Goal: Task Accomplishment & Management: Contribute content

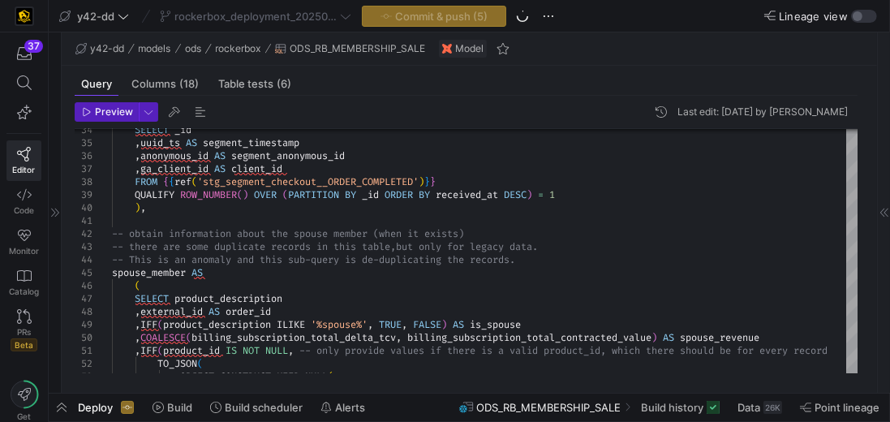
scroll to position [104, 0]
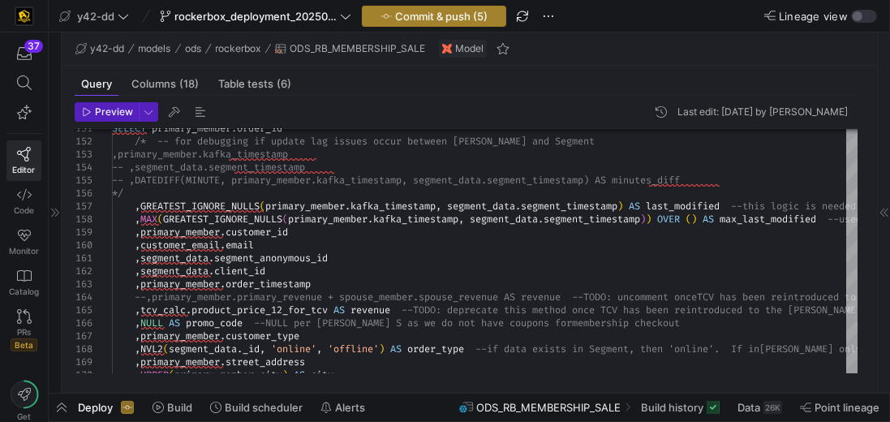
click at [452, 23] on span "button" at bounding box center [434, 15] width 143 height 19
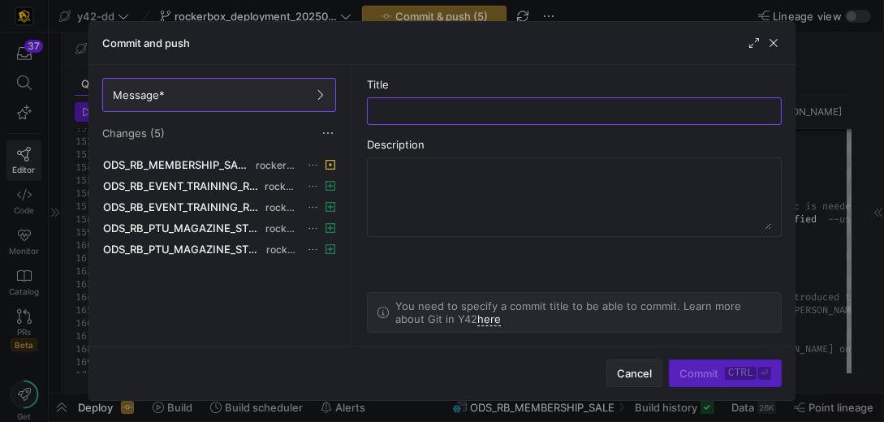
click at [626, 380] on span "Cancel" at bounding box center [634, 373] width 35 height 13
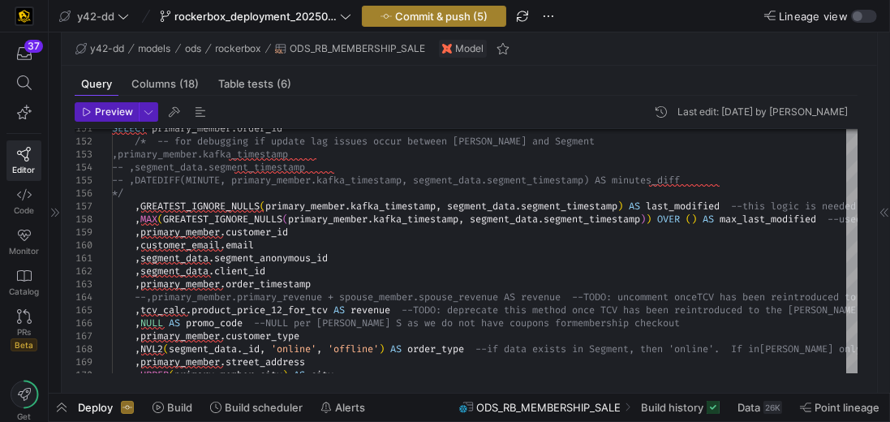
click at [419, 11] on span "Commit & push (5)" at bounding box center [441, 16] width 93 height 13
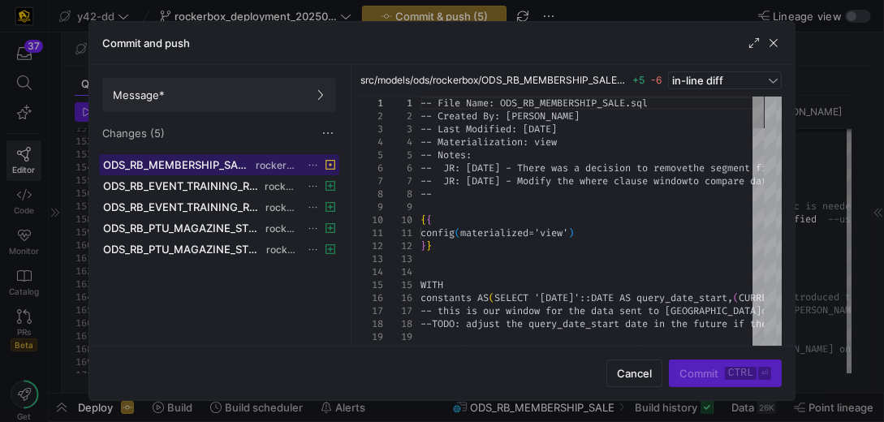
click at [231, 157] on span at bounding box center [219, 164] width 239 height 19
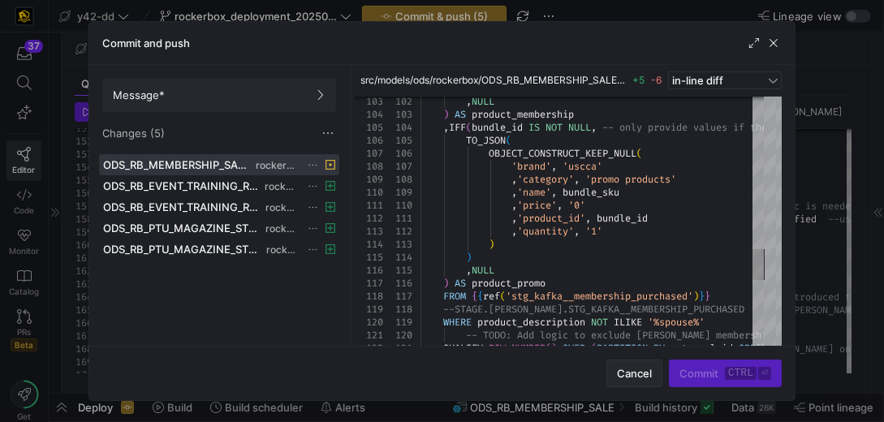
click at [642, 377] on span "button" at bounding box center [634, 373] width 54 height 26
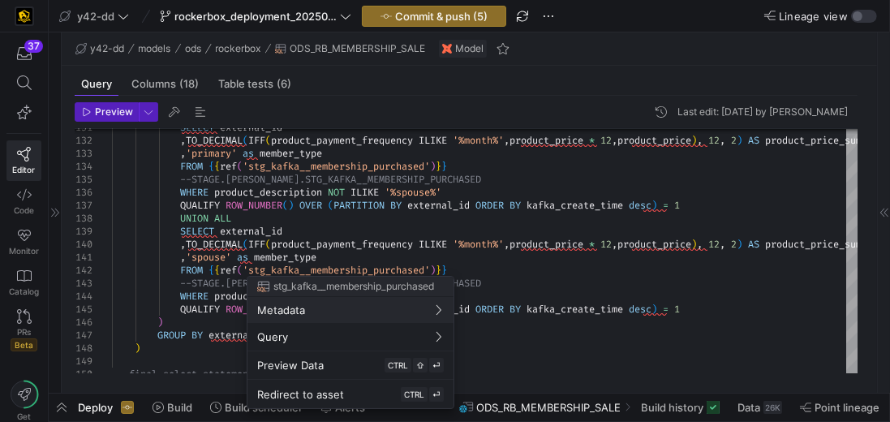
click at [181, 284] on div at bounding box center [445, 211] width 890 height 422
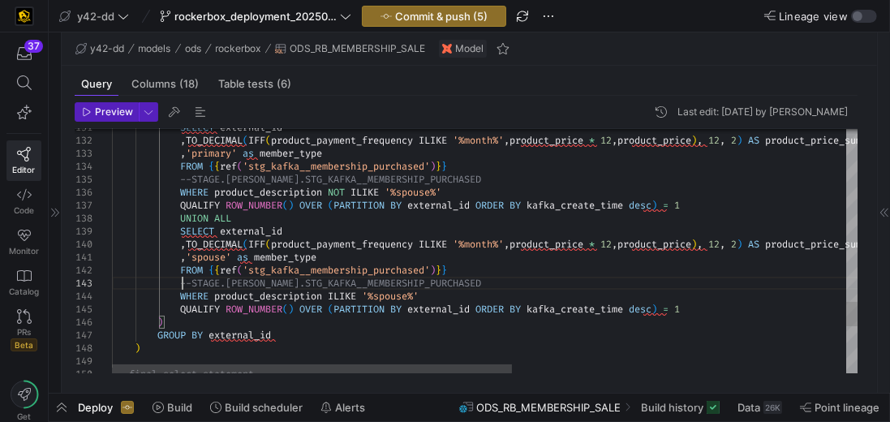
scroll to position [63, 227]
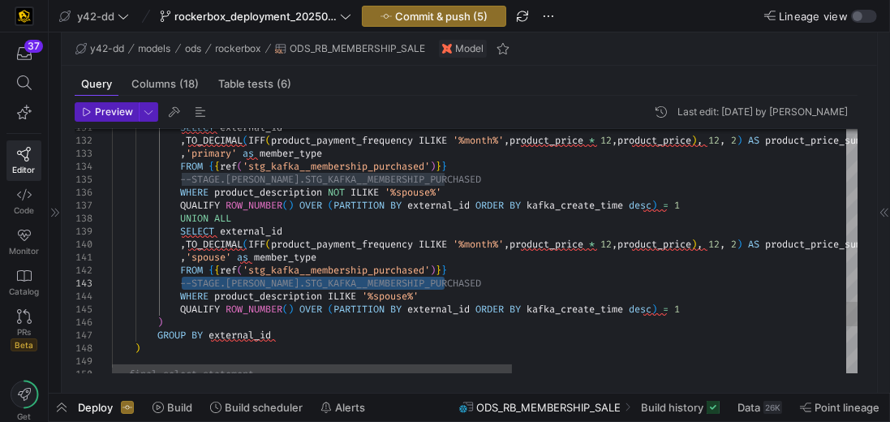
drag, startPoint x: 183, startPoint y: 280, endPoint x: 515, endPoint y: 286, distance: 332.7
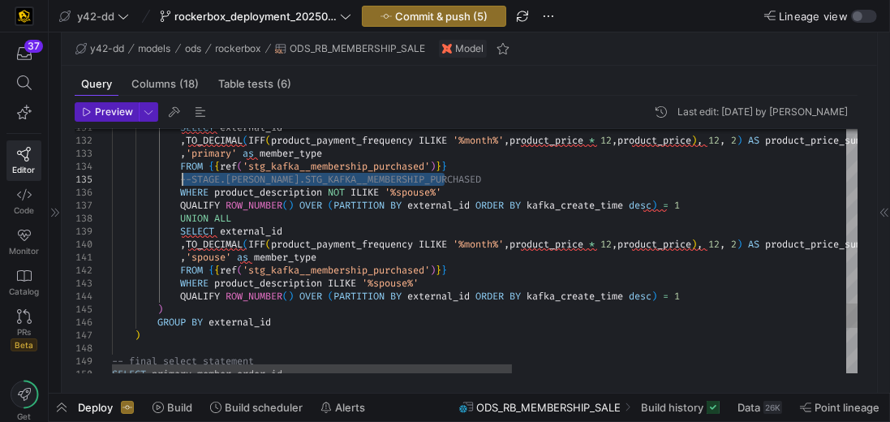
drag, startPoint x: 453, startPoint y: 176, endPoint x: 187, endPoint y: 170, distance: 265.4
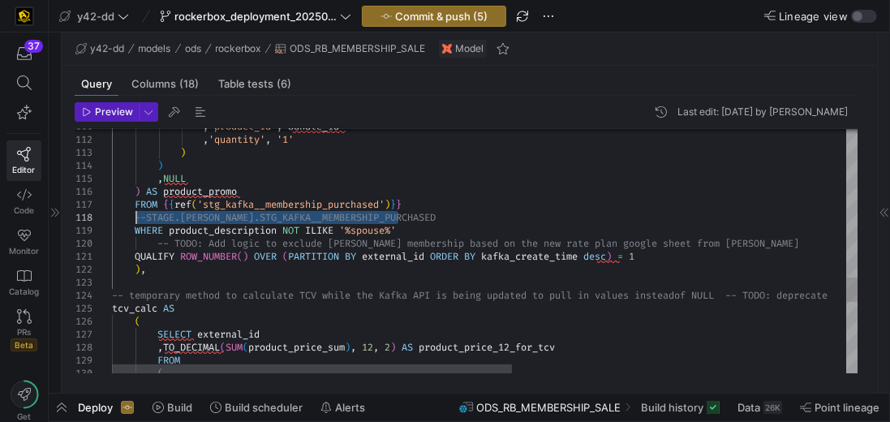
drag, startPoint x: 409, startPoint y: 217, endPoint x: 137, endPoint y: 220, distance: 271.8
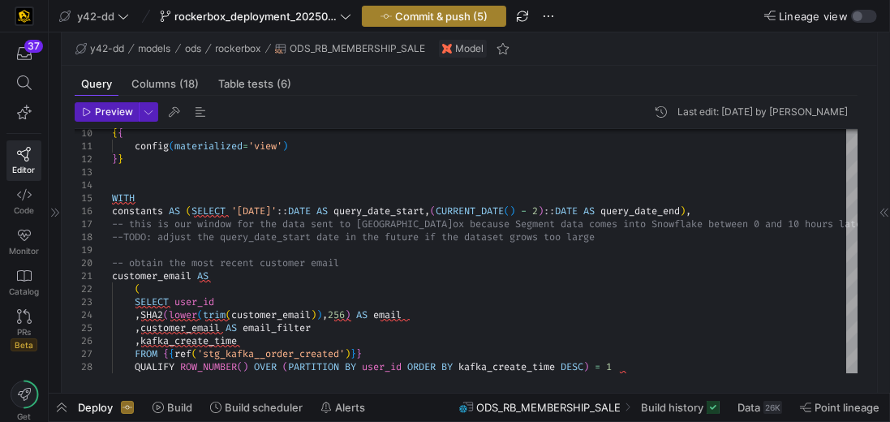
click at [427, 22] on span "Commit & push (5)" at bounding box center [441, 16] width 93 height 13
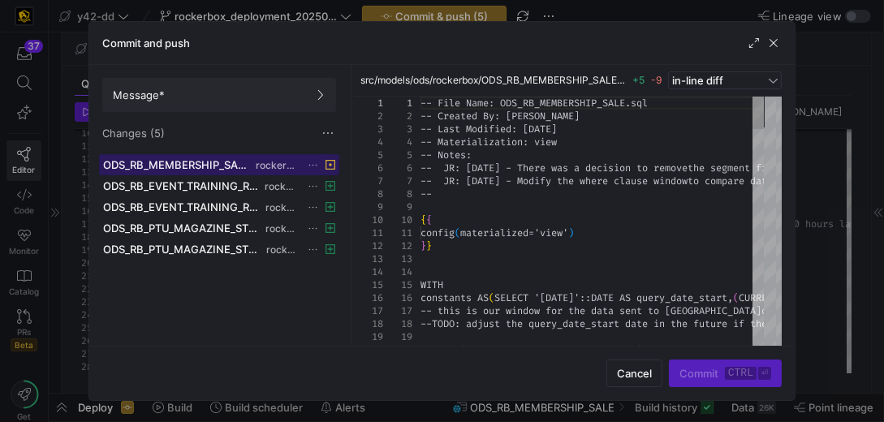
click at [274, 160] on span "rockerbox" at bounding box center [278, 165] width 44 height 11
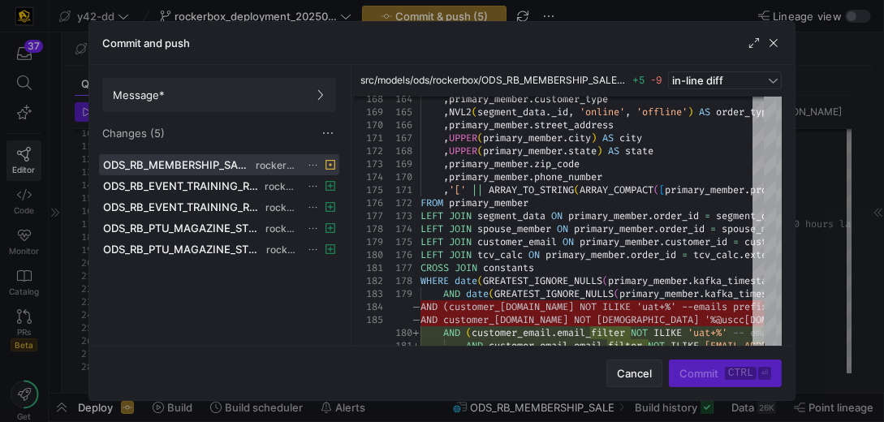
click at [621, 380] on span "Cancel" at bounding box center [634, 373] width 35 height 13
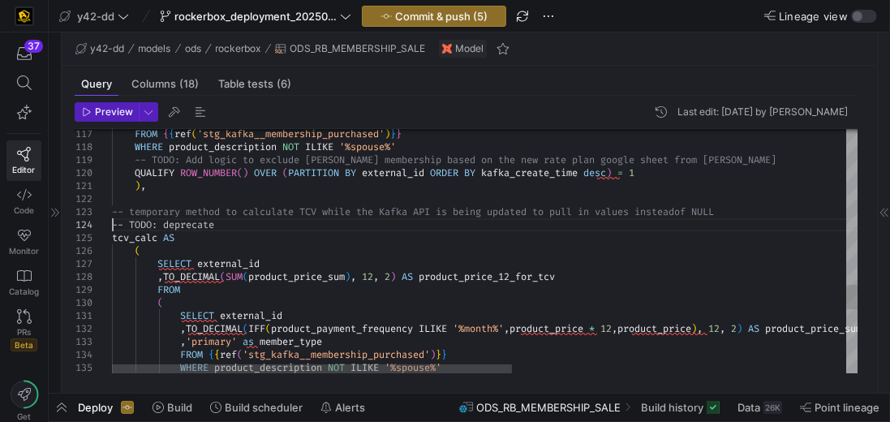
scroll to position [51, 0]
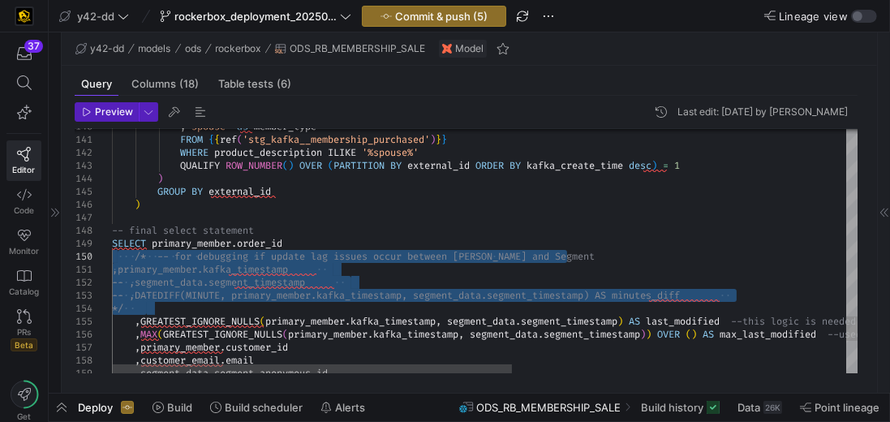
drag, startPoint x: 154, startPoint y: 303, endPoint x: 117, endPoint y: 256, distance: 59.4
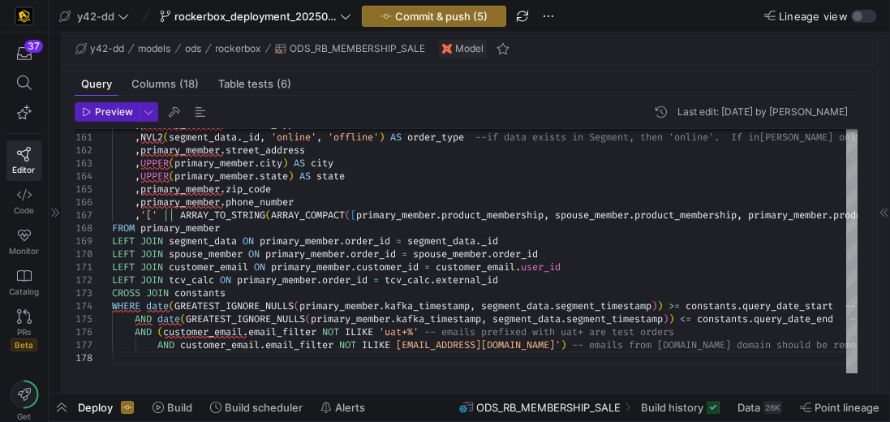
type textarea "er.kafka_timestamp, segment_data.segment_timestamp)) >= constants.query_date_st…"
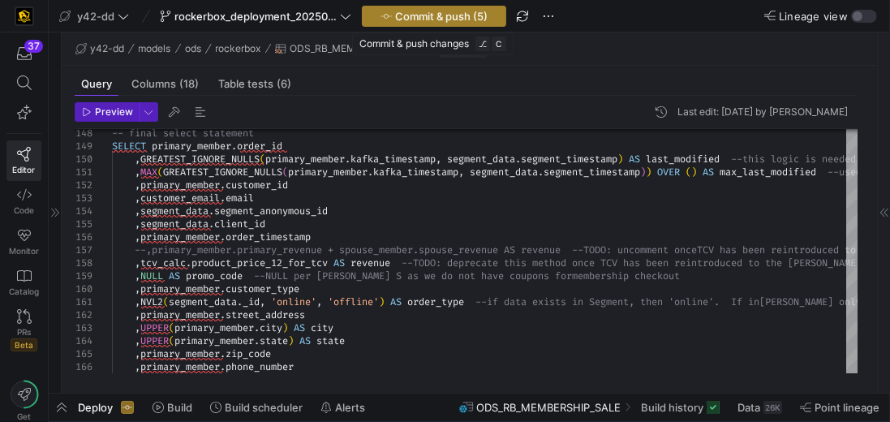
click at [436, 15] on span "Commit & push (5)" at bounding box center [441, 16] width 93 height 13
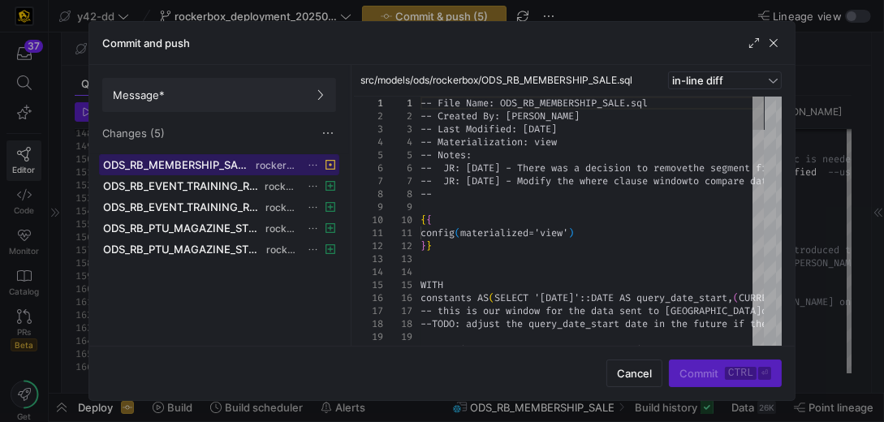
click at [273, 160] on span "rockerbox" at bounding box center [278, 165] width 44 height 11
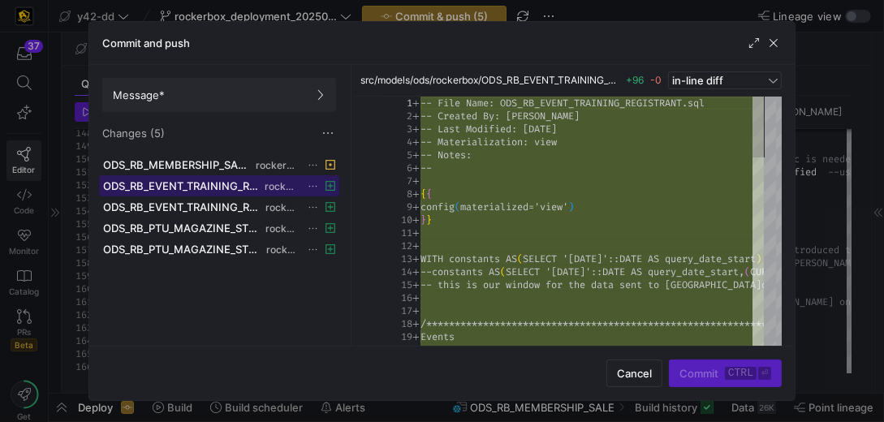
click at [220, 179] on span "ODS_RB_EVENT_TRAINING_REGISTRANT.sql" at bounding box center [182, 185] width 158 height 13
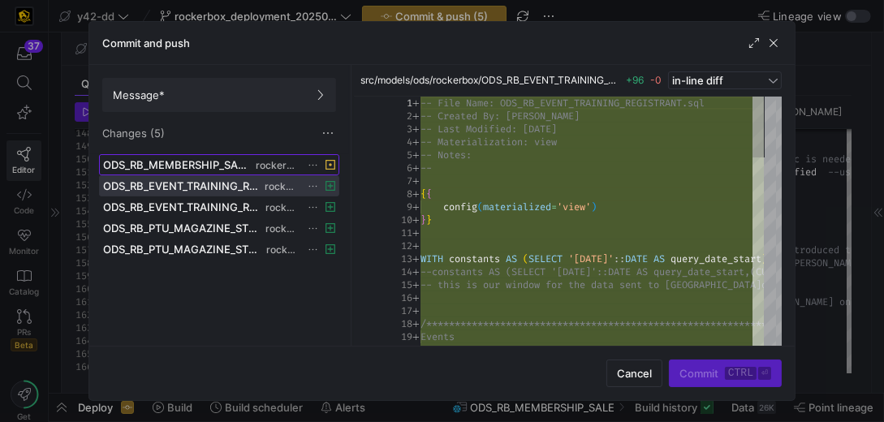
click at [215, 158] on span "ODS_RB_MEMBERSHIP_SALE.sql" at bounding box center [177, 164] width 149 height 13
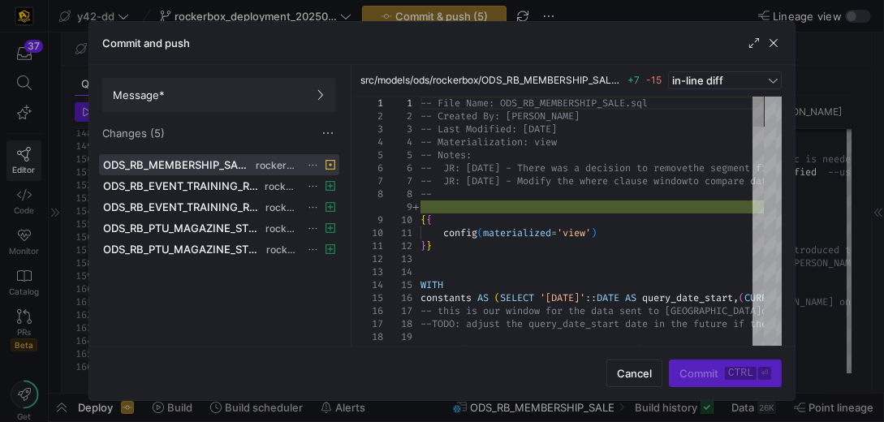
click at [717, 387] on div "Commit ctrl ⏎" at bounding box center [725, 373] width 113 height 28
click at [231, 158] on span "ODS_RB_MEMBERSHIP_SALE.sql" at bounding box center [177, 164] width 149 height 13
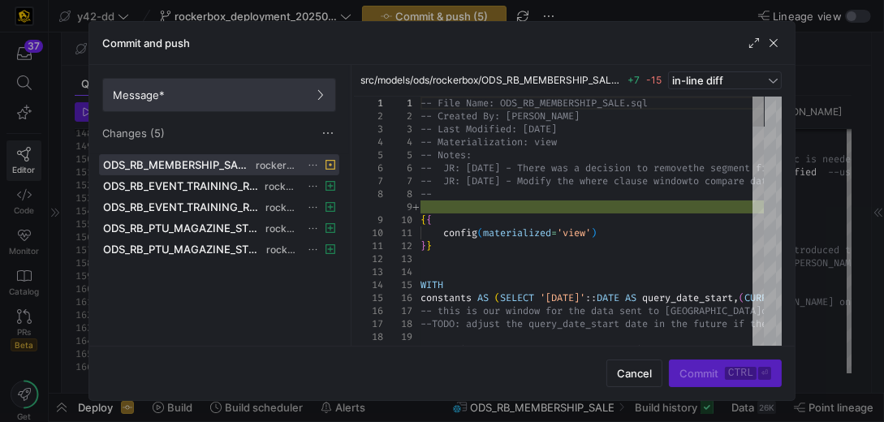
click at [240, 88] on span "Message*" at bounding box center [219, 94] width 213 height 13
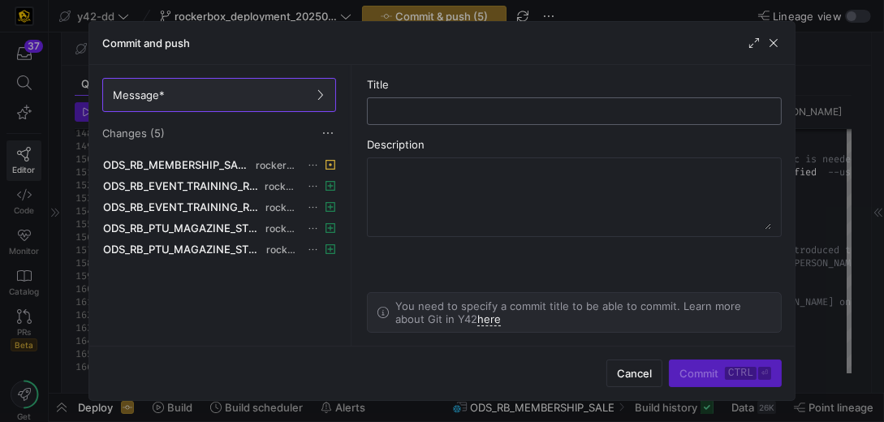
click at [393, 105] on input "text" at bounding box center [574, 111] width 387 height 13
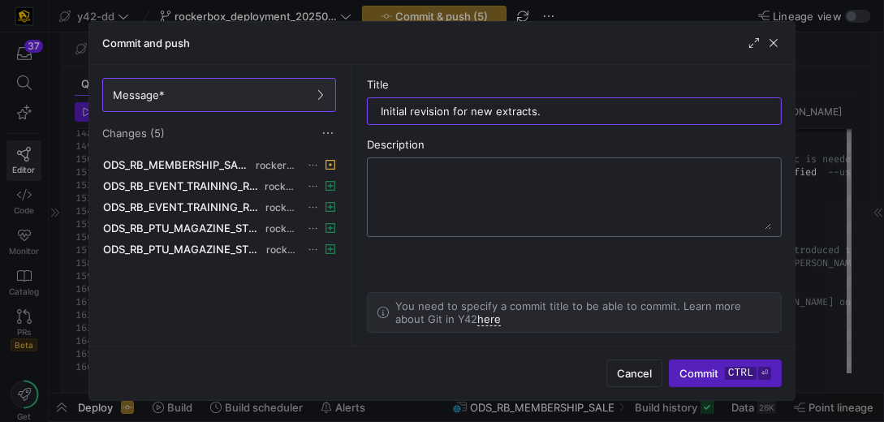
type input "Initial revision for new extracts."
click at [497, 165] on textarea at bounding box center [574, 197] width 394 height 65
drag, startPoint x: 549, startPoint y: 95, endPoint x: 361, endPoint y: 91, distance: 187.5
click at [361, 91] on as-split-area "Title Initial revision for new extracts. Description You need to specify a comm…" at bounding box center [574, 205] width 441 height 281
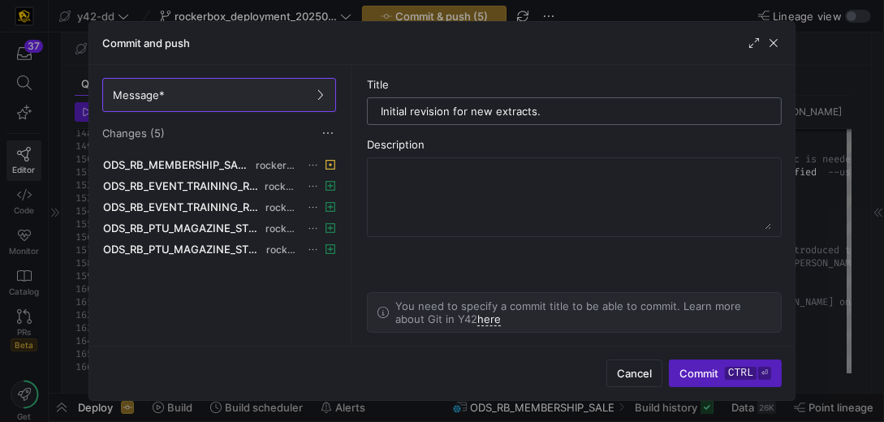
click at [587, 105] on div "Initial revision for new extracts." at bounding box center [574, 111] width 387 height 26
click at [722, 380] on span "Commit ctrl ⏎" at bounding box center [725, 373] width 92 height 13
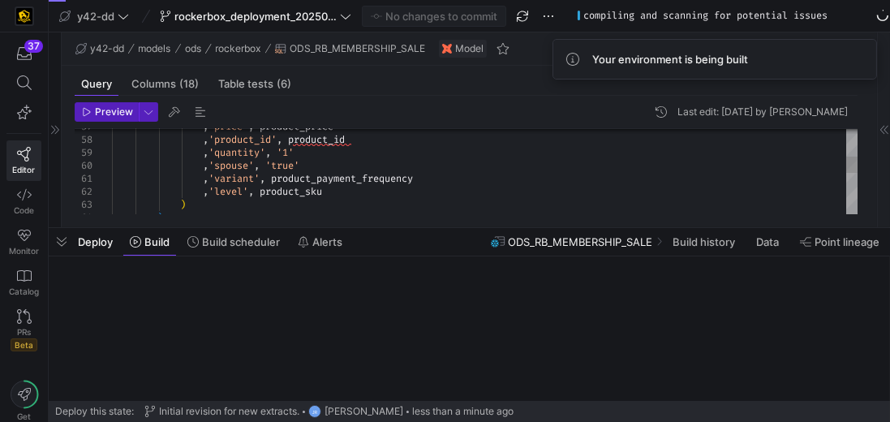
drag, startPoint x: 448, startPoint y: 394, endPoint x: 478, endPoint y: 229, distance: 168.2
click at [478, 229] on div at bounding box center [469, 228] width 841 height 6
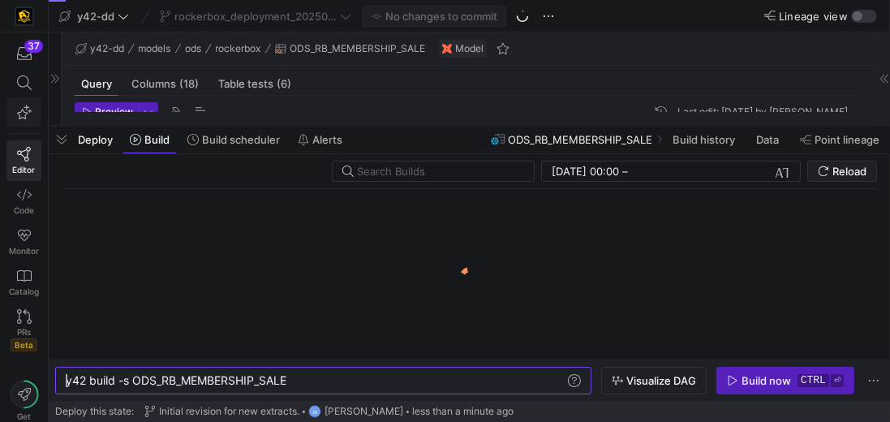
scroll to position [0, 222]
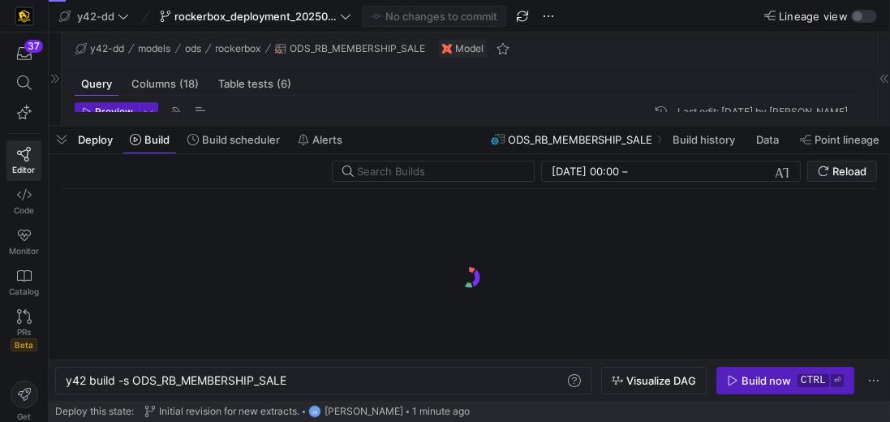
scroll to position [135, 0]
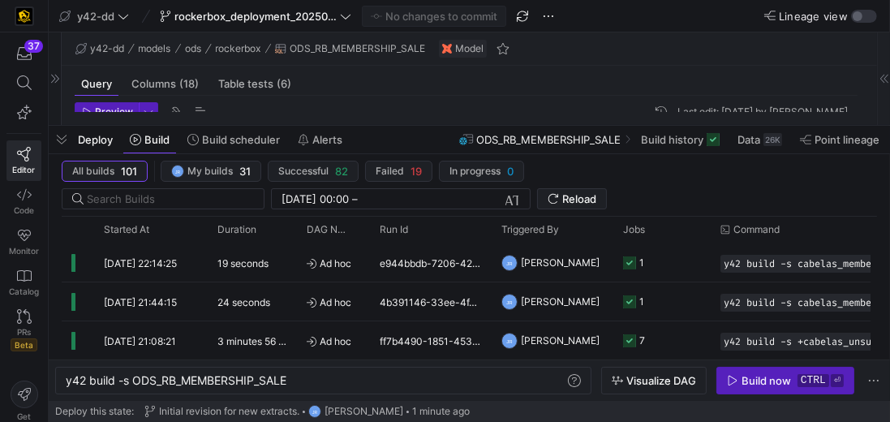
click at [55, 75] on icon at bounding box center [55, 79] width 8 height 8
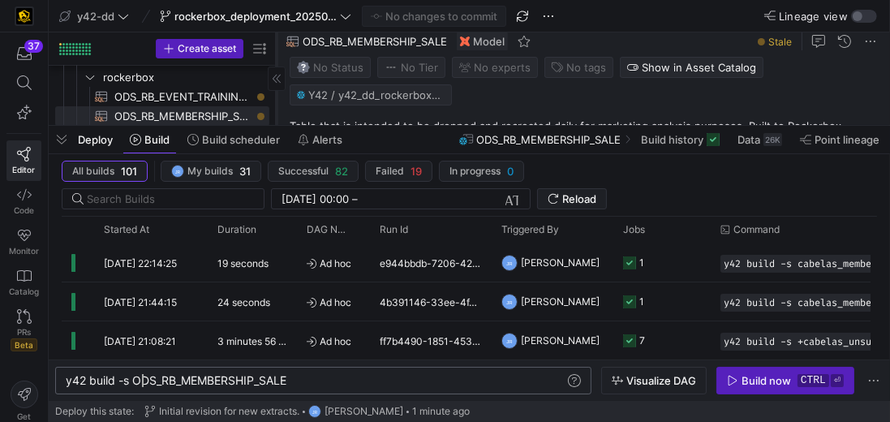
scroll to position [0, 222]
click at [140, 383] on div "y42 build -s ODS_RB_MEMBERSHIP_SALE" at bounding box center [316, 380] width 501 height 13
click at [133, 381] on div "y42 build -s ODS_RB_MEMBERSHIP_SALE" at bounding box center [316, 380] width 501 height 13
type textarea "y42 build -s +ODS_RB_MEMBERSHIP_SALE"
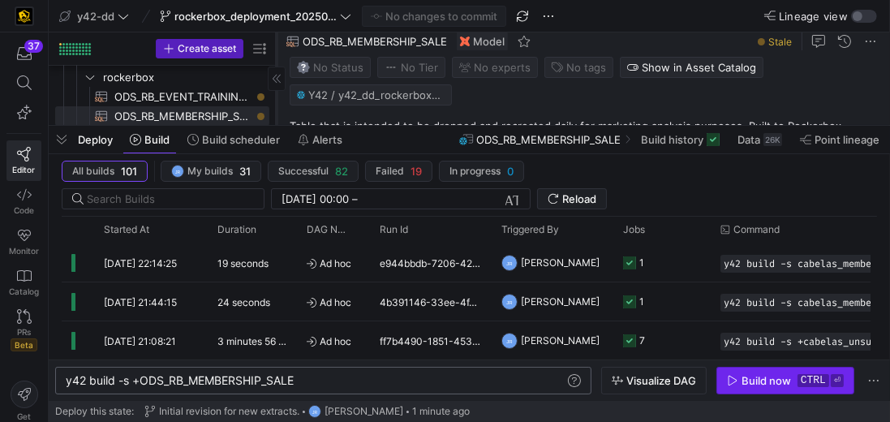
click at [754, 379] on div "Build now" at bounding box center [766, 380] width 49 height 13
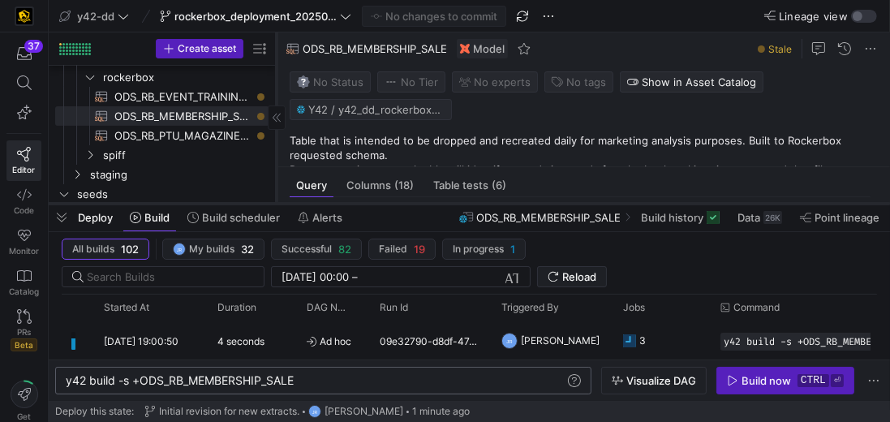
drag, startPoint x: 286, startPoint y: 124, endPoint x: 273, endPoint y: 202, distance: 78.8
click at [273, 202] on div at bounding box center [469, 203] width 841 height 6
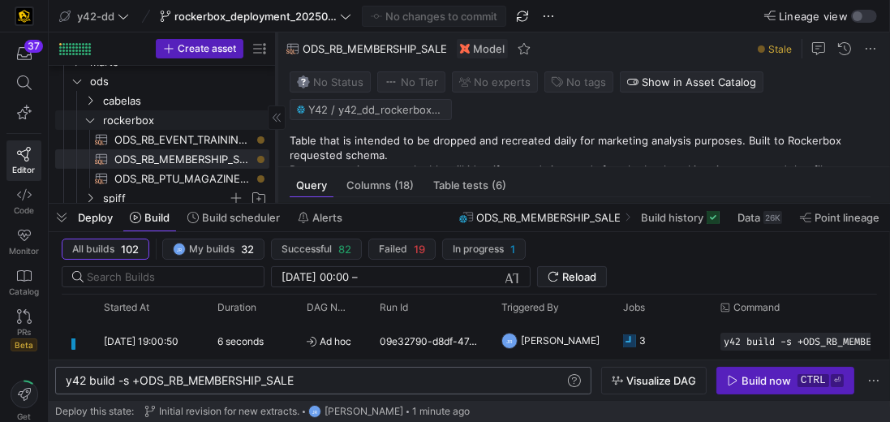
scroll to position [93, 0]
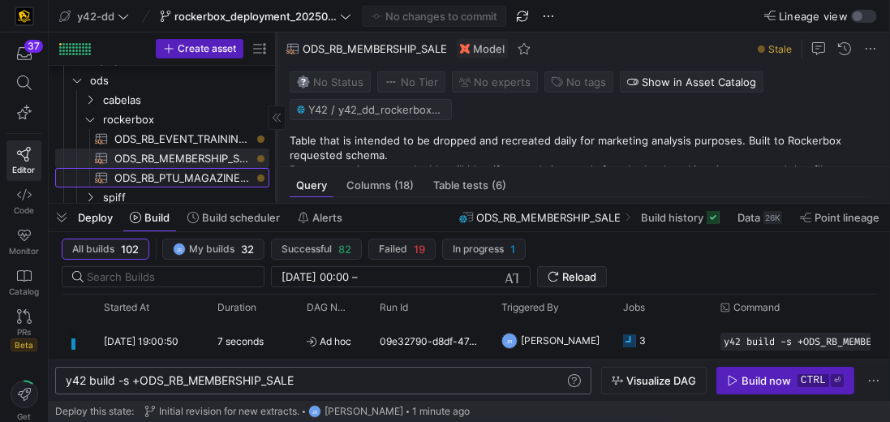
click at [184, 175] on span "ODS_RB_PTU_MAGAZINE_STORE_ORDERS​​​​​​​​​​" at bounding box center [182, 178] width 136 height 19
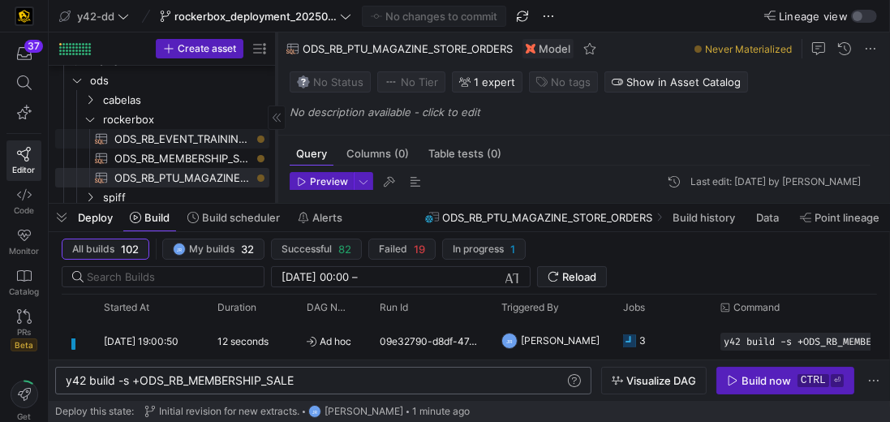
click at [187, 140] on span "ODS_RB_EVENT_TRAINING_REGISTRANT​​​​​​​​​​" at bounding box center [182, 139] width 136 height 19
type textarea "-- File Name: ODS_RB_EVENT_TRAINING_REGISTRANT.sql -- Created By: [PERSON_NAME]…"
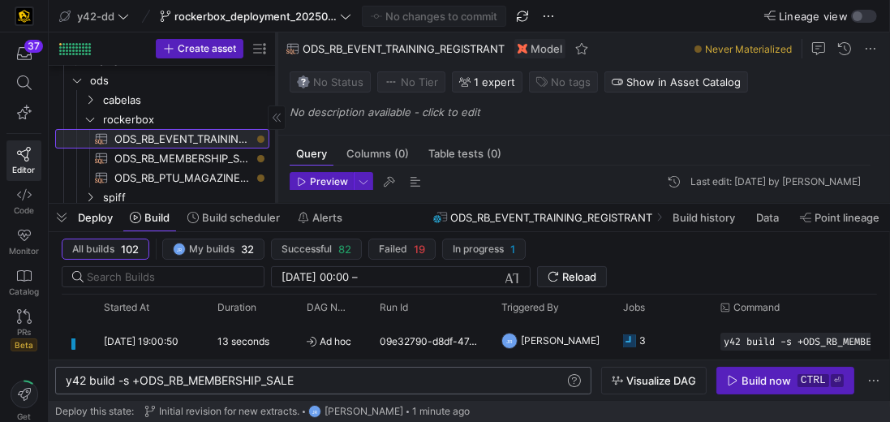
click at [187, 140] on span "ODS_RB_EVENT_TRAINING_REGISTRANT​​​​​​​​​​" at bounding box center [182, 139] width 136 height 19
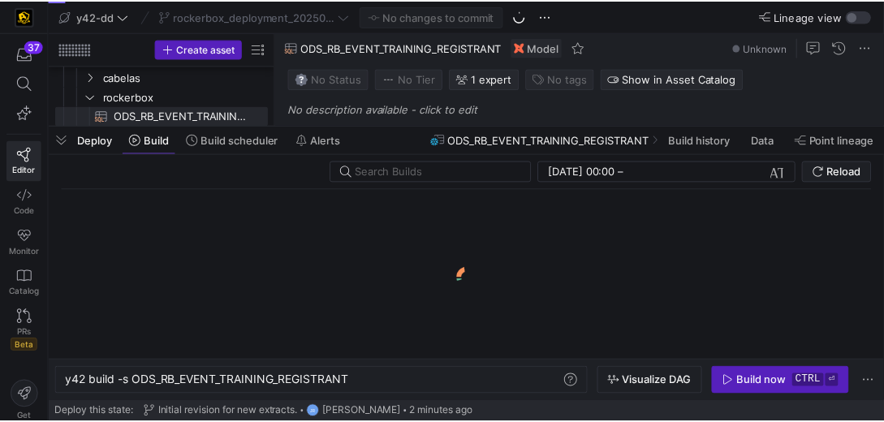
scroll to position [0, 286]
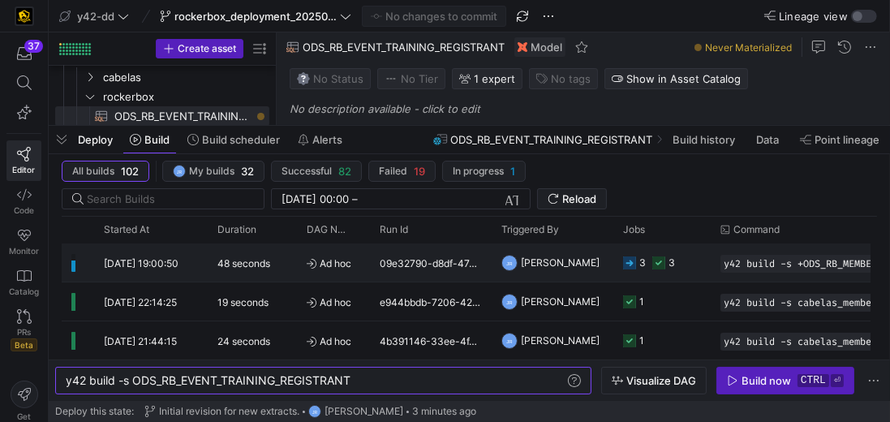
click at [665, 261] on div "3" at bounding box center [663, 262] width 23 height 38
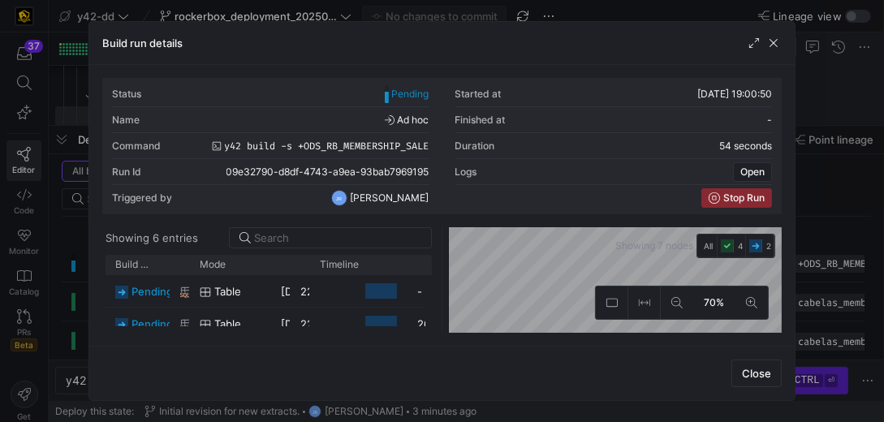
click at [539, 375] on div "Close" at bounding box center [441, 373] width 705 height 54
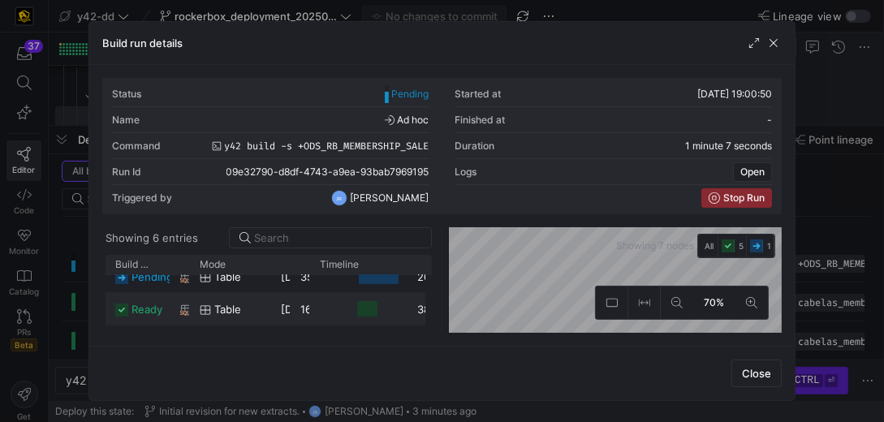
scroll to position [1, 0]
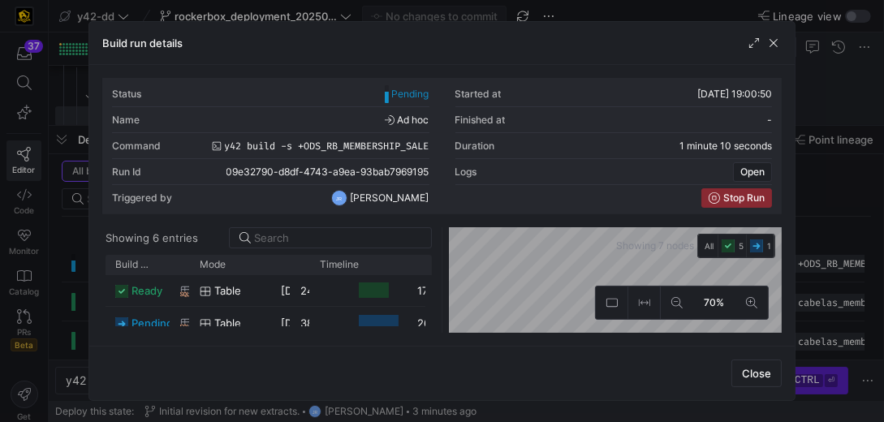
click at [496, 378] on div "Close" at bounding box center [441, 373] width 705 height 54
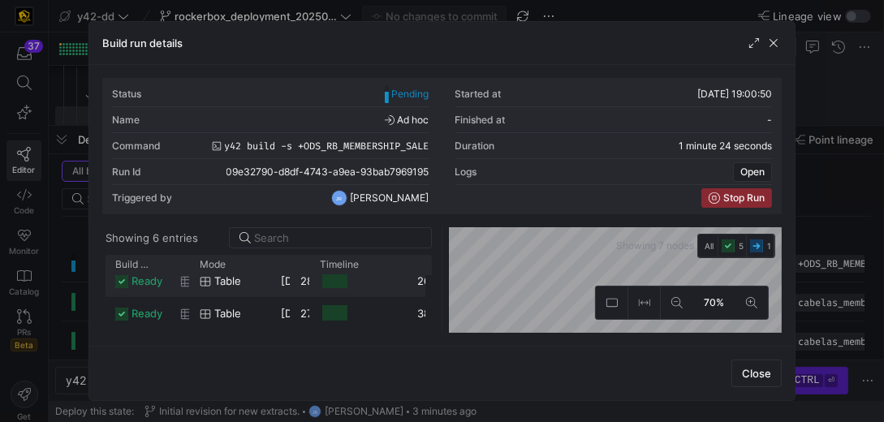
scroll to position [118, 0]
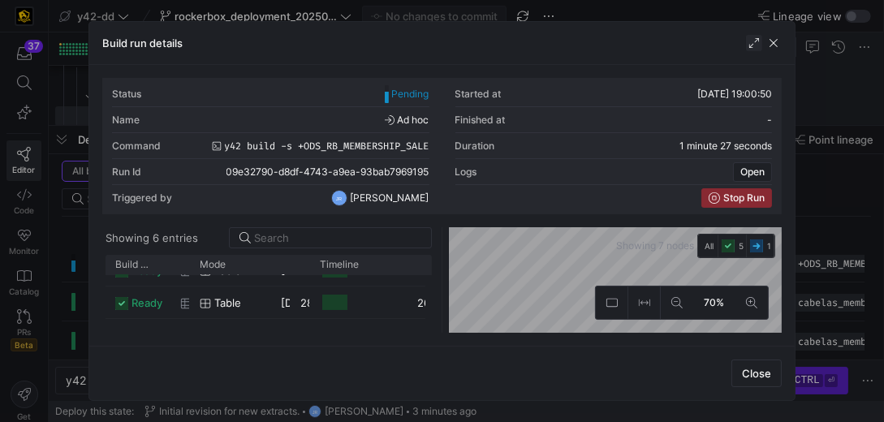
click at [755, 41] on span "button" at bounding box center [754, 43] width 16 height 16
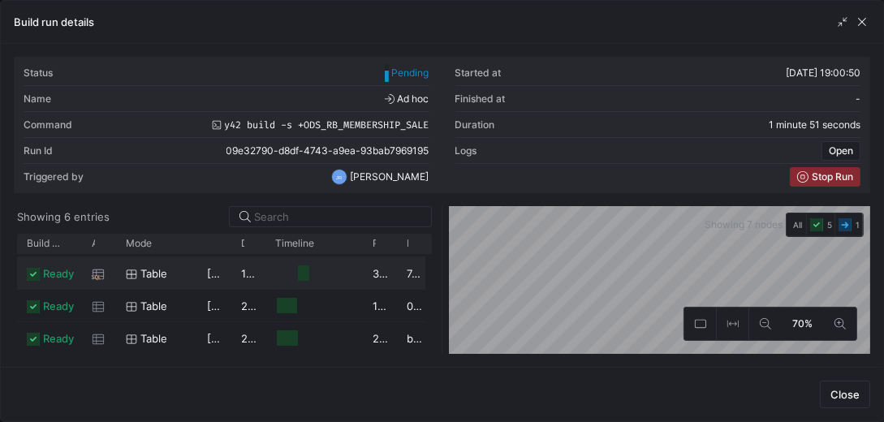
scroll to position [0, 0]
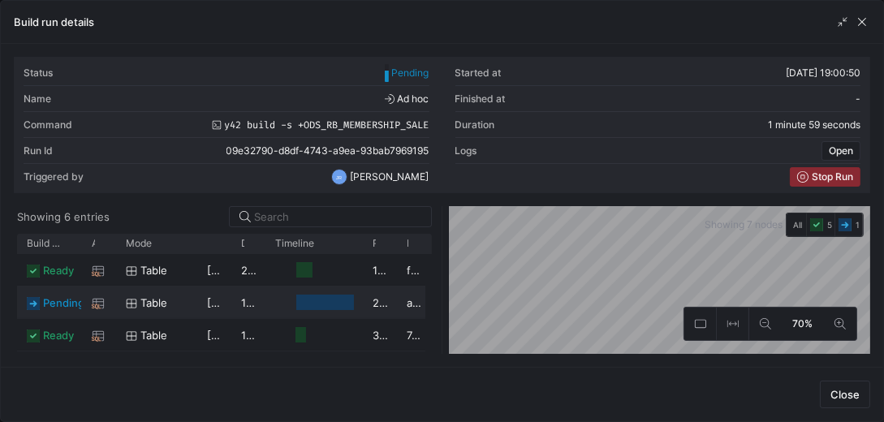
click at [301, 302] on div at bounding box center [325, 302] width 58 height 15
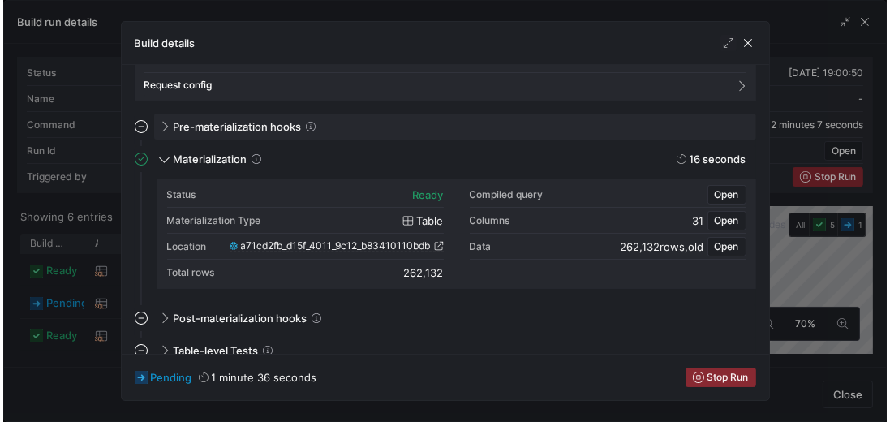
scroll to position [93, 0]
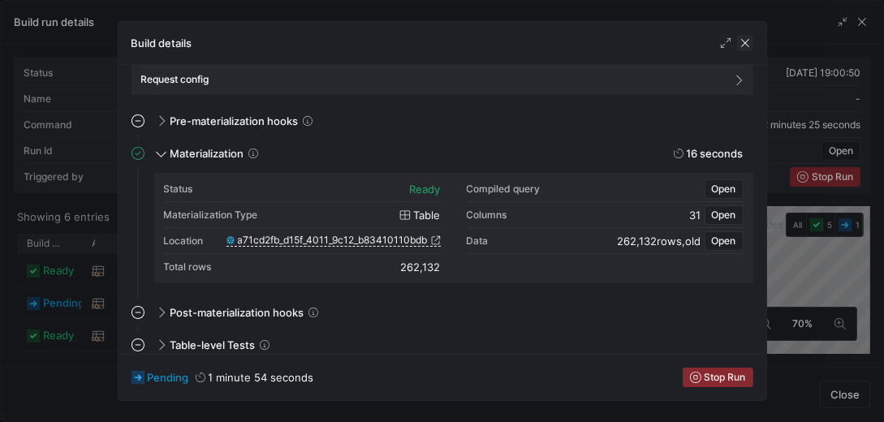
click at [742, 41] on span "button" at bounding box center [745, 43] width 16 height 16
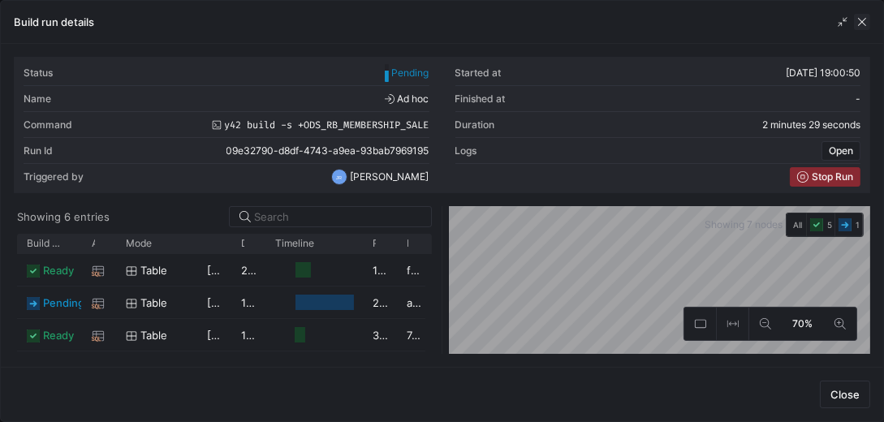
click at [868, 16] on span "button" at bounding box center [862, 22] width 16 height 16
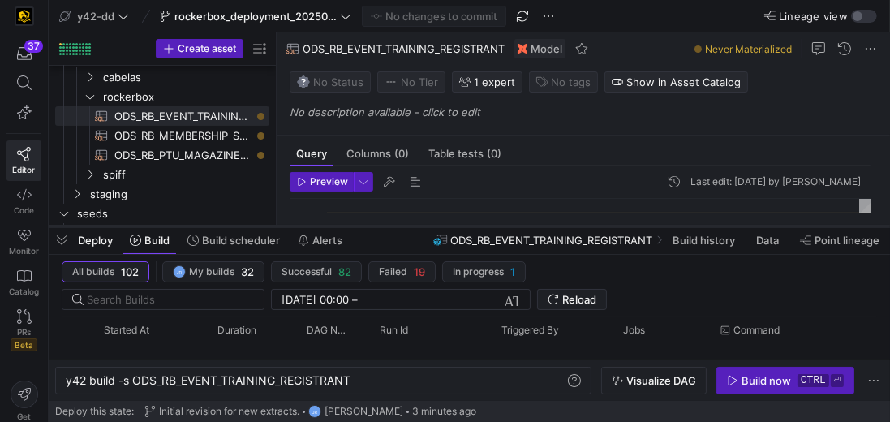
drag, startPoint x: 388, startPoint y: 124, endPoint x: 389, endPoint y: 222, distance: 97.4
click at [389, 223] on div at bounding box center [469, 226] width 841 height 6
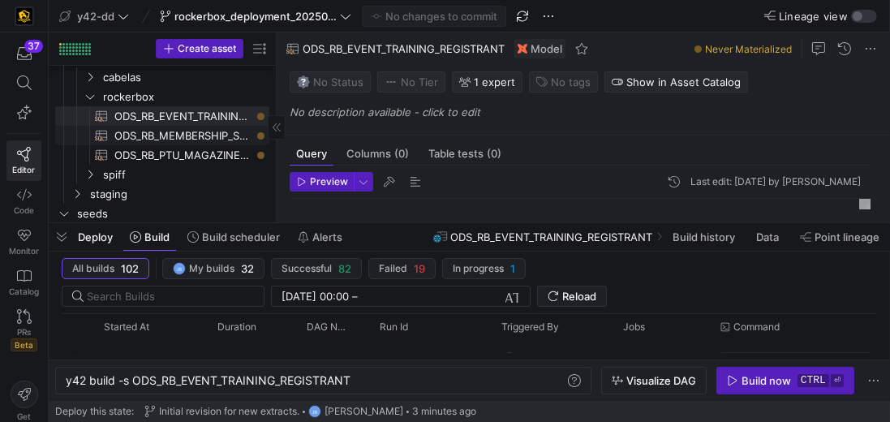
click at [205, 138] on span "ODS_RB_MEMBERSHIP_SALE​​​​​​​​​​" at bounding box center [182, 136] width 136 height 19
type textarea "y42 build -s ODS_RB_MEMBERSHIP_SALE"
type textarea "-- File Name: ODS_RB_MEMBERSHIP_SALE.sql -- Created By: Rachel Lien -- Last Mod…"
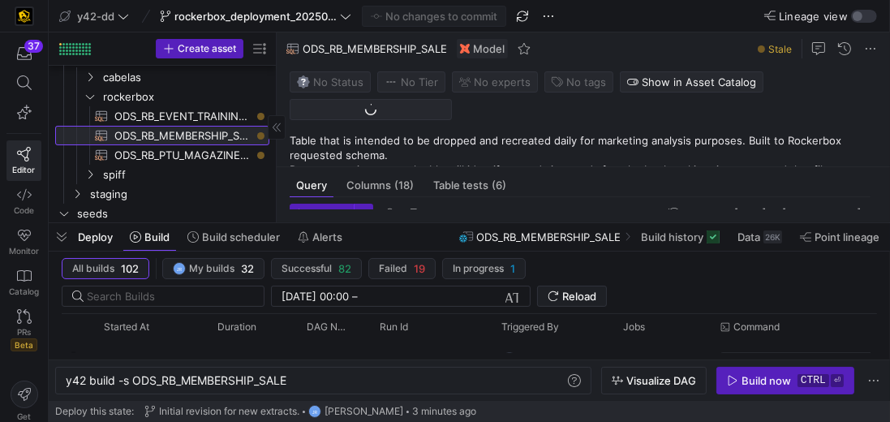
scroll to position [0, 222]
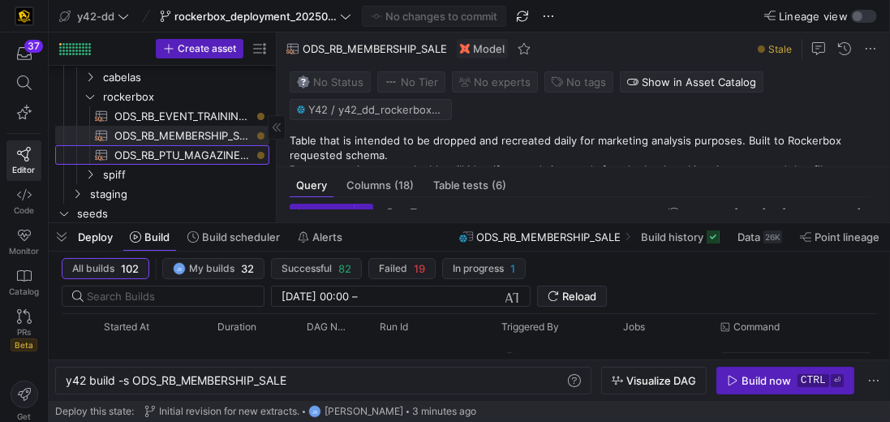
click at [170, 149] on span "ODS_RB_PTU_MAGAZINE_STORE_ORDERS​​​​​​​​​​" at bounding box center [182, 155] width 136 height 19
type textarea "y42 build -s ODS_RB_PTU_MAGAZINE_STORE_ORDERS"
type textarea "-- File Name: ODS_RB_PTU_MAGAZINE_STORE_ORDERS.sql -- Created By: [PERSON_NAME]…"
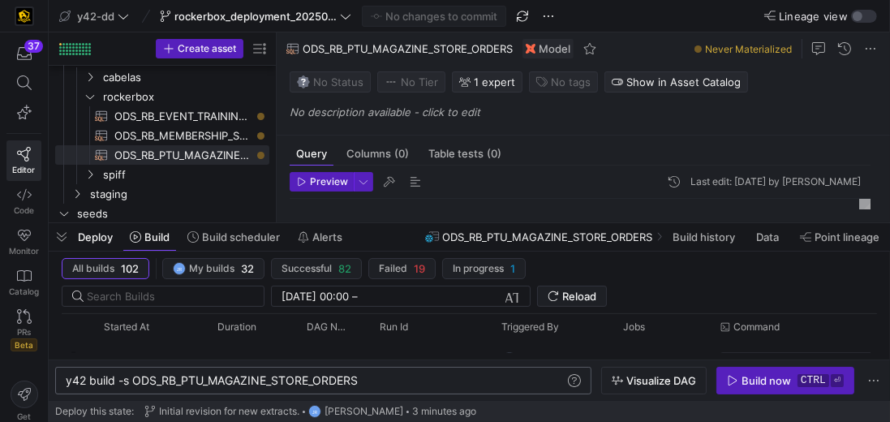
scroll to position [0, 293]
click at [135, 382] on div "y42 build -s ODS_RB_PTU_MAGAZINE_STORE_ORDERS" at bounding box center [316, 380] width 501 height 13
click at [492, 380] on div "y42 build -s +ODS_RB_PTU_MAGAZINE_STORE_ORDERS" at bounding box center [316, 380] width 501 height 13
type textarea "y42 build -s +ODS_RB_PTU_MAGAZINE_STORE_ORDERS"
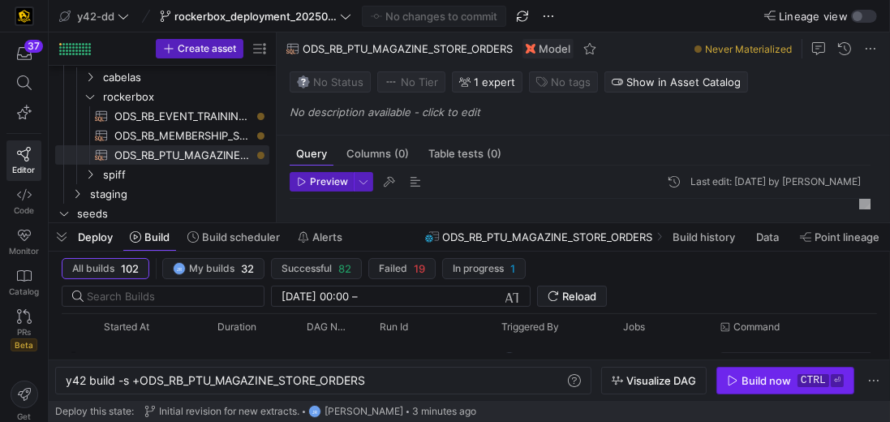
click at [751, 378] on div "Build now" at bounding box center [766, 380] width 49 height 13
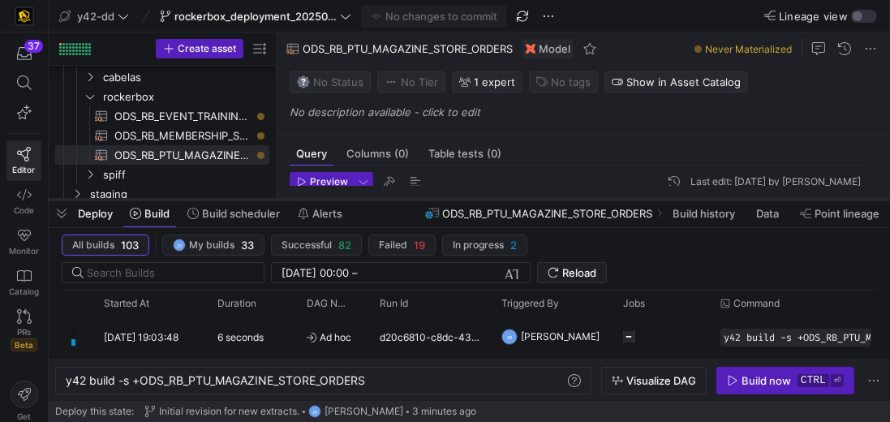
drag, startPoint x: 176, startPoint y: 223, endPoint x: 185, endPoint y: 198, distance: 26.7
click at [185, 198] on div at bounding box center [469, 199] width 841 height 6
click at [214, 115] on span "ODS_RB_EVENT_TRAINING_REGISTRANT​​​​​​​​​​" at bounding box center [182, 116] width 136 height 19
type textarea "-- File Name: ODS_RB_EVENT_TRAINING_REGISTRANT.sql -- Created By: [PERSON_NAME]…"
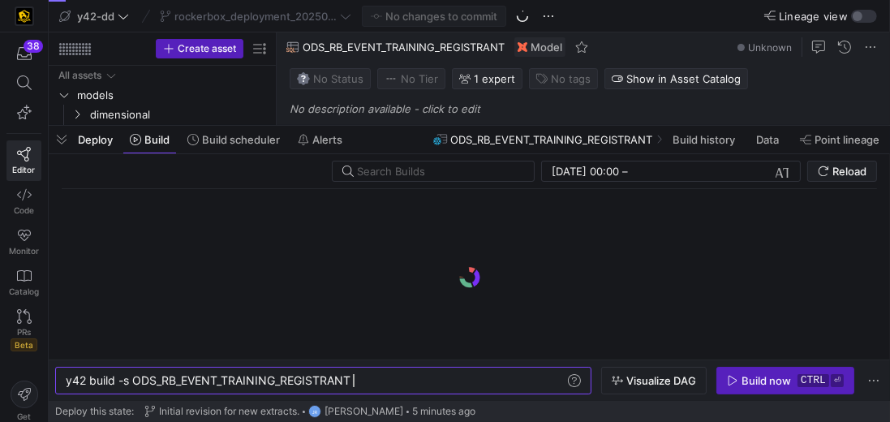
scroll to position [0, 286]
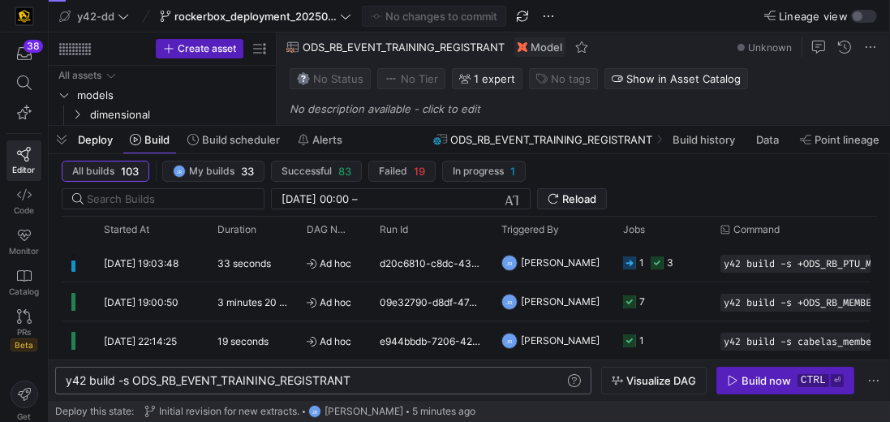
click at [137, 381] on div "y42 build -s ODS_RB_EVENT_TRAINING_REGISTRANT" at bounding box center [316, 380] width 501 height 13
click at [145, 385] on div "y42 build -s ODS_RB_EVENT_TRAINING_REGISTRANT" at bounding box center [316, 380] width 501 height 13
click at [135, 381] on div "y42 build -s ODS_RB_EVENT_TRAINING_REGISTRANT" at bounding box center [316, 380] width 501 height 13
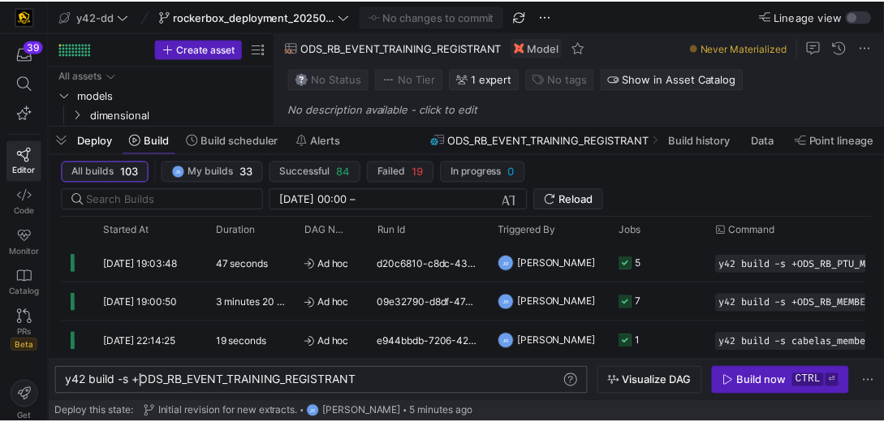
scroll to position [0, 75]
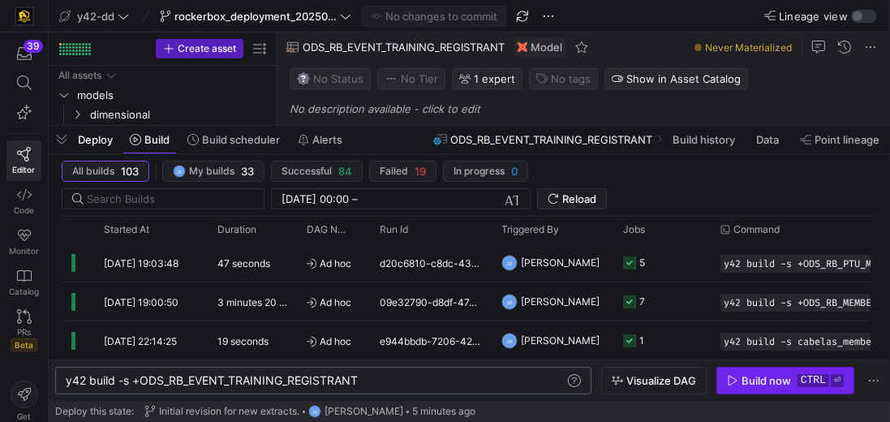
type textarea "y42 build -s +ODS_RB_EVENT_TRAINING_REGISTRANT"
click at [763, 374] on div "Build now" at bounding box center [766, 380] width 49 height 13
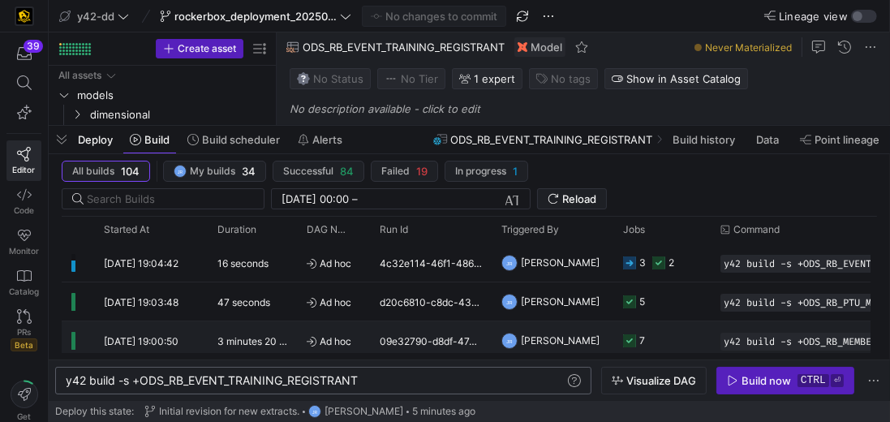
click at [630, 338] on icon "Press SPACE to select this row." at bounding box center [629, 340] width 13 height 13
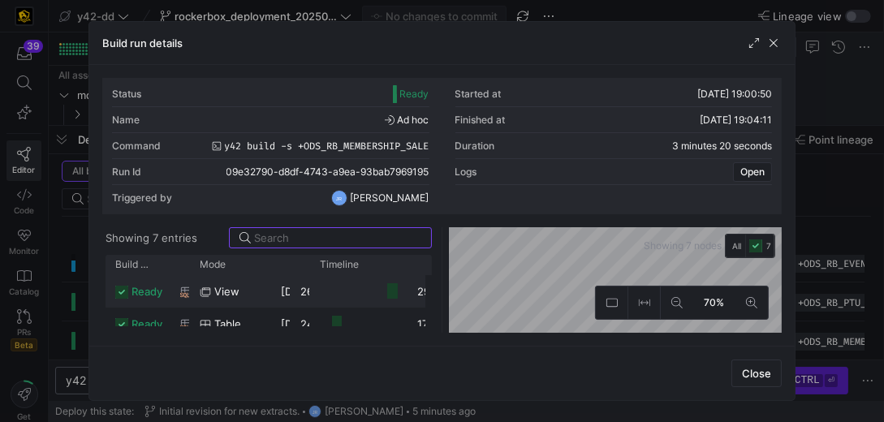
click at [251, 287] on div "view" at bounding box center [231, 292] width 62 height 32
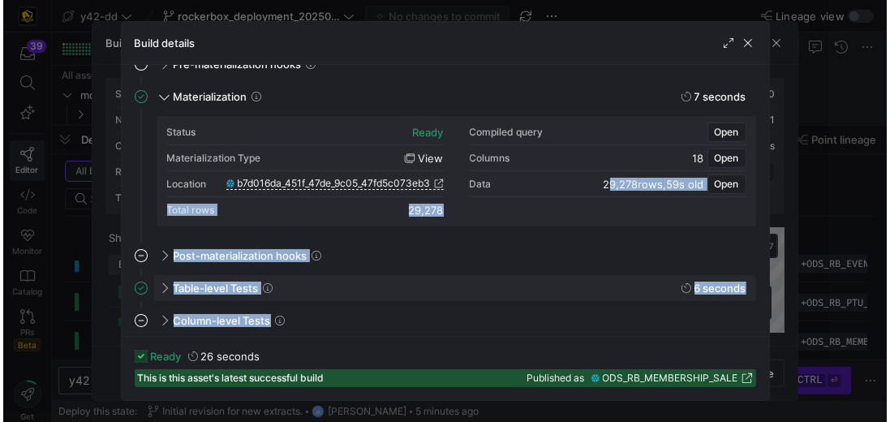
scroll to position [151, 0]
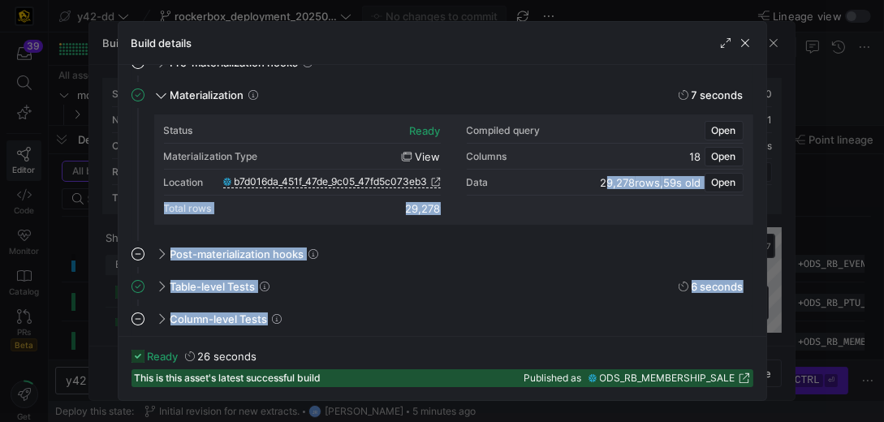
drag, startPoint x: 596, startPoint y: 333, endPoint x: 624, endPoint y: 332, distance: 28.4
click at [624, 332] on mat-accordion "Pre-materialization hooks This job has no hooks Materialization 7 seconds Statu…" at bounding box center [442, 193] width 622 height 289
click at [648, 189] on div "29,278 rows , 59s old Open" at bounding box center [671, 182] width 143 height 19
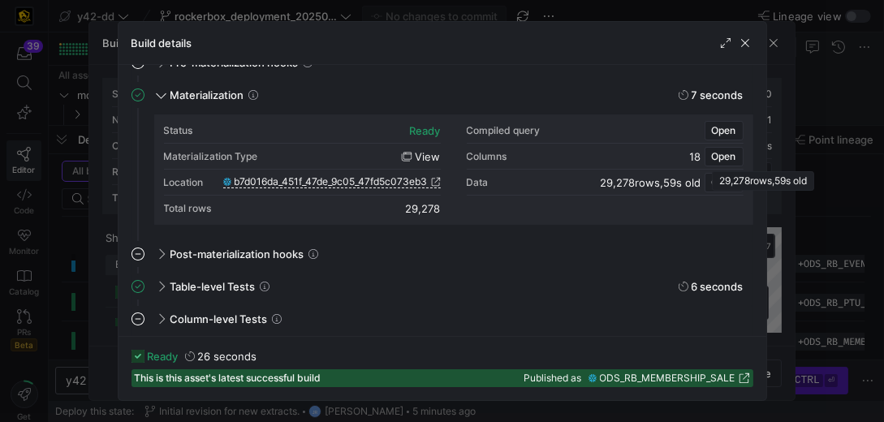
drag, startPoint x: 594, startPoint y: 176, endPoint x: 630, endPoint y: 178, distance: 35.7
click at [630, 178] on span "29,278 rows" at bounding box center [630, 182] width 60 height 13
copy span "29,278"
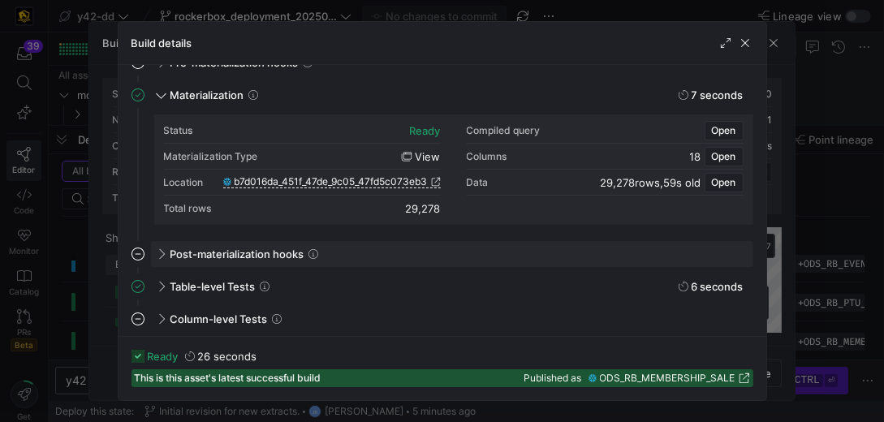
click at [578, 261] on div "Post-materialization hooks" at bounding box center [452, 254] width 602 height 26
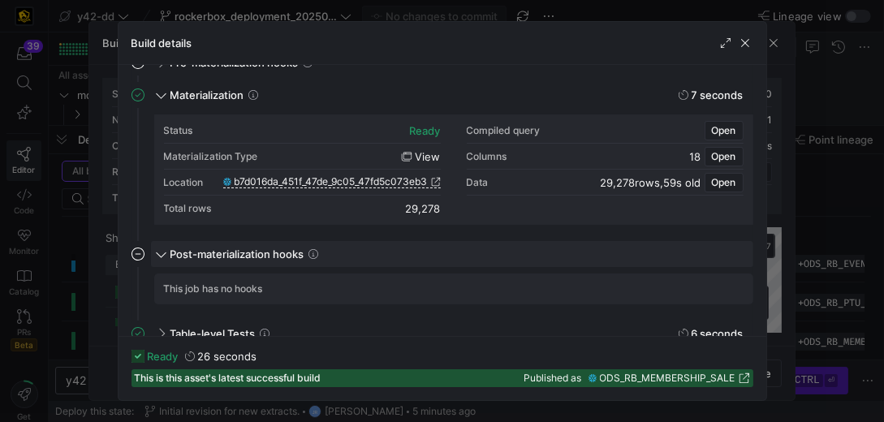
click at [578, 261] on div "Post-materialization hooks" at bounding box center [452, 254] width 602 height 26
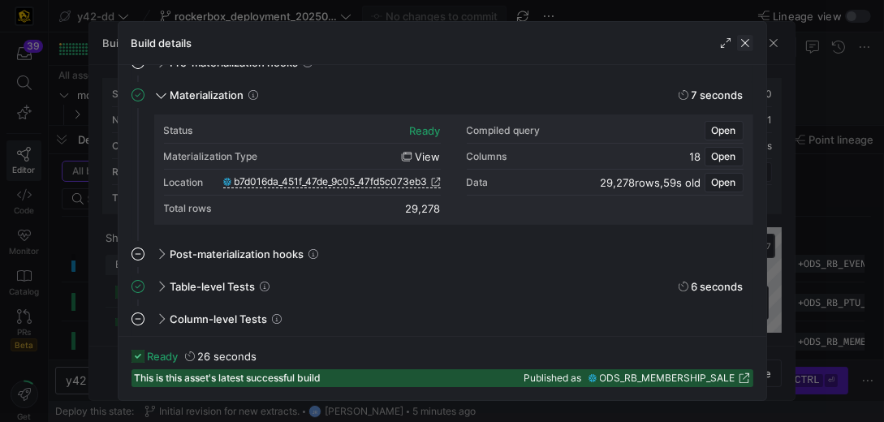
click at [750, 40] on span "button" at bounding box center [745, 43] width 16 height 16
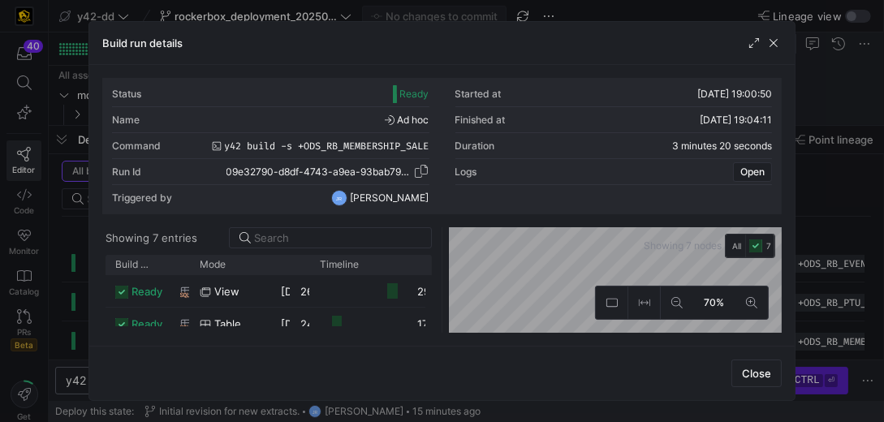
click at [405, 173] on span "09e32790-d8df-4743-a9ea-93bab7969195" at bounding box center [319, 171] width 187 height 11
click at [777, 46] on span "button" at bounding box center [773, 43] width 16 height 16
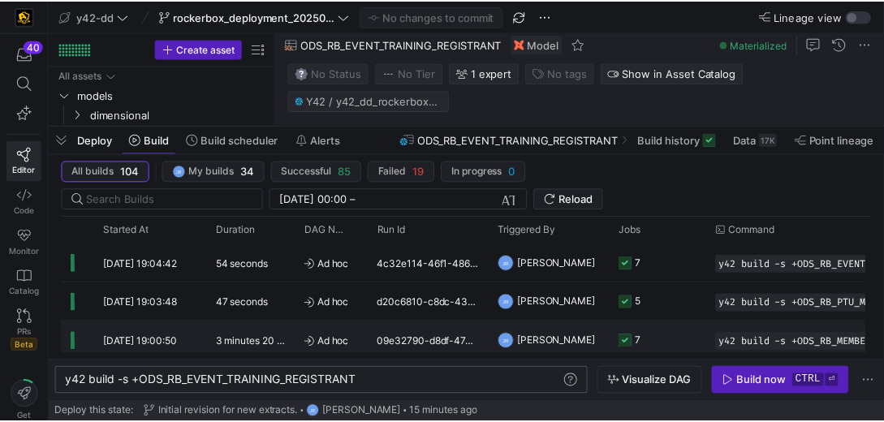
scroll to position [46, 0]
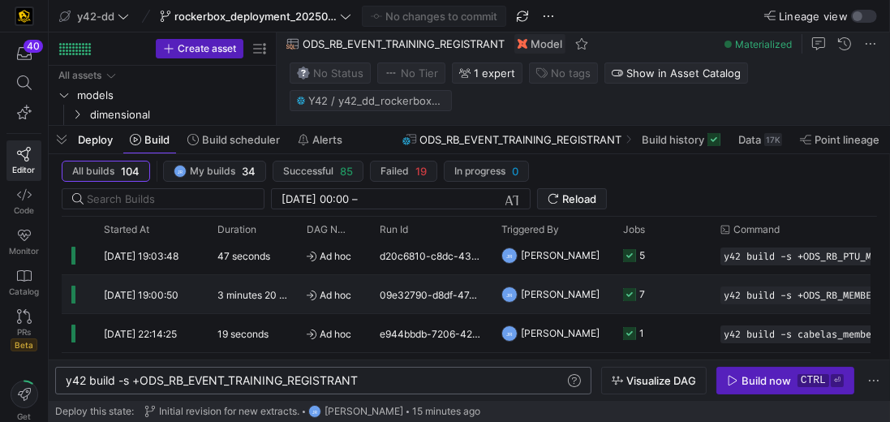
click at [420, 290] on div "09e32790-d8df-4743-a9ea-93bab7969195" at bounding box center [431, 294] width 122 height 38
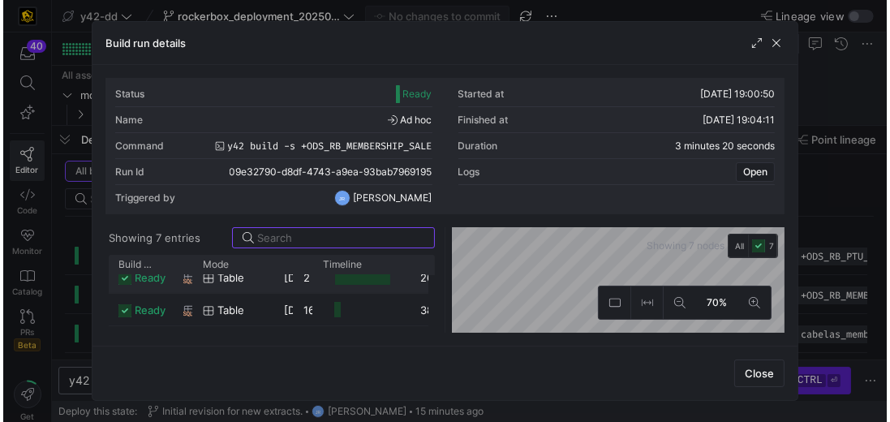
scroll to position [0, 0]
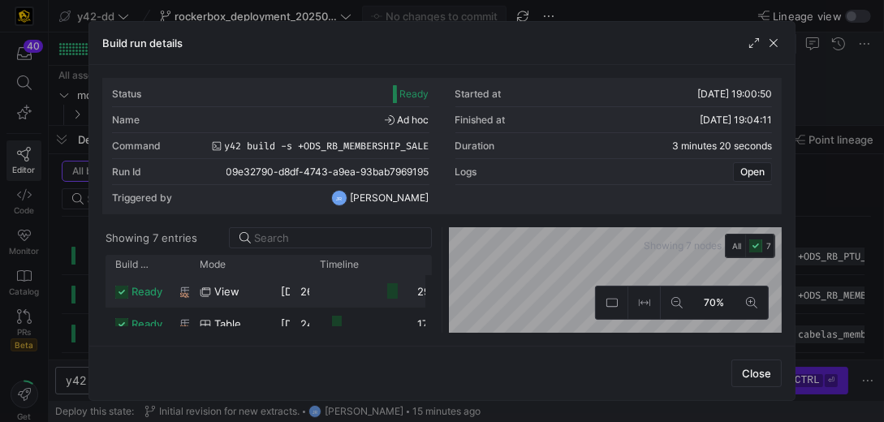
click at [224, 292] on span "view" at bounding box center [226, 292] width 25 height 32
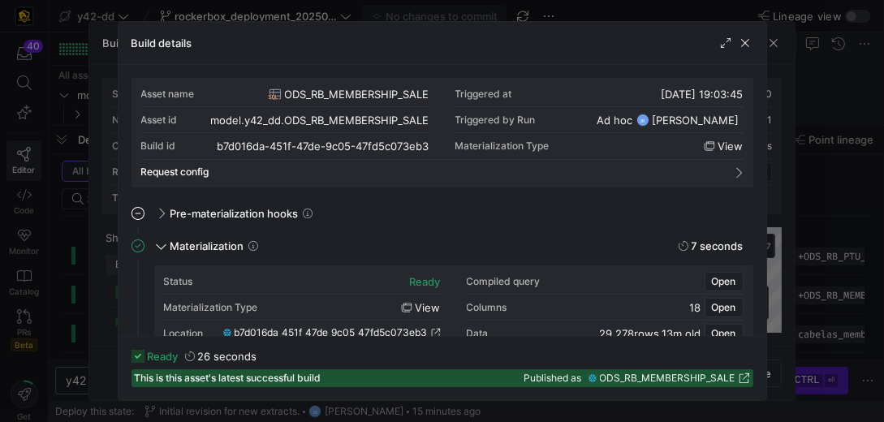
click at [741, 382] on icon at bounding box center [743, 377] width 11 height 11
click at [745, 45] on span "button" at bounding box center [745, 43] width 16 height 16
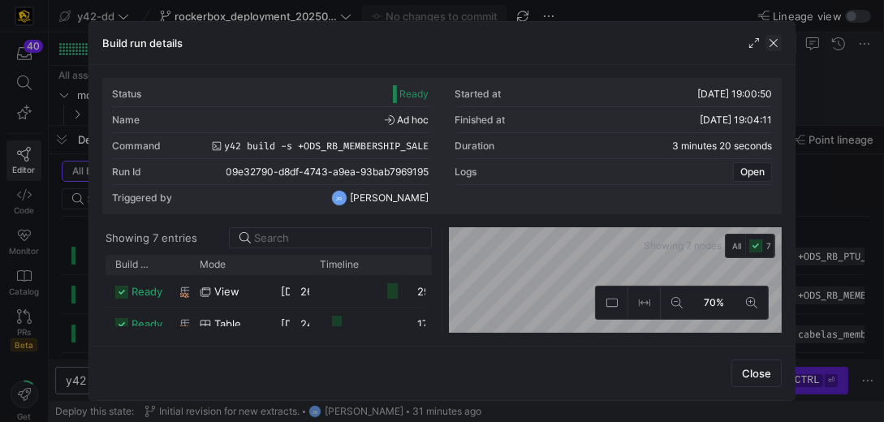
click at [777, 43] on span "button" at bounding box center [773, 43] width 16 height 16
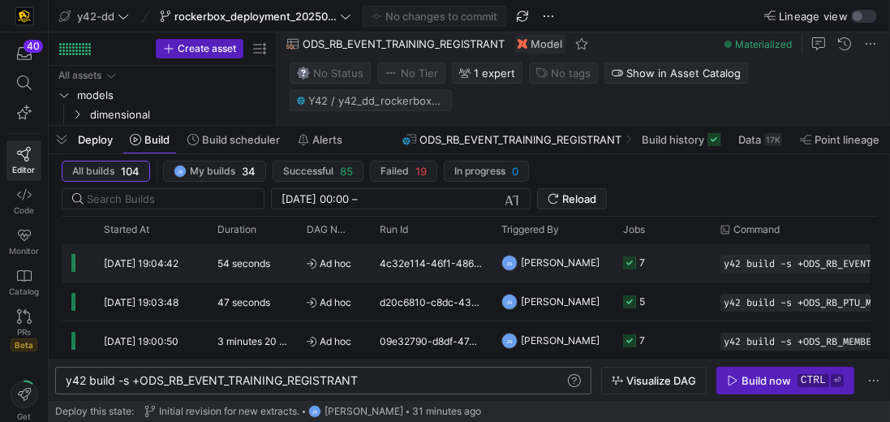
click at [422, 265] on div "4c32e114-46f1-4869-b432-60e31ff774e0" at bounding box center [431, 262] width 122 height 38
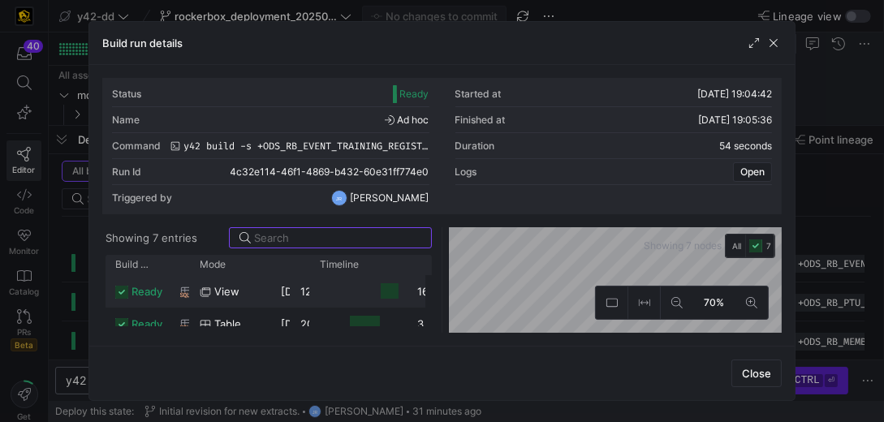
click at [235, 286] on span "view" at bounding box center [226, 292] width 25 height 32
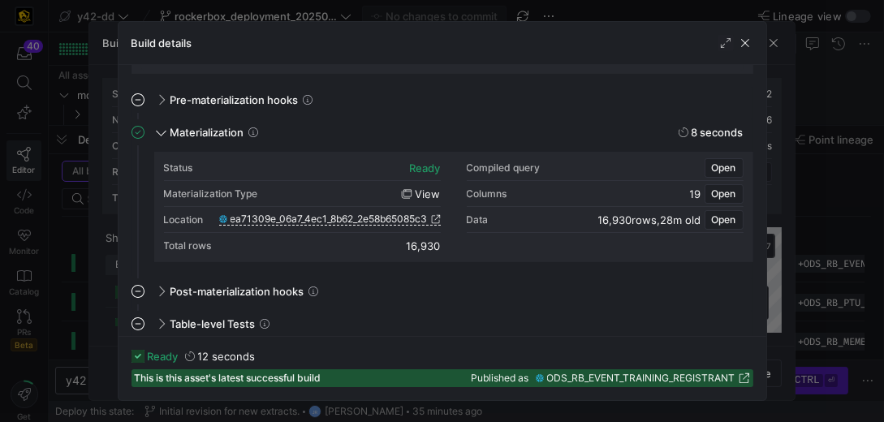
scroll to position [139, 0]
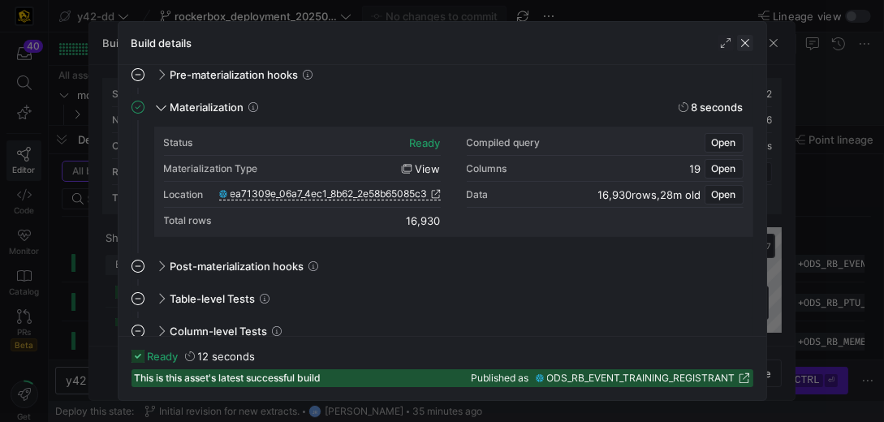
click at [747, 45] on span "button" at bounding box center [745, 43] width 16 height 16
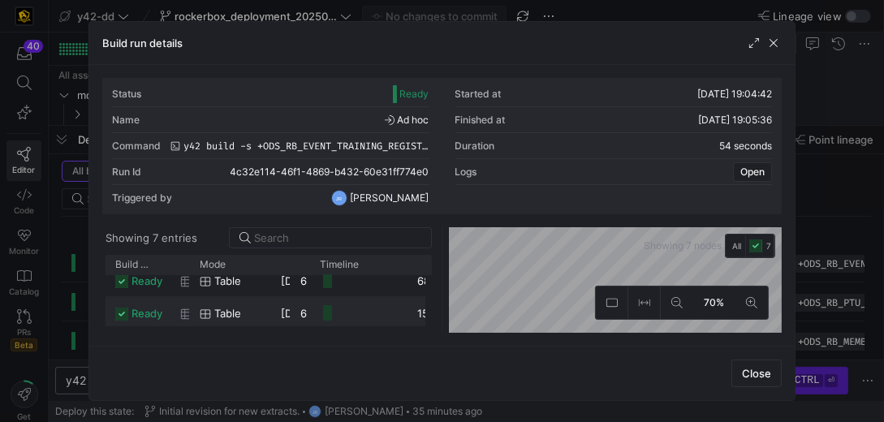
scroll to position [0, 0]
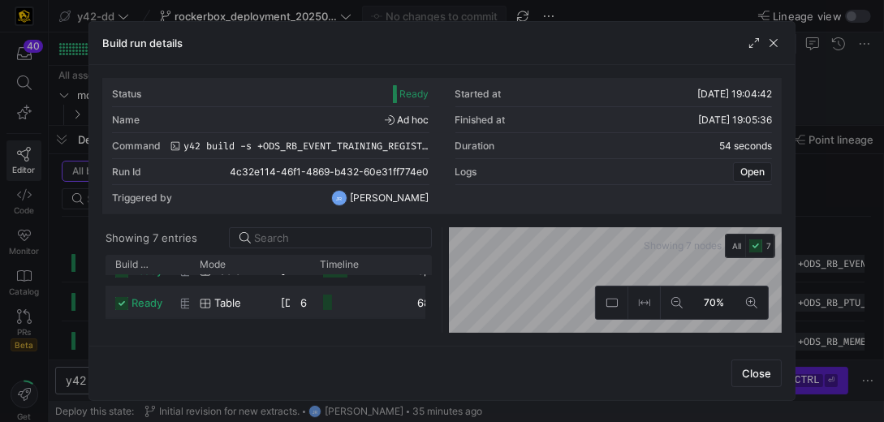
click at [627, 201] on div at bounding box center [613, 198] width 317 height 26
click at [767, 381] on span "button" at bounding box center [756, 373] width 49 height 26
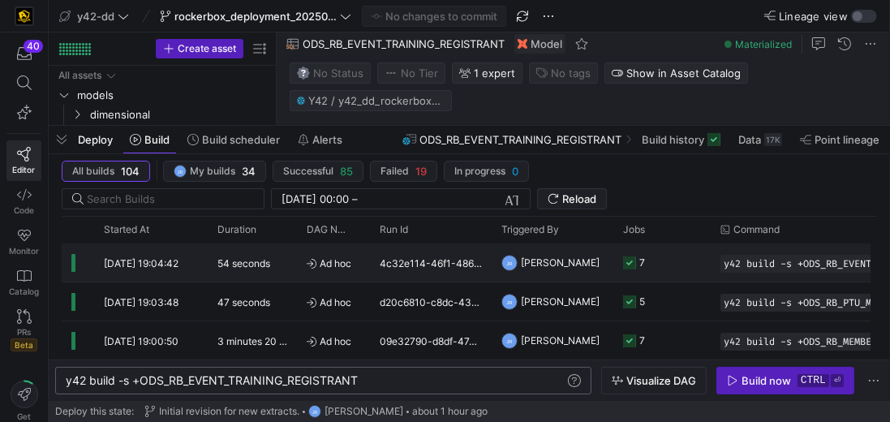
click at [802, 260] on span "y42 build -s +ODS_RB_EVENT_TRAINING_REGISTRANT" at bounding box center [845, 263] width 242 height 11
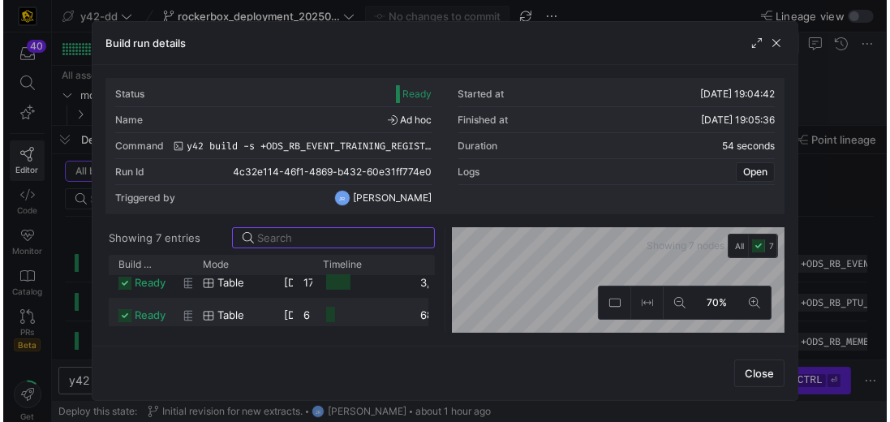
scroll to position [151, 0]
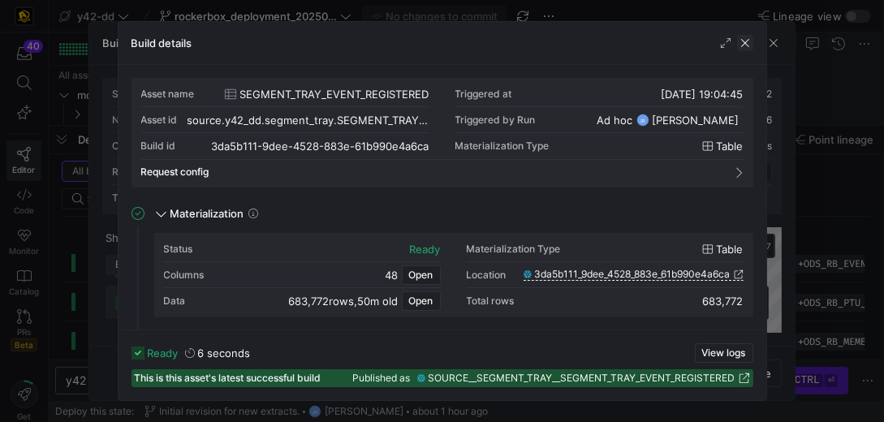
click at [741, 41] on span "button" at bounding box center [745, 43] width 16 height 16
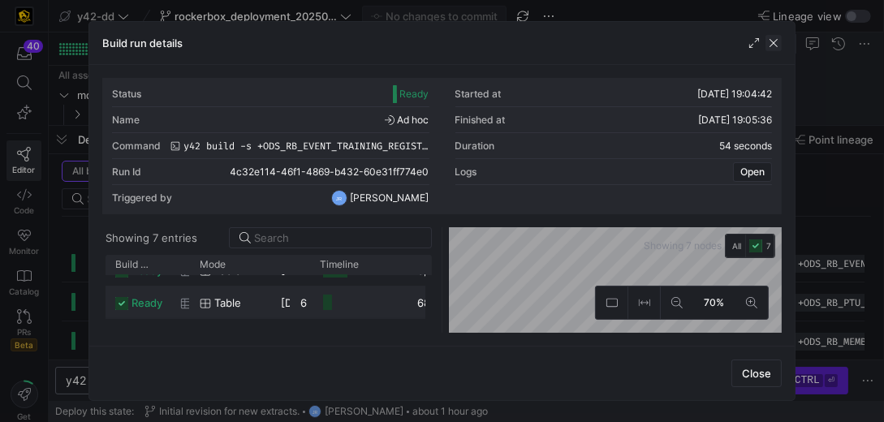
click at [780, 41] on span "button" at bounding box center [773, 43] width 16 height 16
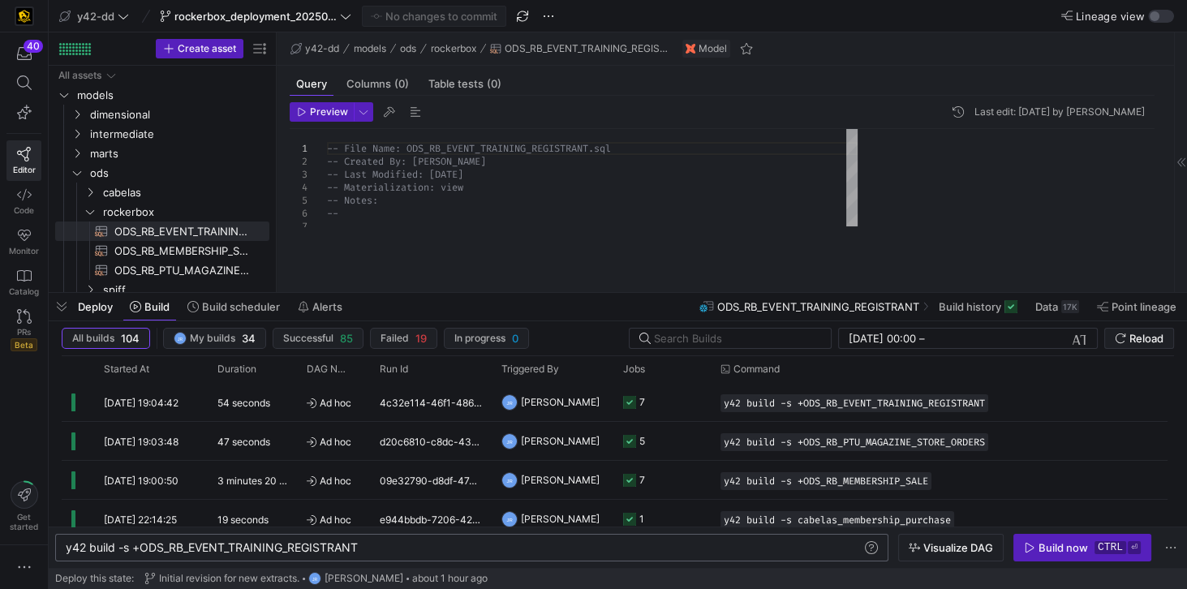
scroll to position [0, 75]
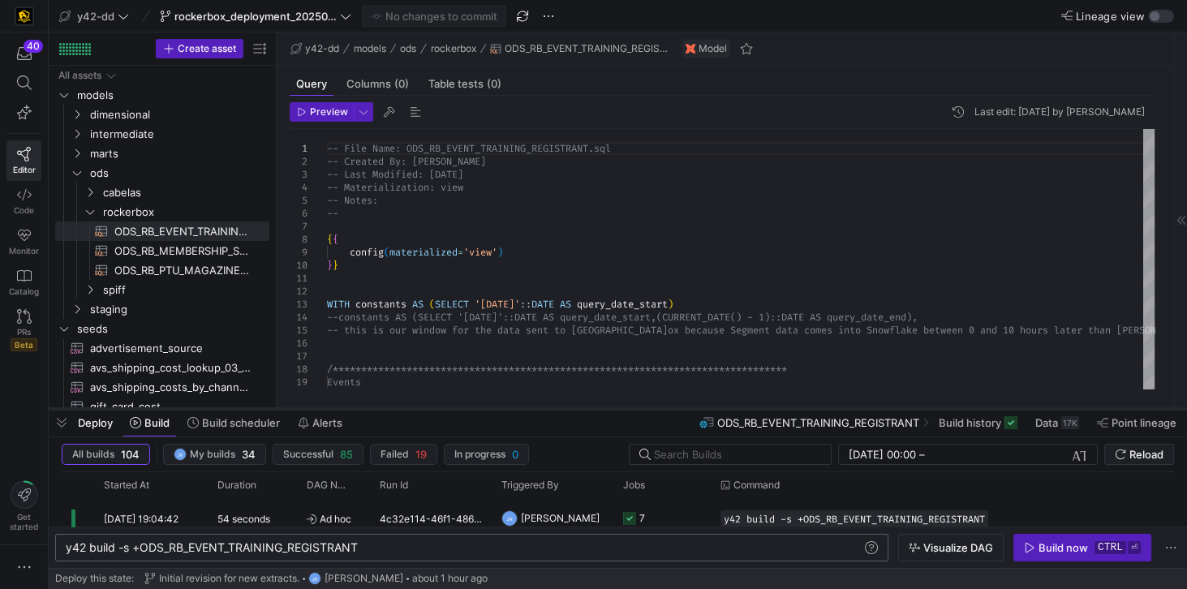
drag, startPoint x: 566, startPoint y: 290, endPoint x: 518, endPoint y: 407, distance: 125.5
click at [518, 407] on div at bounding box center [618, 409] width 1138 height 6
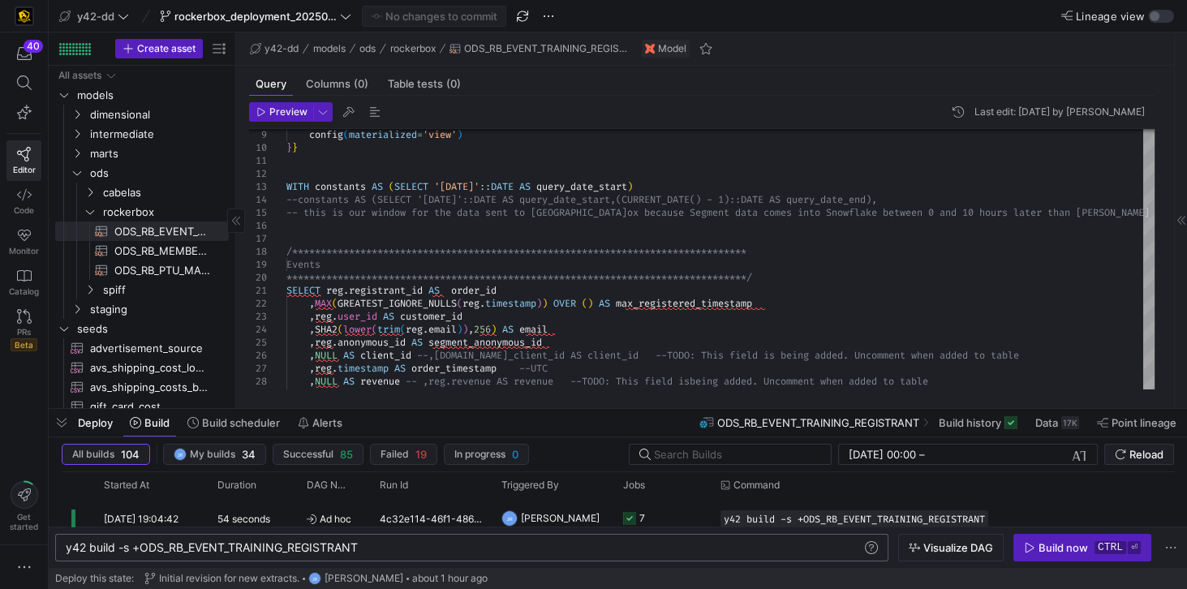
drag, startPoint x: 274, startPoint y: 254, endPoint x: 211, endPoint y: 264, distance: 64.0
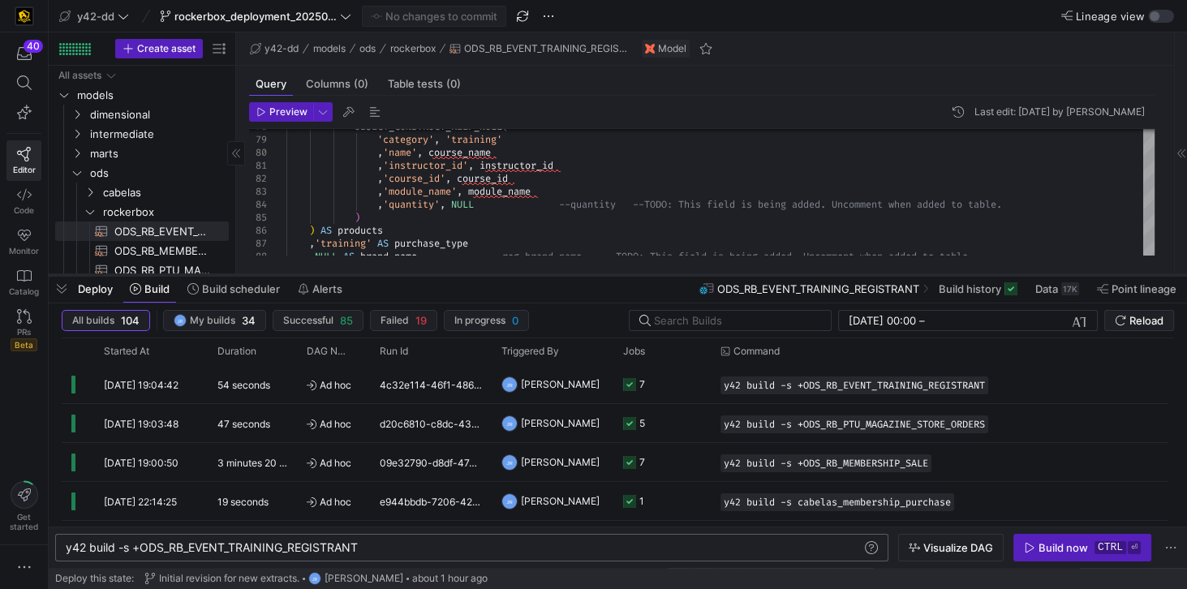
drag, startPoint x: 564, startPoint y: 411, endPoint x: 566, endPoint y: 277, distance: 133.9
click at [566, 277] on div at bounding box center [618, 275] width 1138 height 6
click at [549, 420] on span "[PERSON_NAME]" at bounding box center [560, 423] width 79 height 38
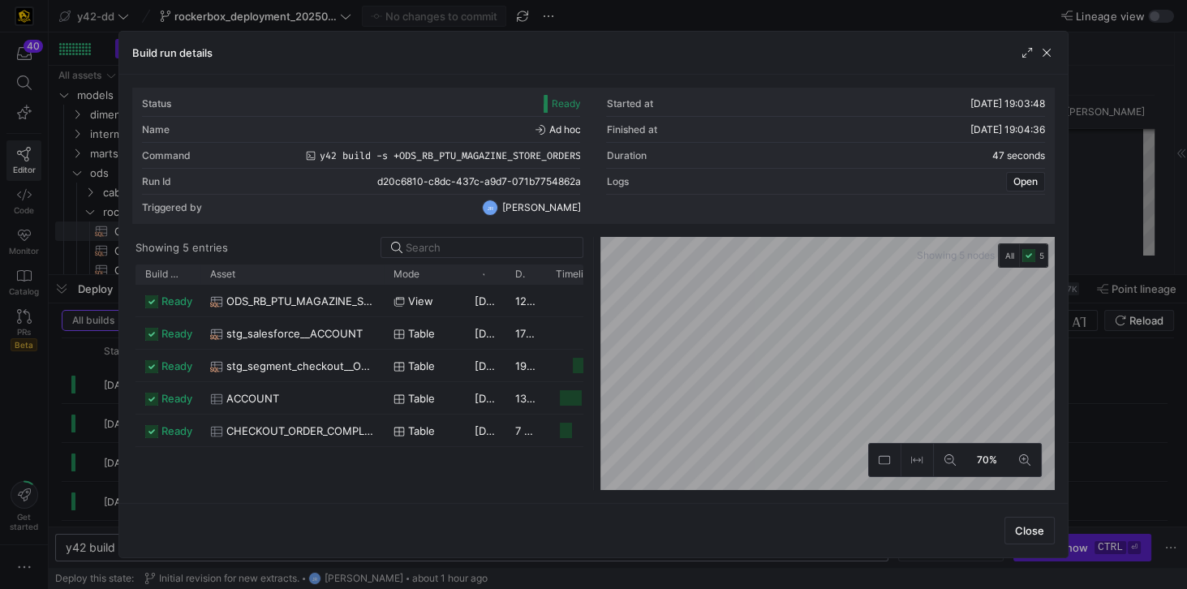
drag, startPoint x: 242, startPoint y: 271, endPoint x: 383, endPoint y: 313, distance: 147.4
click at [383, 313] on div "Build status Asset Mode 1" at bounding box center [360, 378] width 448 height 226
click at [889, 52] on span "button" at bounding box center [1047, 53] width 16 height 16
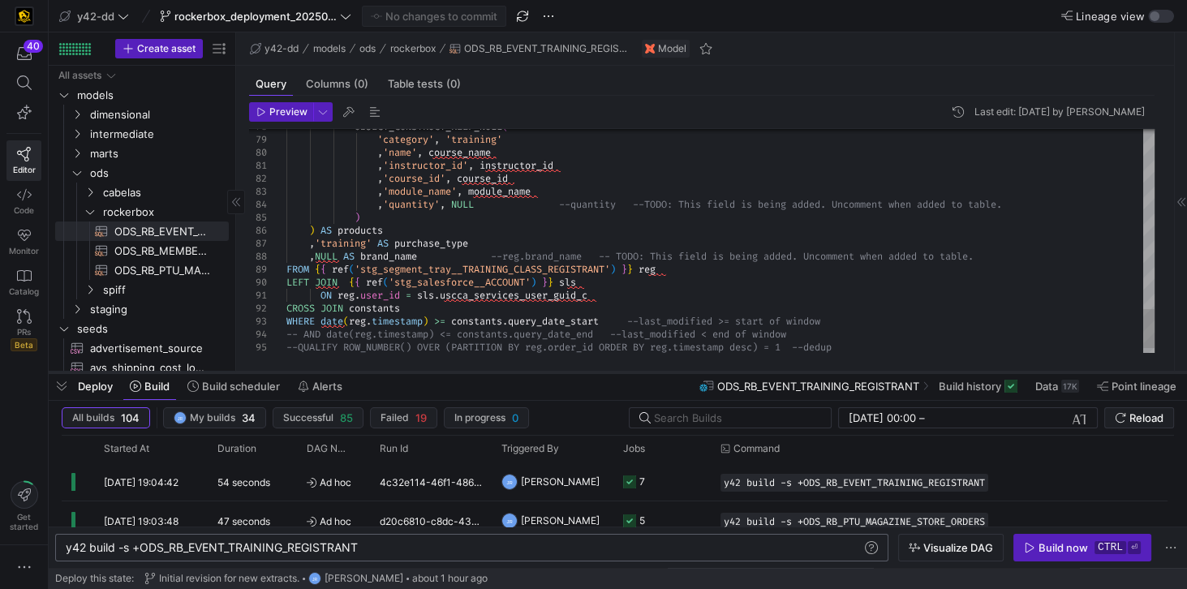
drag, startPoint x: 481, startPoint y: 273, endPoint x: 461, endPoint y: 370, distance: 99.5
click at [461, 370] on div at bounding box center [618, 372] width 1138 height 6
click at [154, 274] on span "ODS_RB_PTU_MAGAZINE_STORE_ORDERS​​​​​​​​​​" at bounding box center [162, 270] width 96 height 19
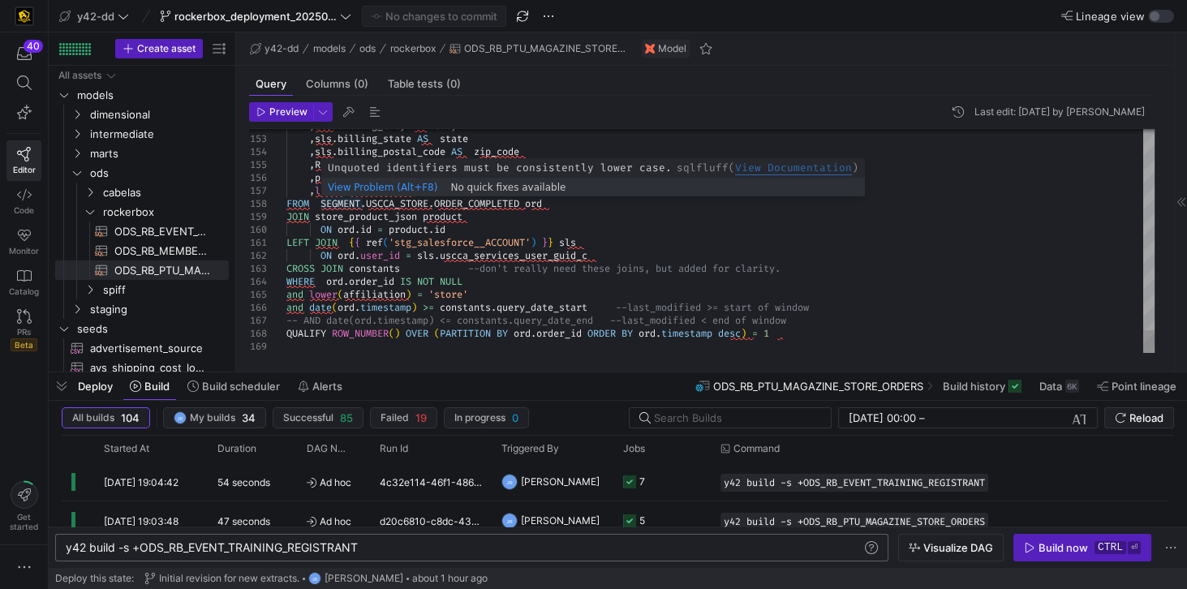
type textarea ",sls.billing_street AS street_address ,sls.billing_city AS city ,sls.billing_st…"
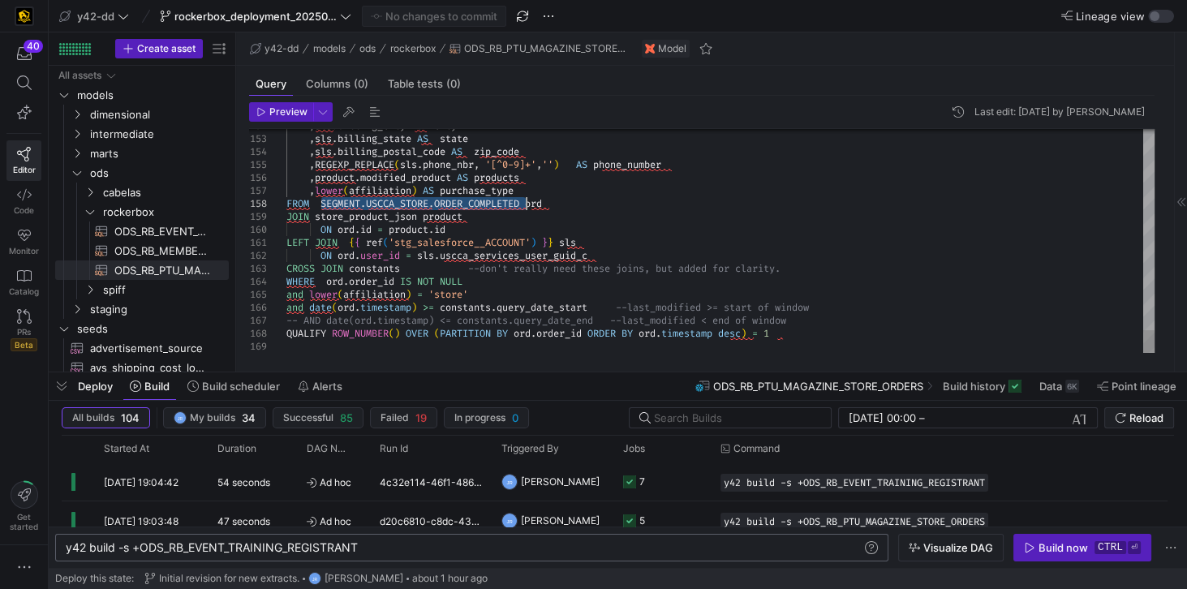
drag, startPoint x: 324, startPoint y: 205, endPoint x: 527, endPoint y: 204, distance: 202.9
click at [19, 80] on icon at bounding box center [24, 82] width 15 height 15
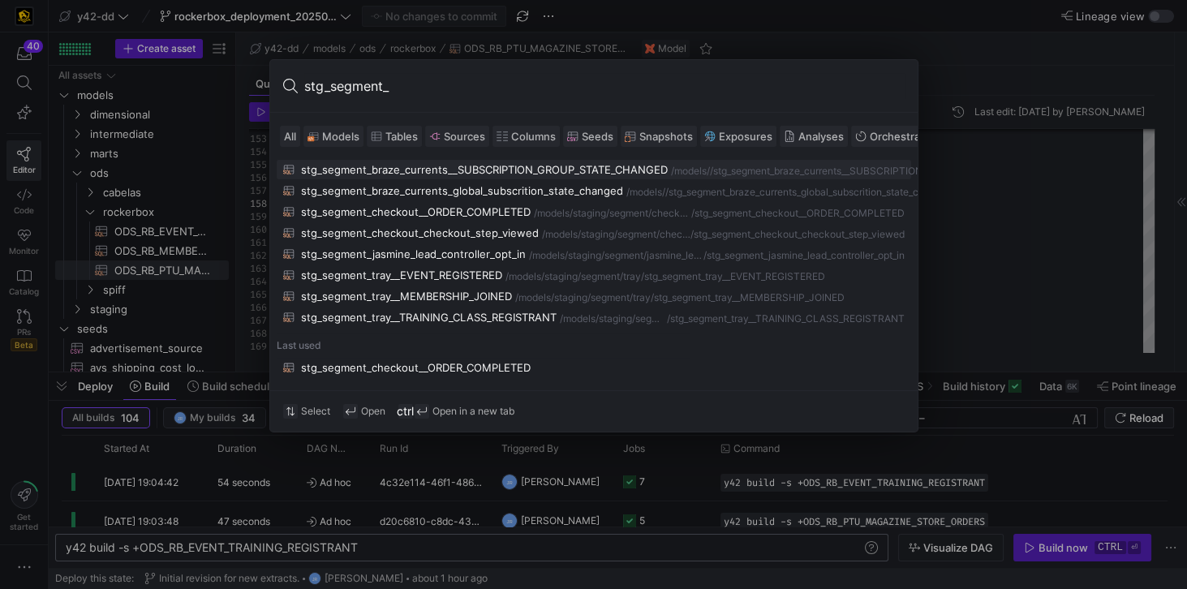
type input "stg_segment_"
click at [785, 15] on div at bounding box center [593, 294] width 1187 height 589
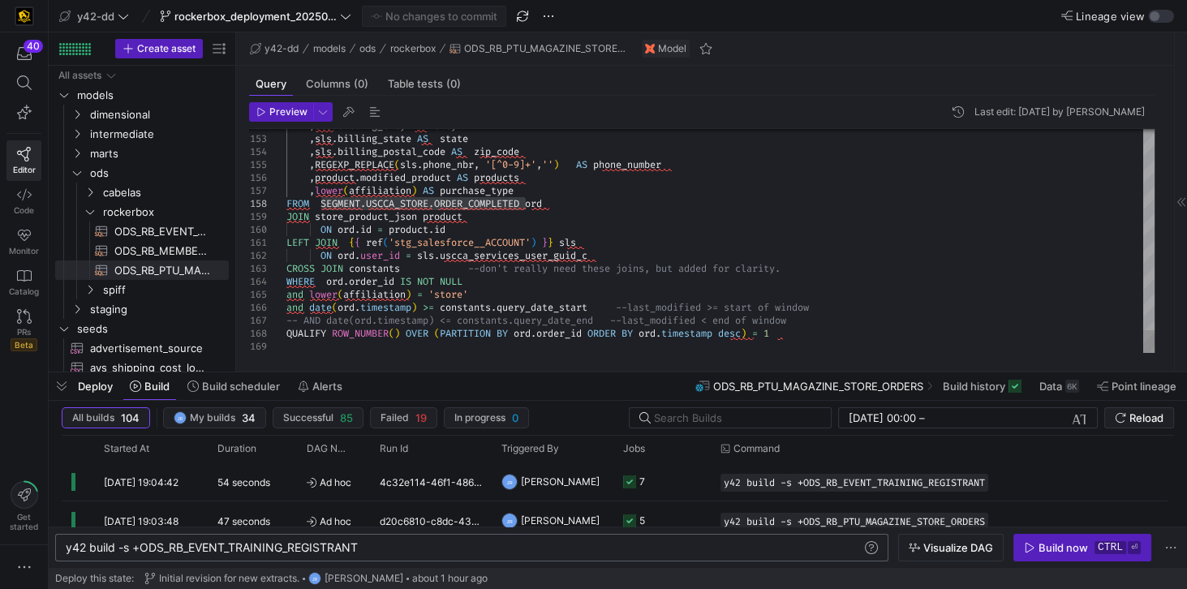
type textarea ",sls.billing_street AS street_address ,sls.billing_city AS city ,sls.billing_st…"
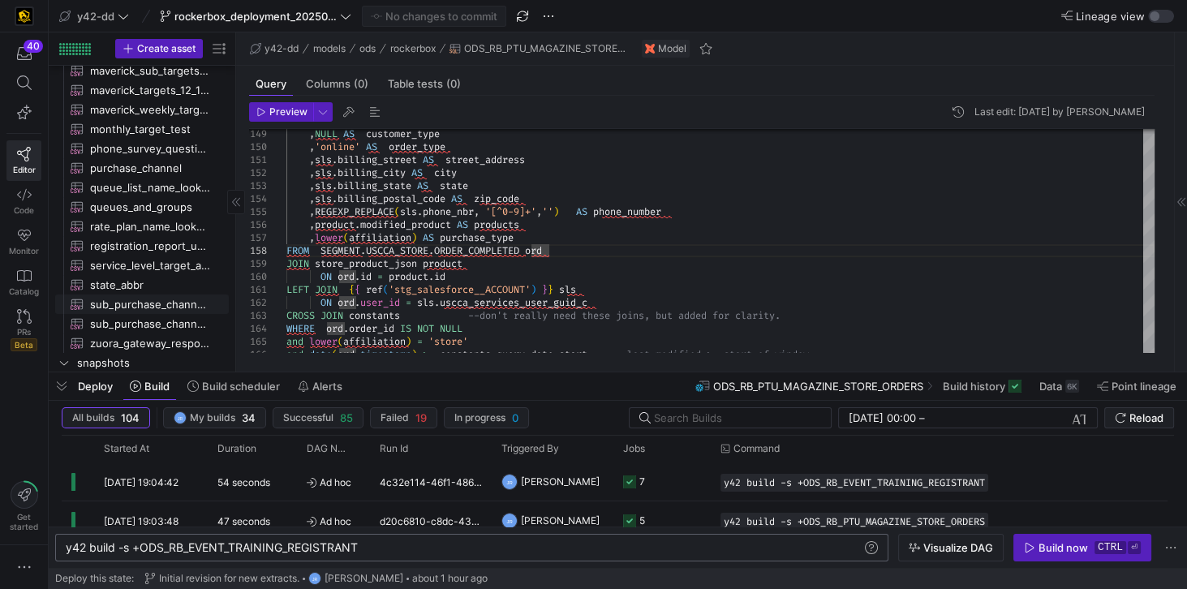
scroll to position [531, 0]
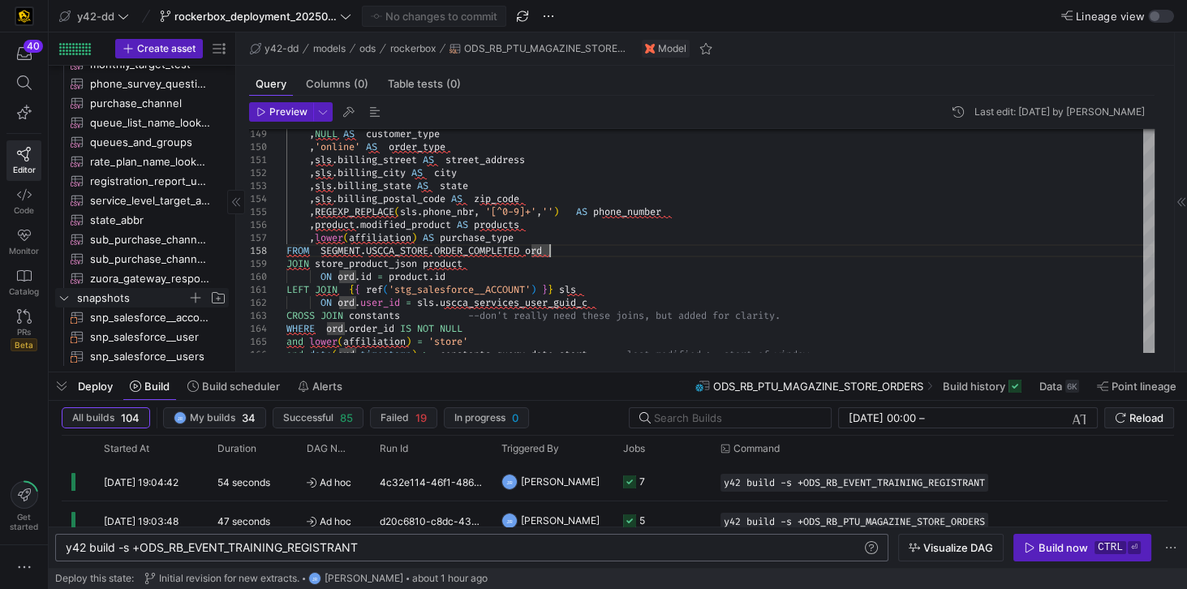
click at [66, 299] on icon "Press SPACE to select this row." at bounding box center [63, 298] width 11 height 10
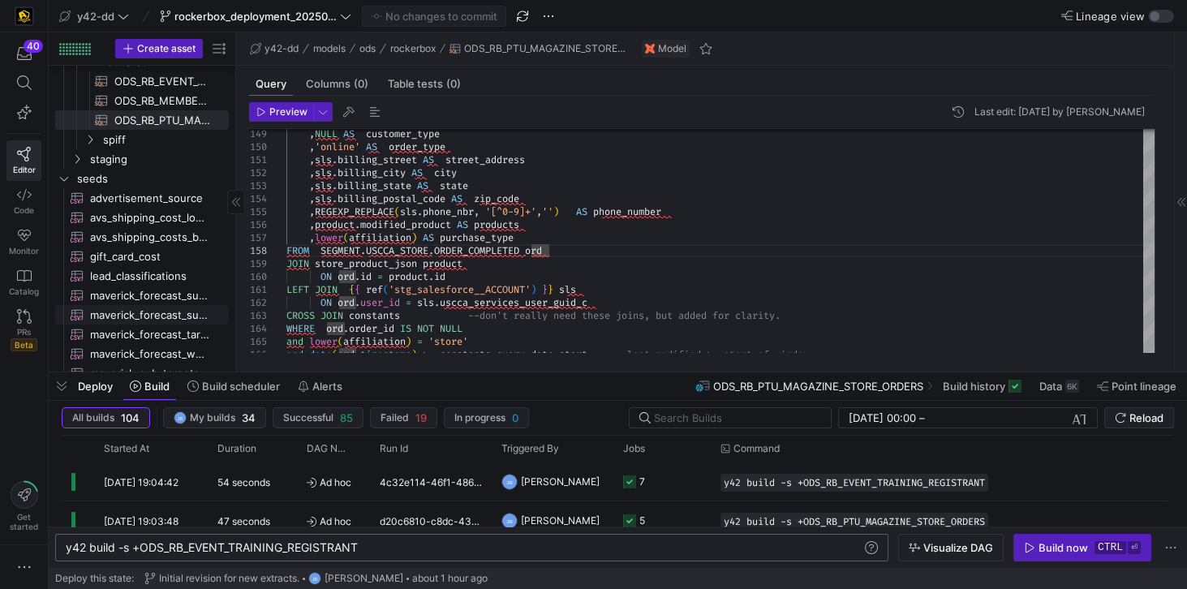
scroll to position [112, 0]
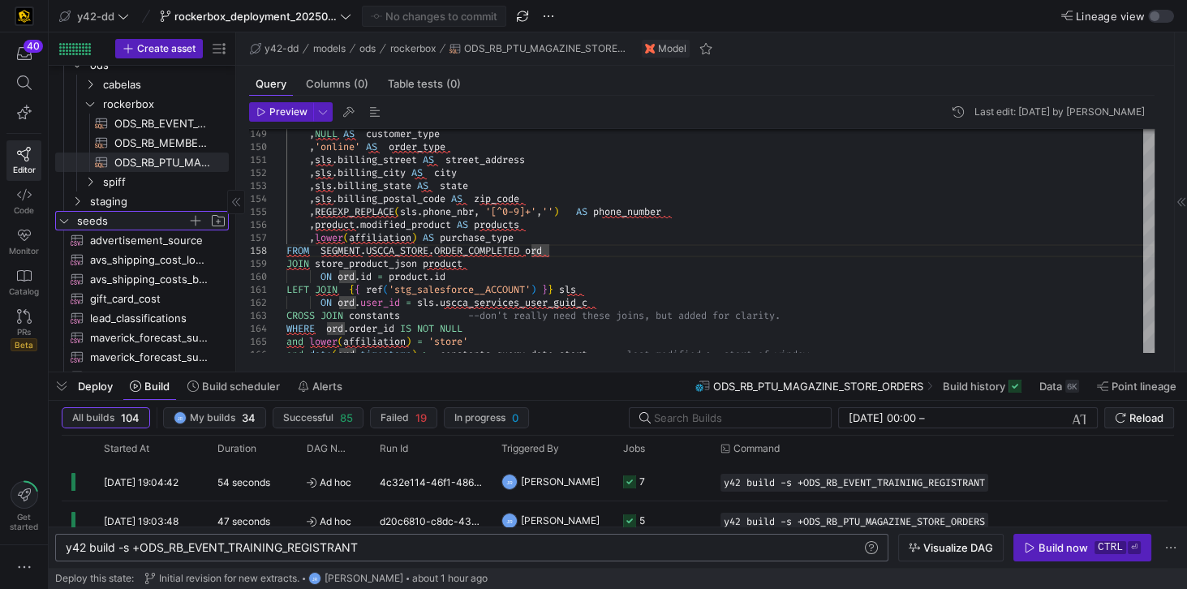
click at [65, 219] on icon "Press SPACE to select this row." at bounding box center [63, 221] width 11 height 10
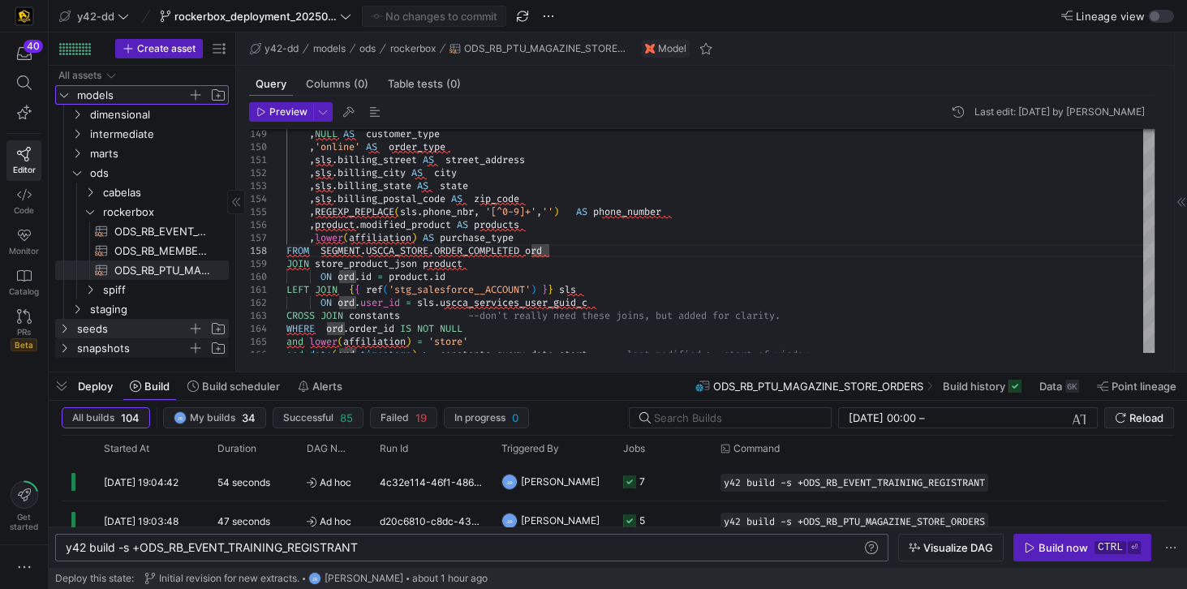
click at [67, 94] on icon "Press SPACE to select this row." at bounding box center [64, 95] width 8 height 4
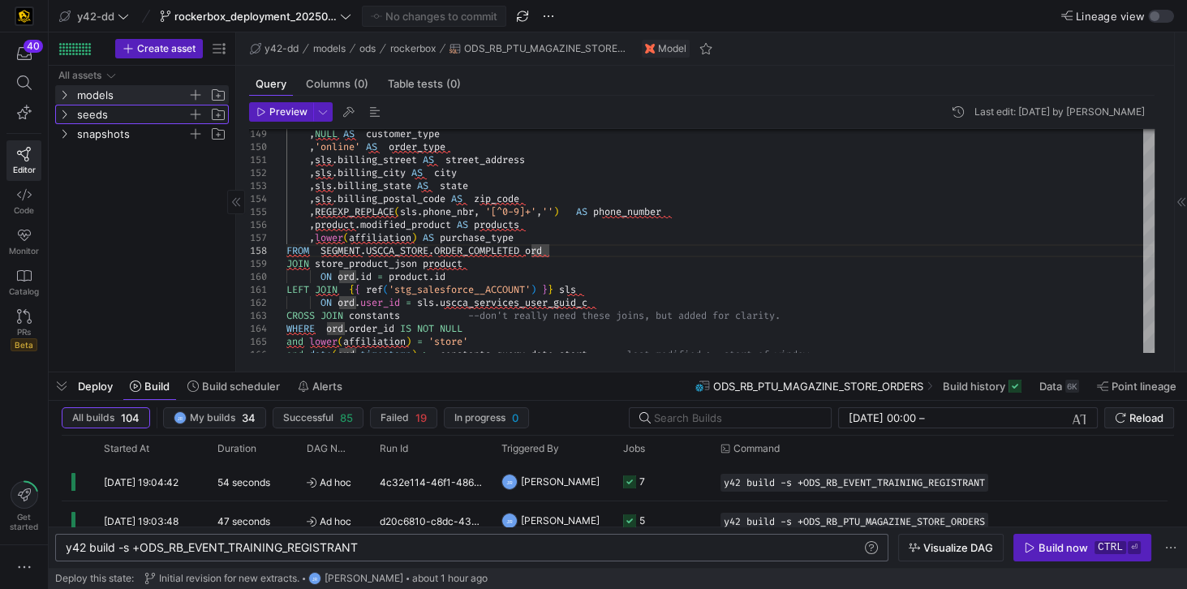
click at [79, 115] on span "seeds" at bounding box center [132, 114] width 110 height 19
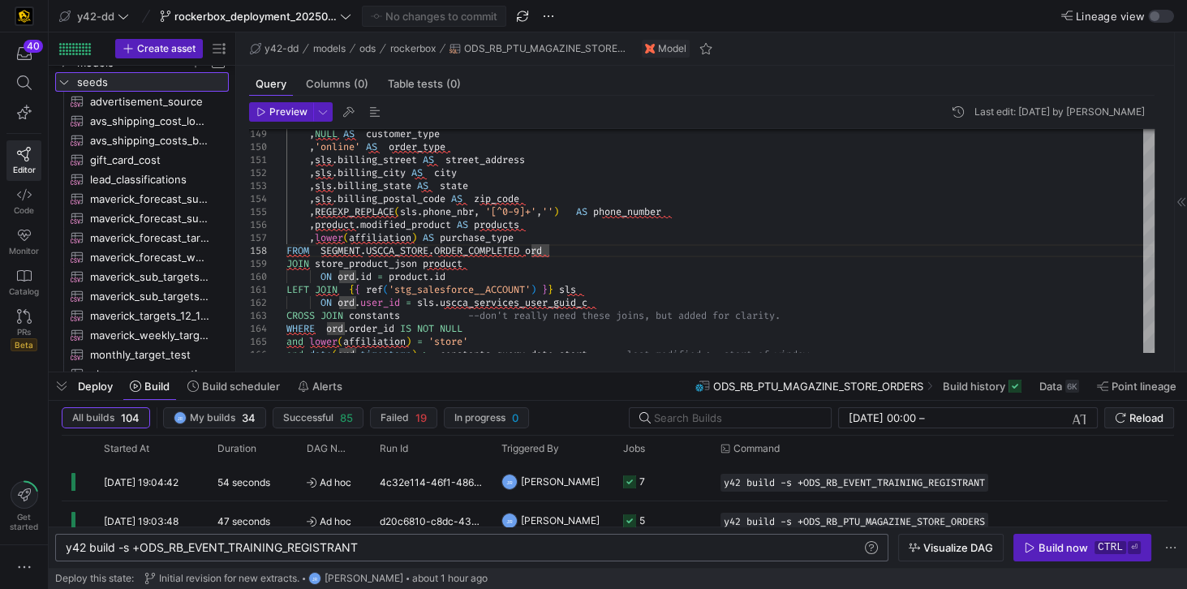
click at [66, 84] on icon at bounding box center [63, 82] width 11 height 10
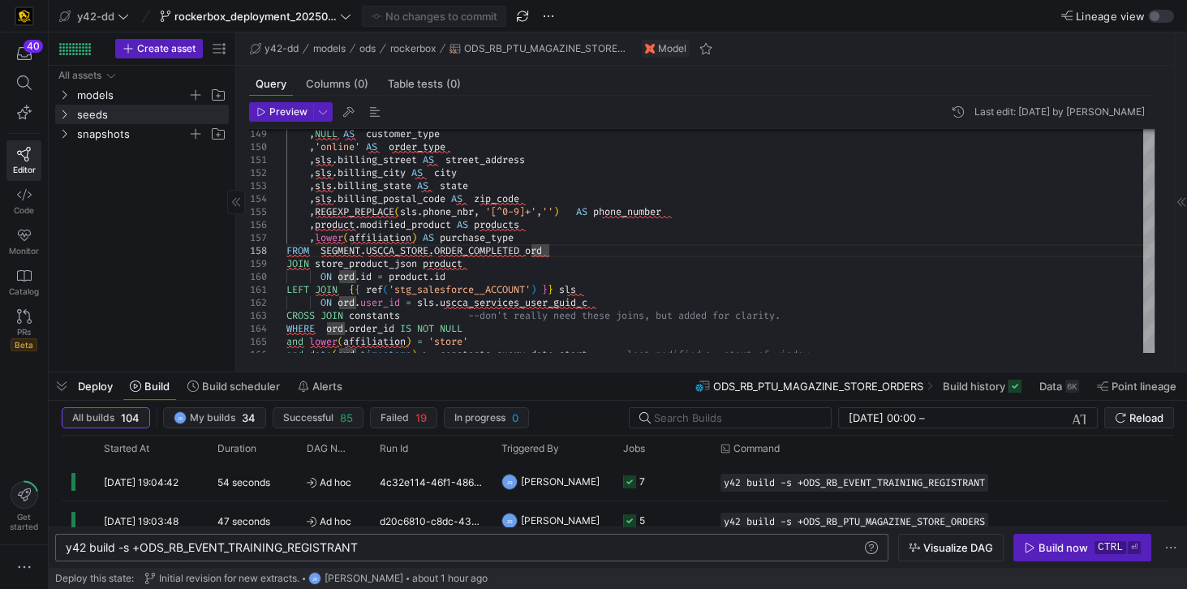
click at [99, 176] on div "All assets models seeds snapshots" at bounding box center [142, 215] width 174 height 299
click at [90, 96] on span "models" at bounding box center [132, 95] width 110 height 19
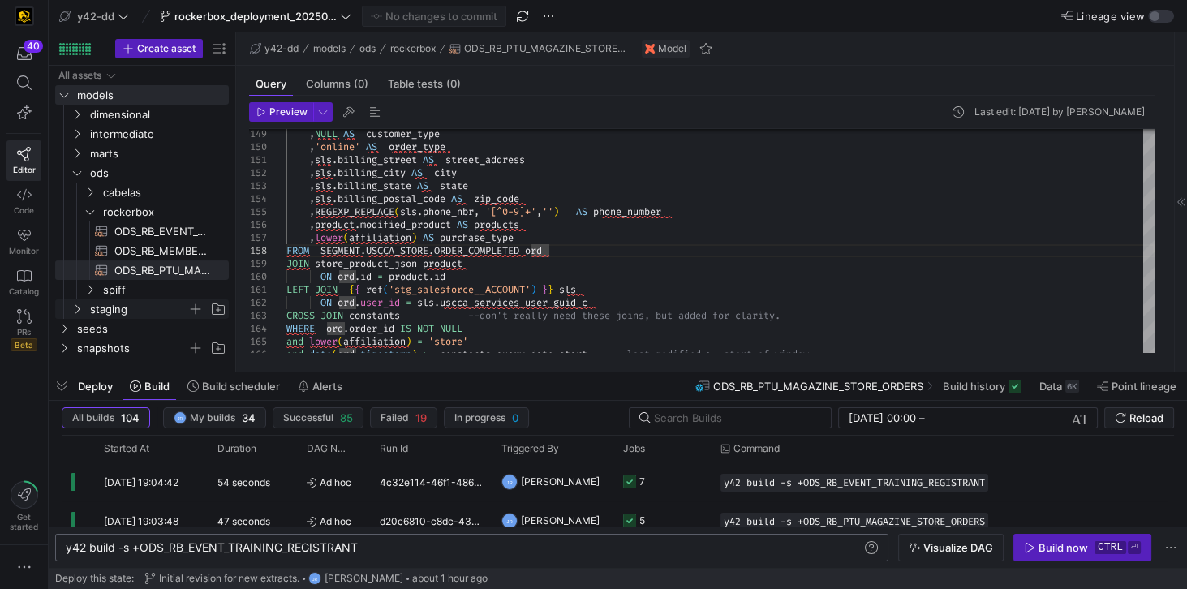
click at [118, 307] on span "staging" at bounding box center [138, 309] width 97 height 19
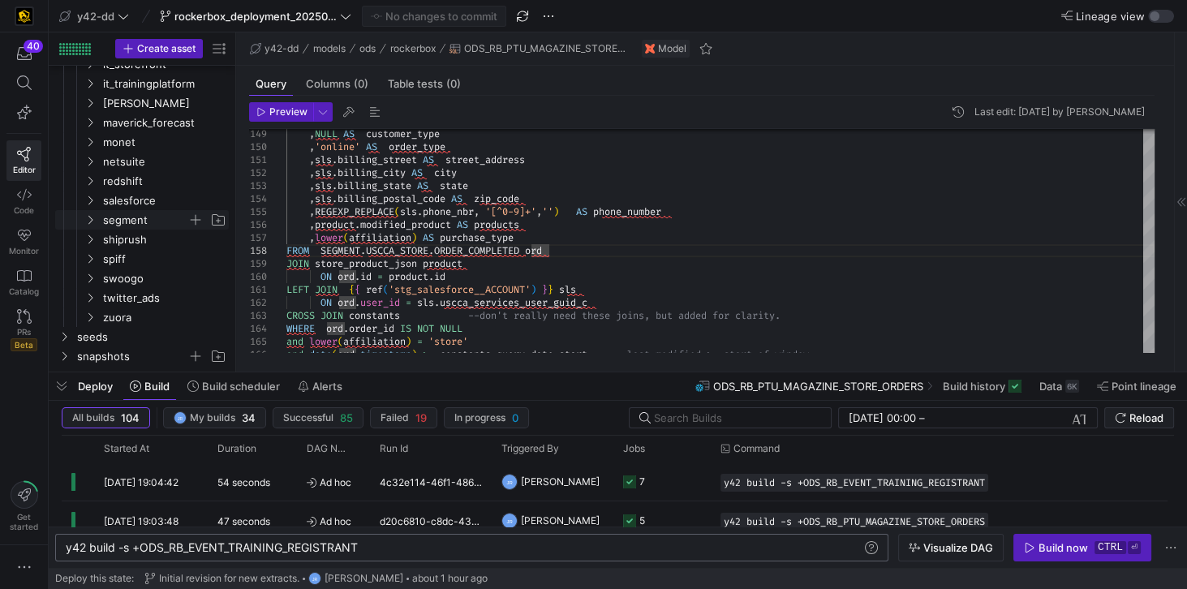
click at [135, 217] on span "segment" at bounding box center [145, 220] width 84 height 19
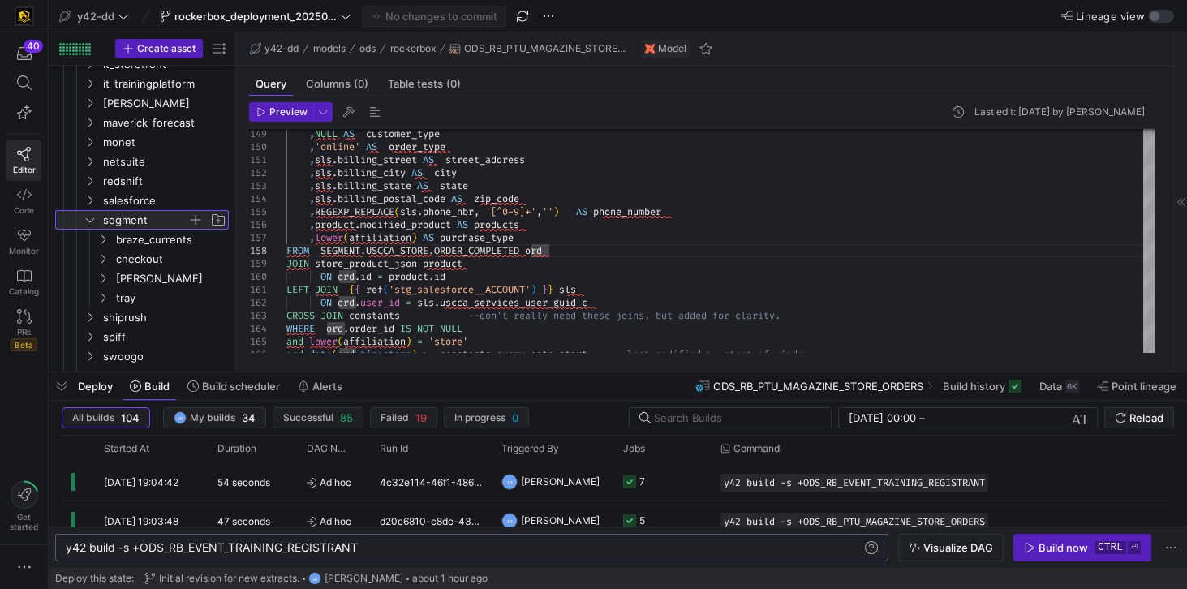
click at [135, 217] on span "segment" at bounding box center [145, 220] width 84 height 19
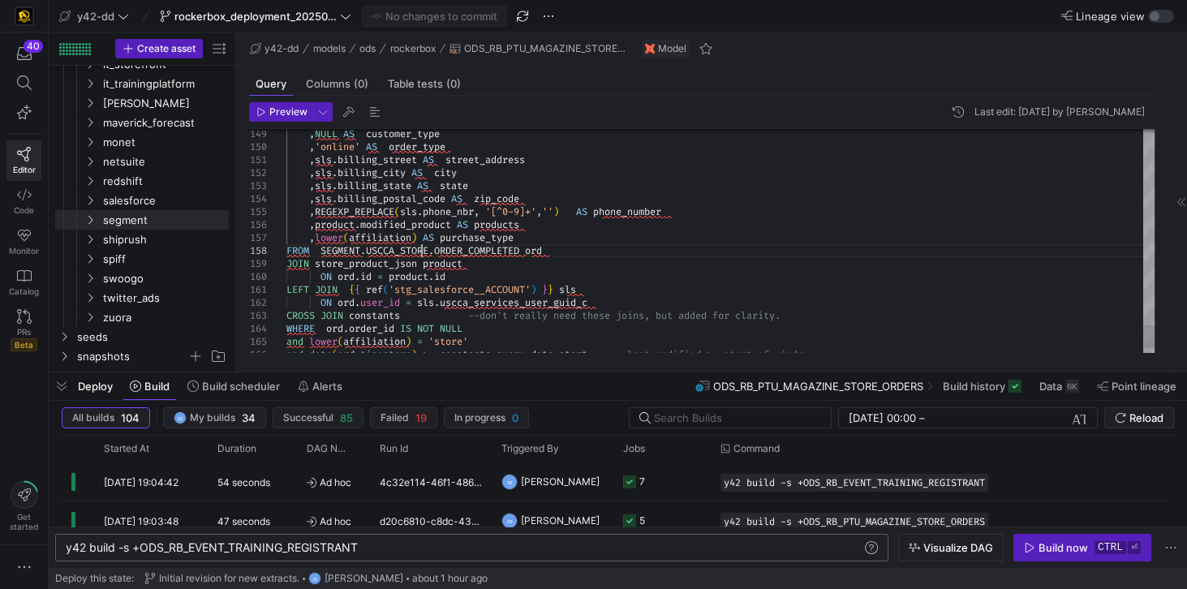
scroll to position [0, 261]
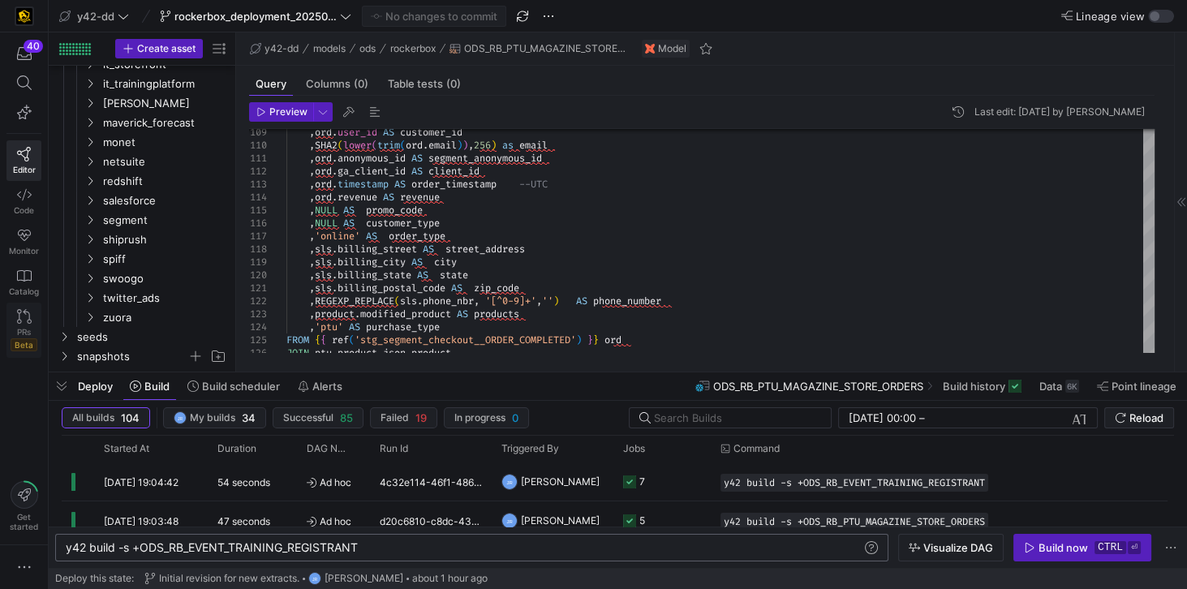
click at [24, 328] on span "PRs" at bounding box center [24, 332] width 14 height 10
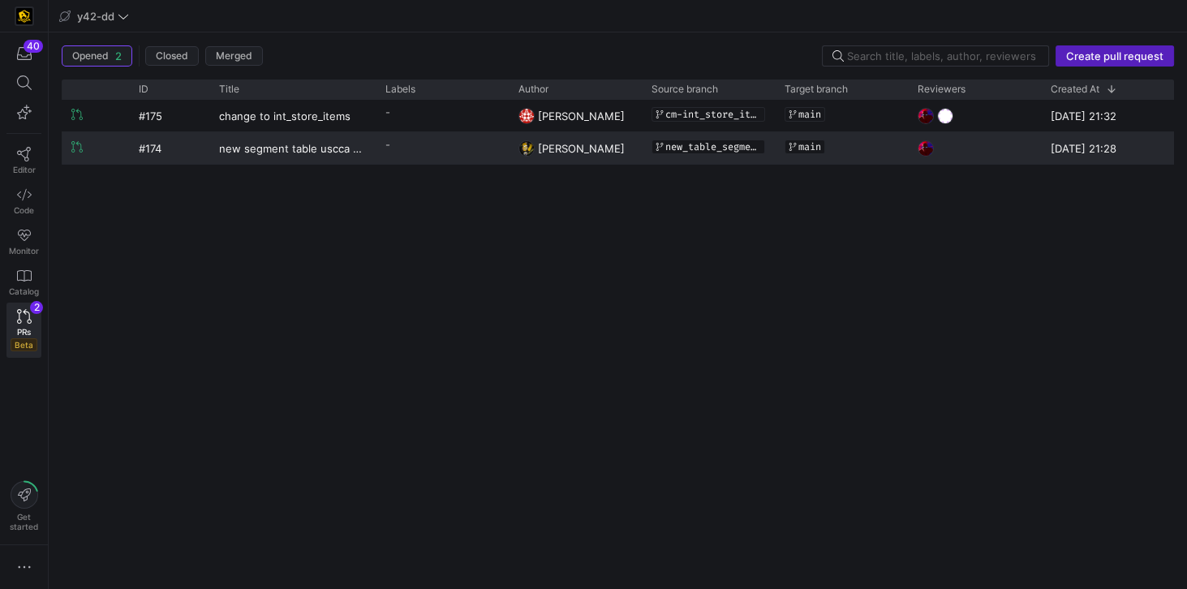
click at [374, 159] on div "new segment table uscca store order completed" at bounding box center [292, 148] width 166 height 32
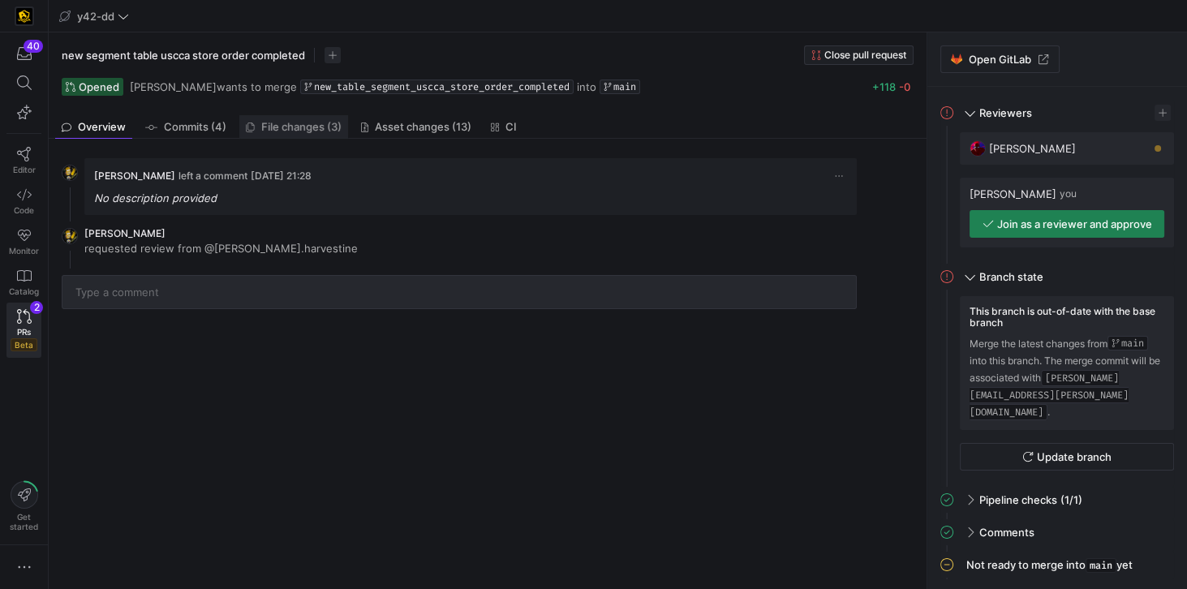
click at [289, 125] on span "File changes (3)" at bounding box center [301, 127] width 80 height 11
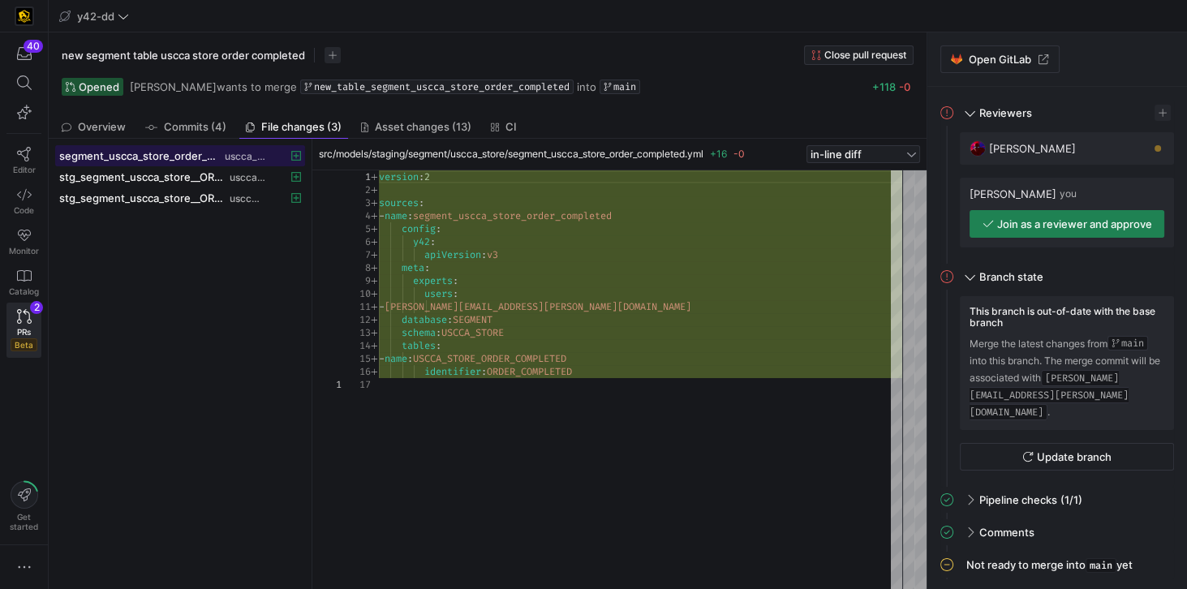
click at [200, 153] on span "segment_uscca_store_order_completed.yml" at bounding box center [140, 155] width 162 height 13
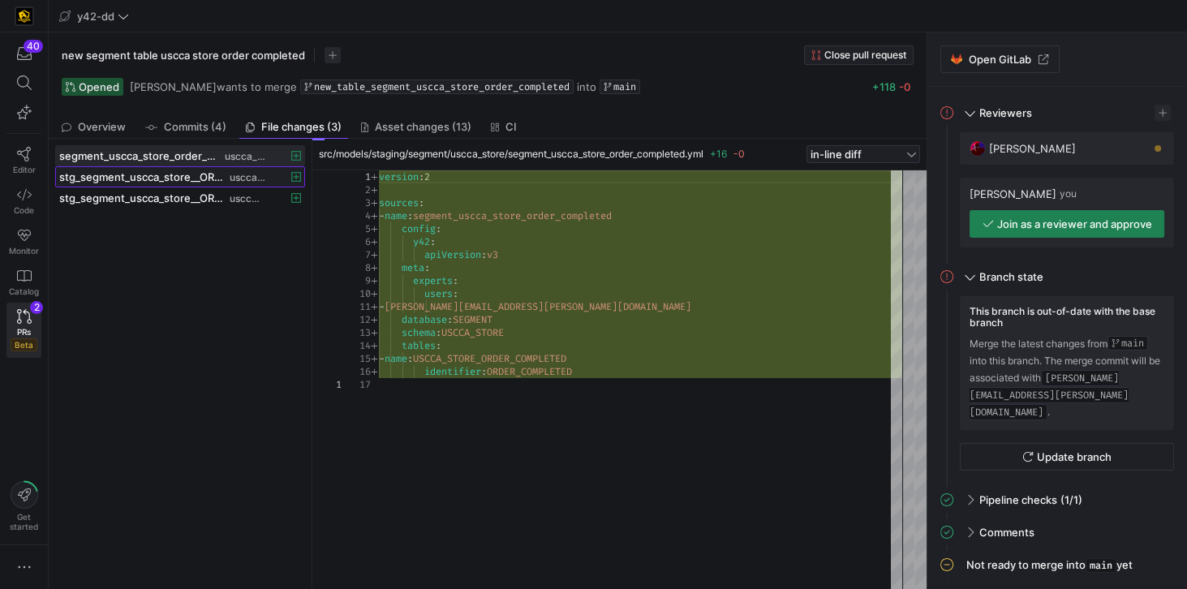
click at [182, 178] on span "stg_segment_uscca_store__ORDER_COMPLETED.sql" at bounding box center [142, 176] width 167 height 13
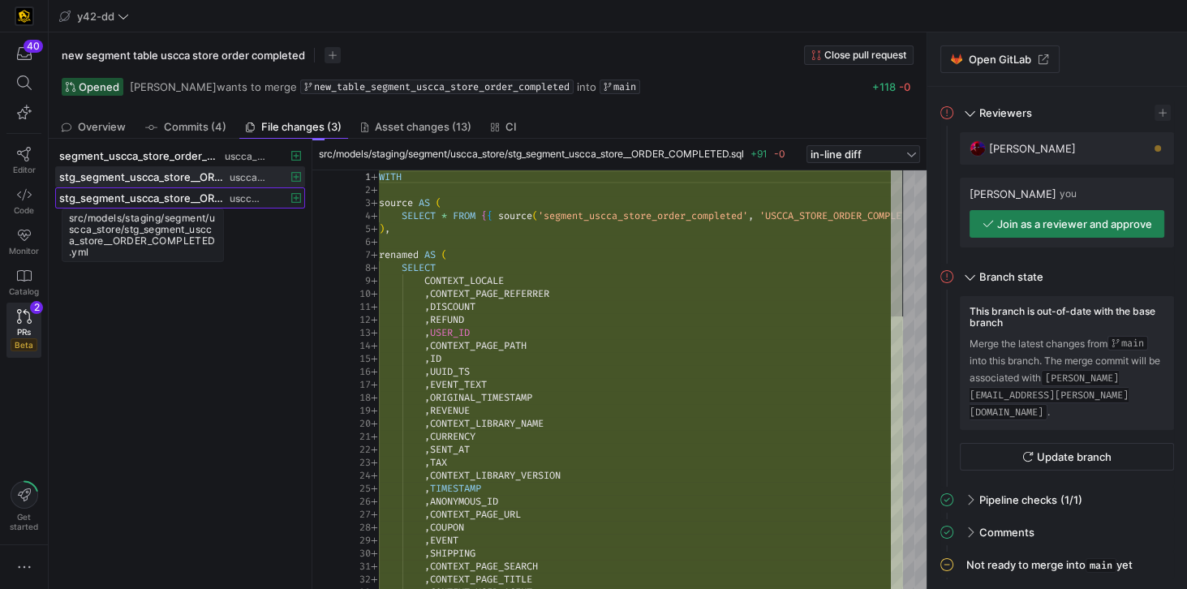
click at [185, 200] on span "stg_segment_uscca_store__ORDER_COMPLETED.yml" at bounding box center [142, 198] width 167 height 13
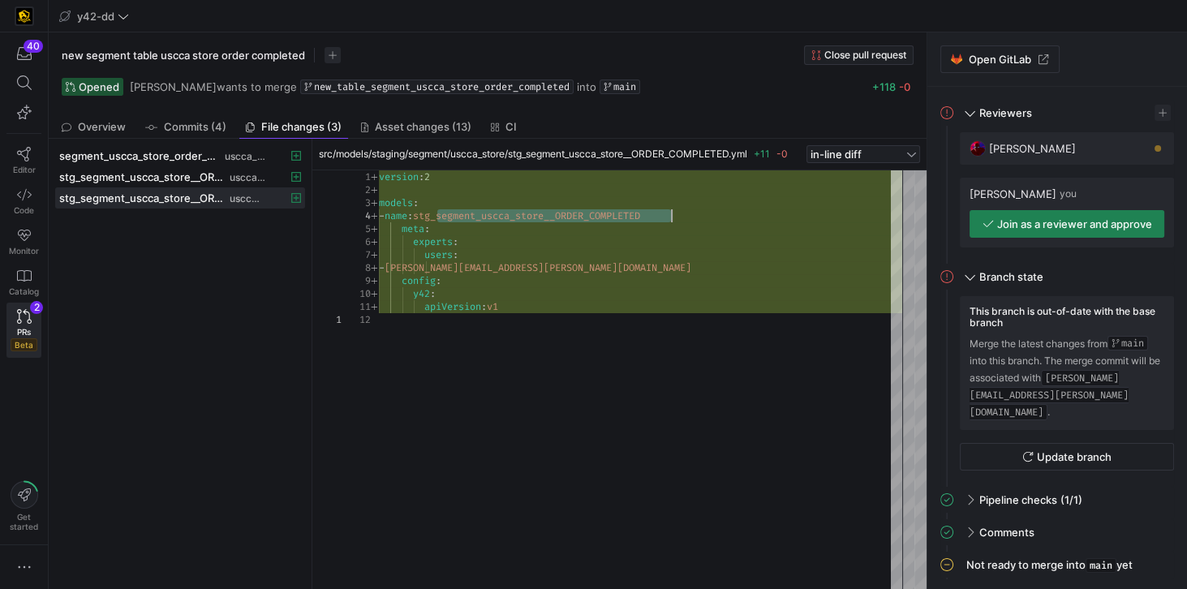
drag, startPoint x: 438, startPoint y: 215, endPoint x: 670, endPoint y: 216, distance: 232.1
click at [670, 216] on div "version : 2 models : - name : stg_segment_uscca_store__ORDER_COMPLETED meta : e…" at bounding box center [640, 380] width 523 height 420
drag, startPoint x: 668, startPoint y: 216, endPoint x: 615, endPoint y: 215, distance: 52.8
drag, startPoint x: 615, startPoint y: 215, endPoint x: 445, endPoint y: 400, distance: 251.0
click at [445, 400] on div "version : 2 models : - name : stg_segment_uscca_store__ORDER_COMPLETED meta : e…" at bounding box center [640, 380] width 523 height 420
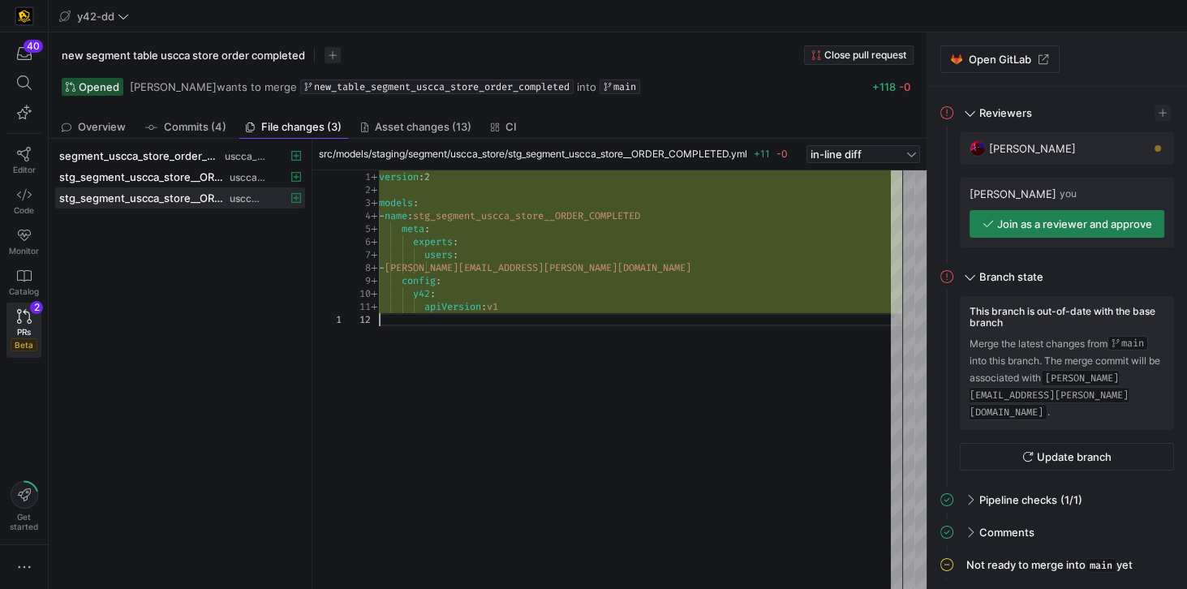
type textarea "version: 2 models: - name: stg_segment_uscca_store__ORDER_COMPLETED meta: exper…"
drag, startPoint x: 437, startPoint y: 211, endPoint x: 673, endPoint y: 213, distance: 235.3
click at [673, 213] on div "version : 2 models : - name : stg_segment_uscca_store__ORDER_COMPLETED meta : e…" at bounding box center [640, 380] width 523 height 420
click at [160, 168] on div "src/models/staging/segment/uscca_store/segment_uscca_store_order_completed.yml" at bounding box center [140, 189] width 162 height 42
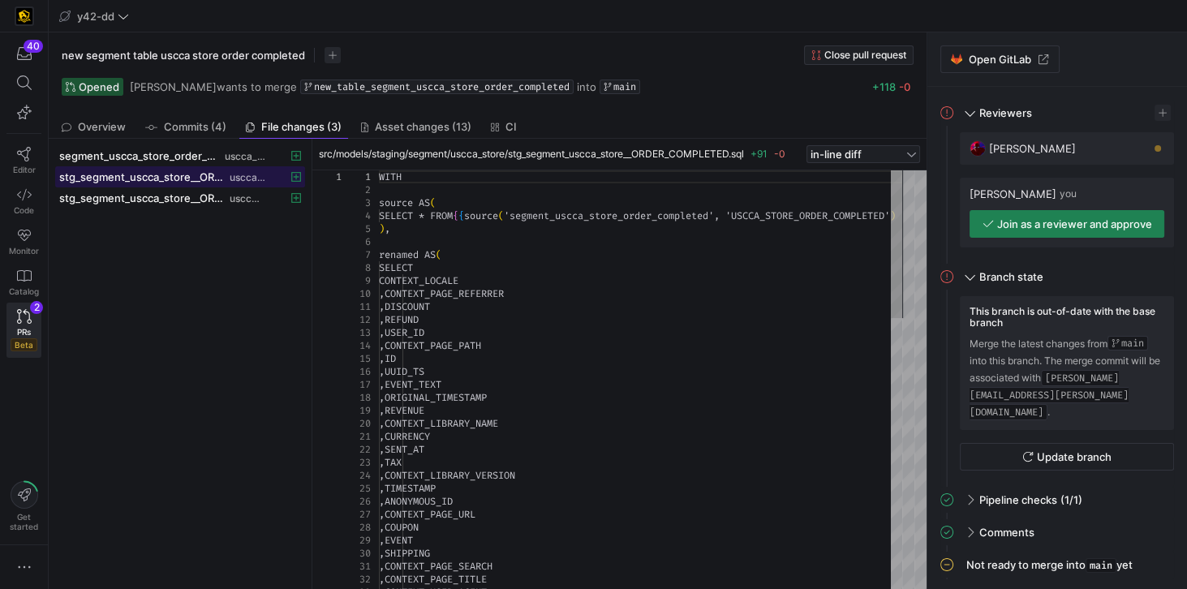
click at [170, 175] on span "stg_segment_uscca_store__ORDER_COMPLETED.sql" at bounding box center [142, 176] width 167 height 13
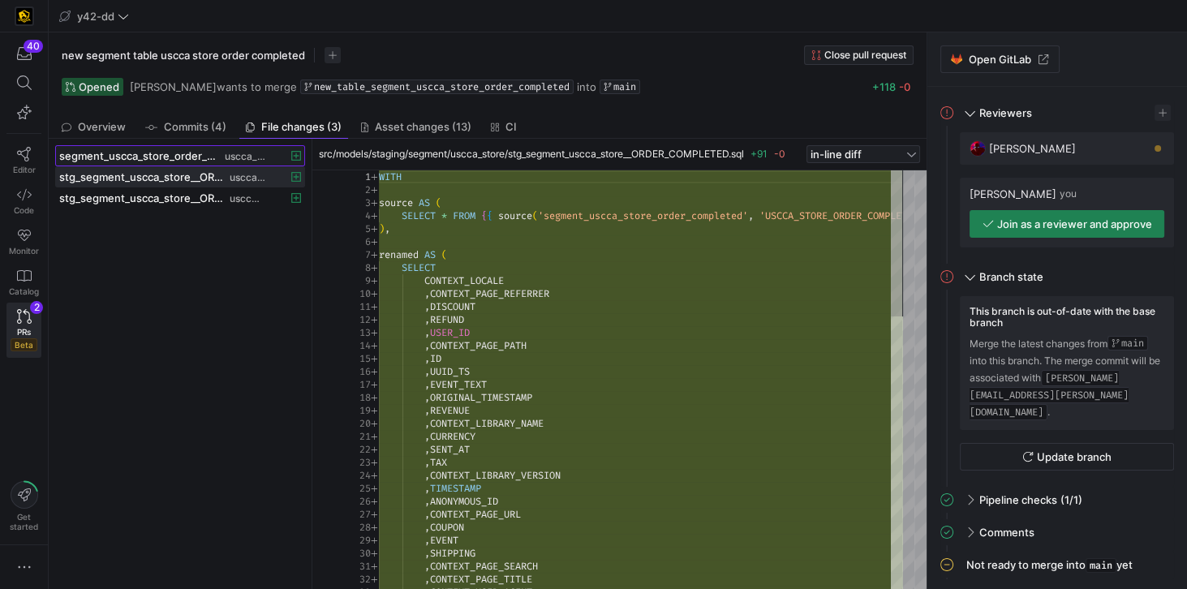
click at [191, 157] on span "segment_uscca_store_order_completed.yml" at bounding box center [140, 155] width 162 height 13
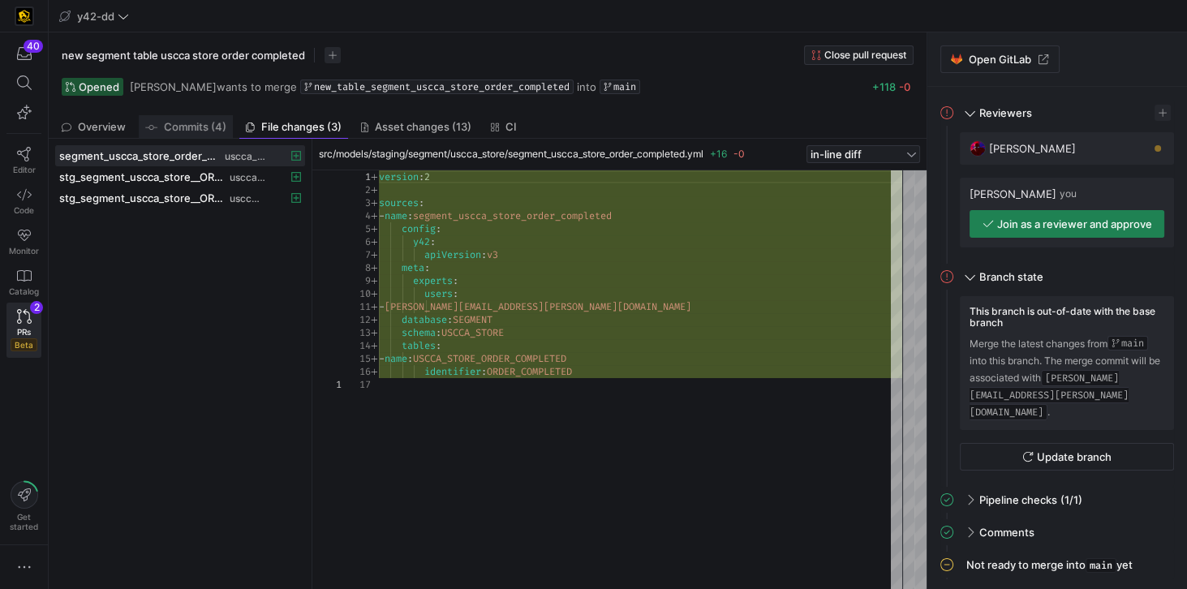
click at [186, 131] on span "Commits (4)" at bounding box center [195, 127] width 62 height 11
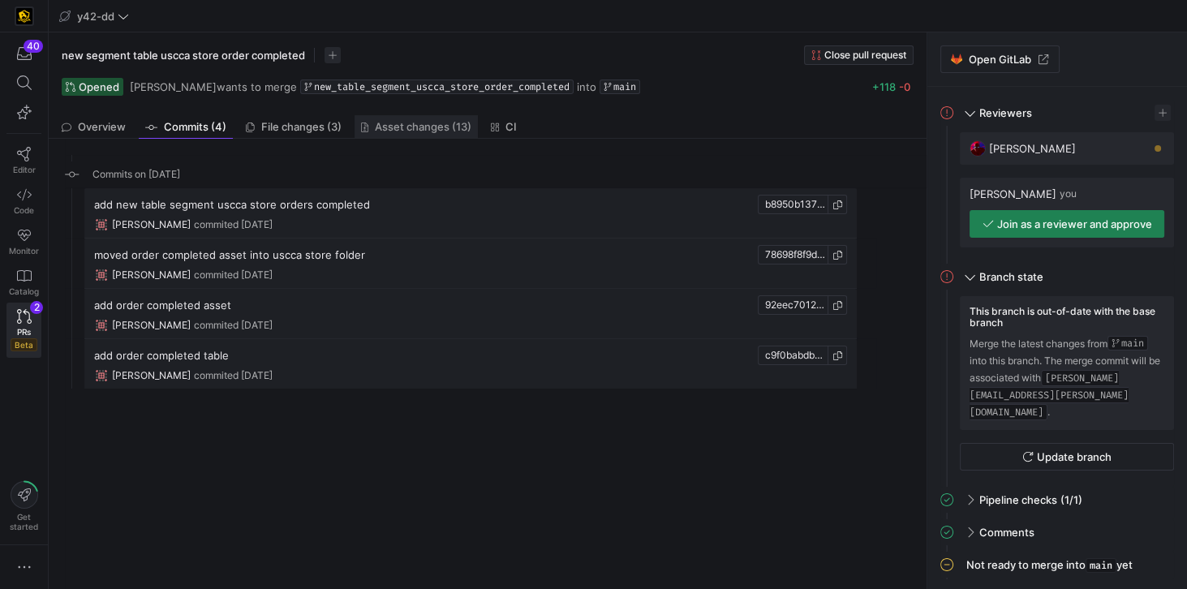
click at [394, 119] on link "Asset changes (13)" at bounding box center [416, 127] width 123 height 24
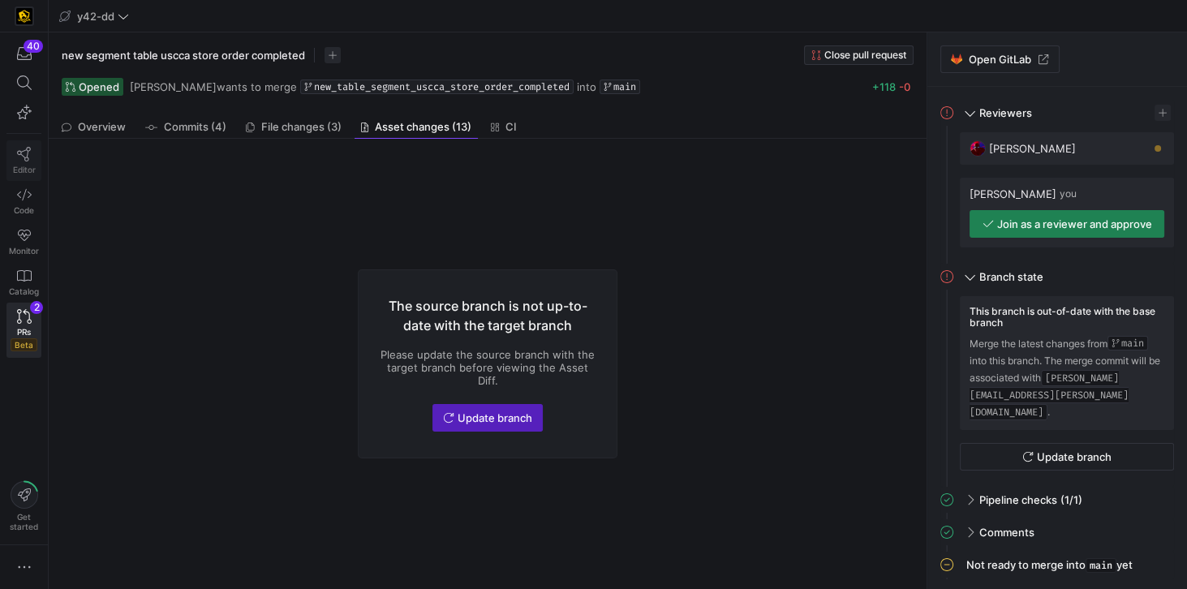
click at [36, 155] on link "Editor" at bounding box center [23, 160] width 35 height 41
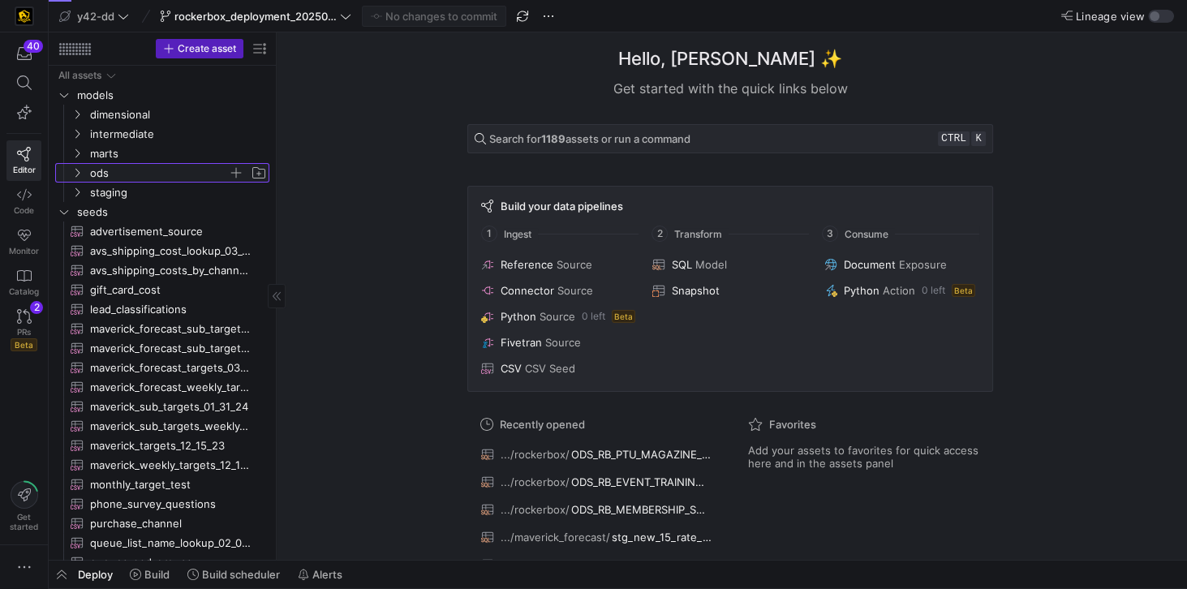
click at [102, 174] on span "ods" at bounding box center [159, 173] width 138 height 19
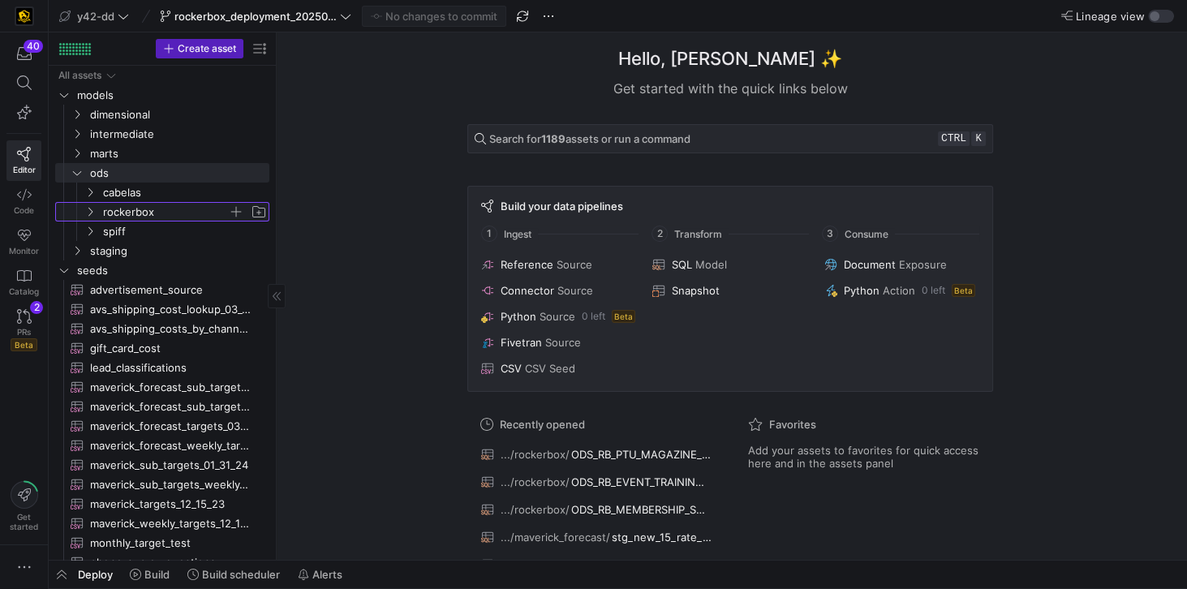
click at [147, 213] on span "rockerbox" at bounding box center [165, 212] width 125 height 19
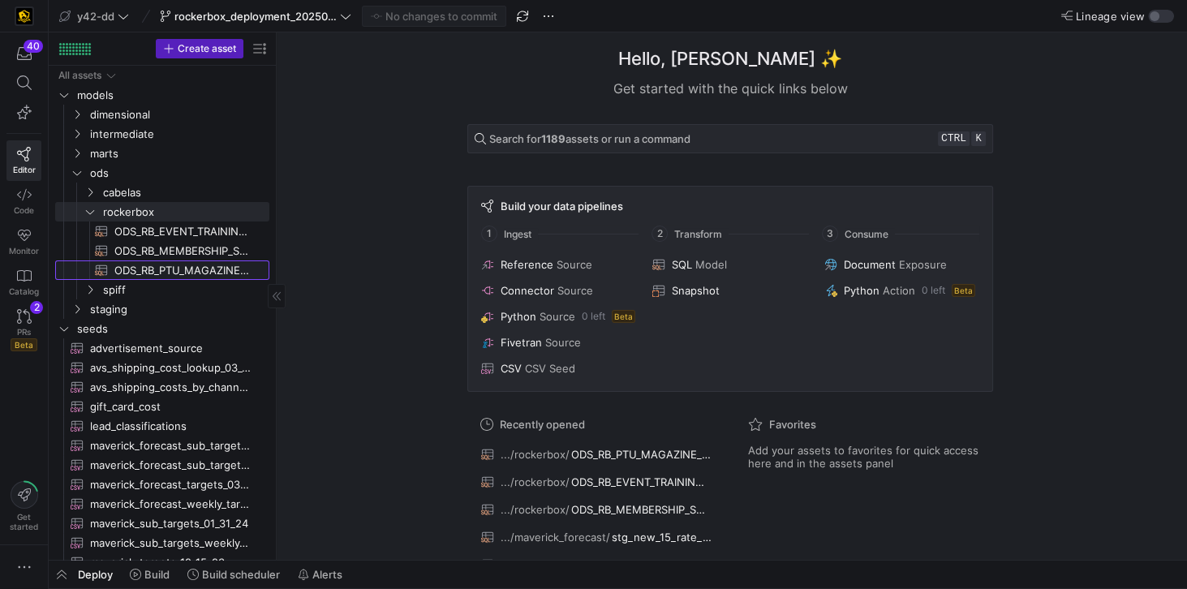
click at [161, 264] on span "ODS_RB_PTU_MAGAZINE_STORE_ORDERS​​​​​​​​​​" at bounding box center [182, 270] width 136 height 19
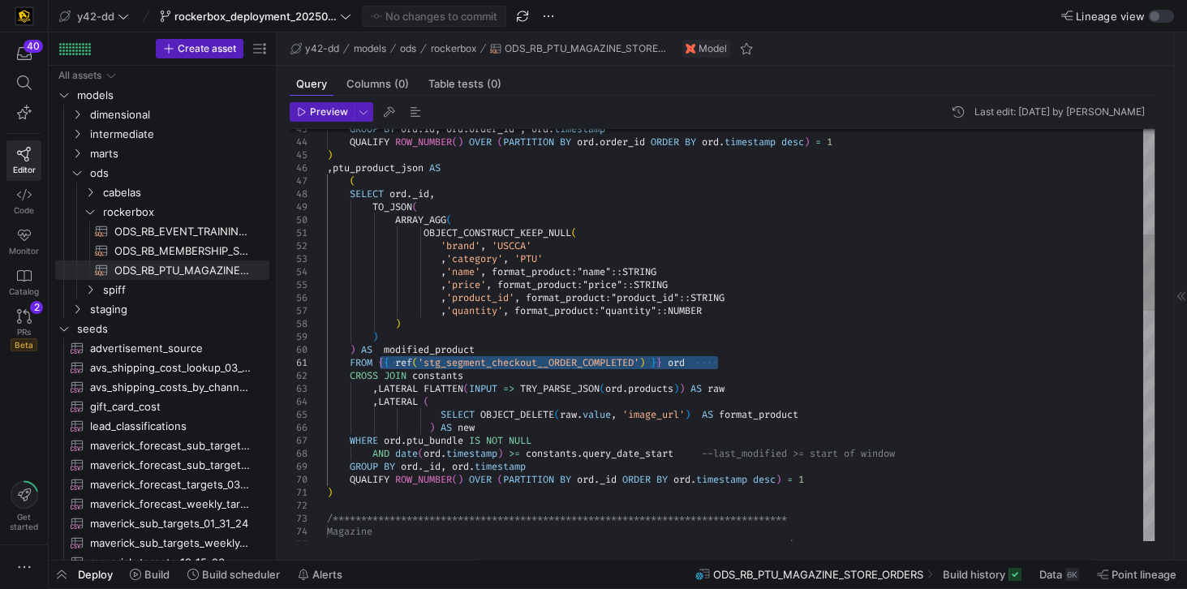
drag, startPoint x: 378, startPoint y: 361, endPoint x: 724, endPoint y: 368, distance: 345.7
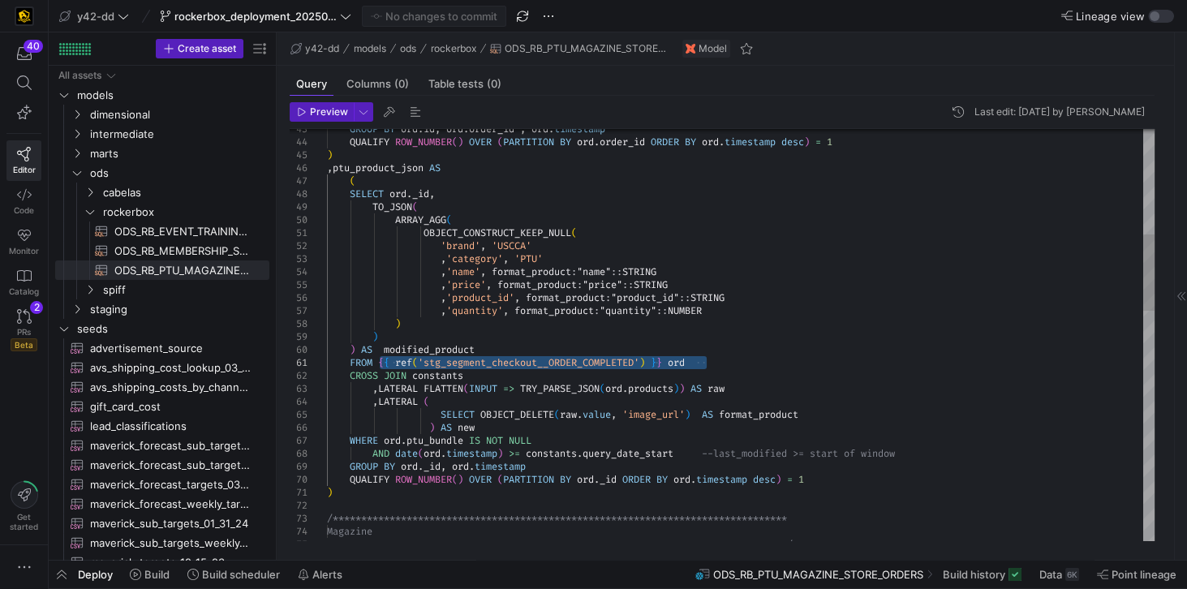
drag, startPoint x: 380, startPoint y: 362, endPoint x: 705, endPoint y: 367, distance: 325.4
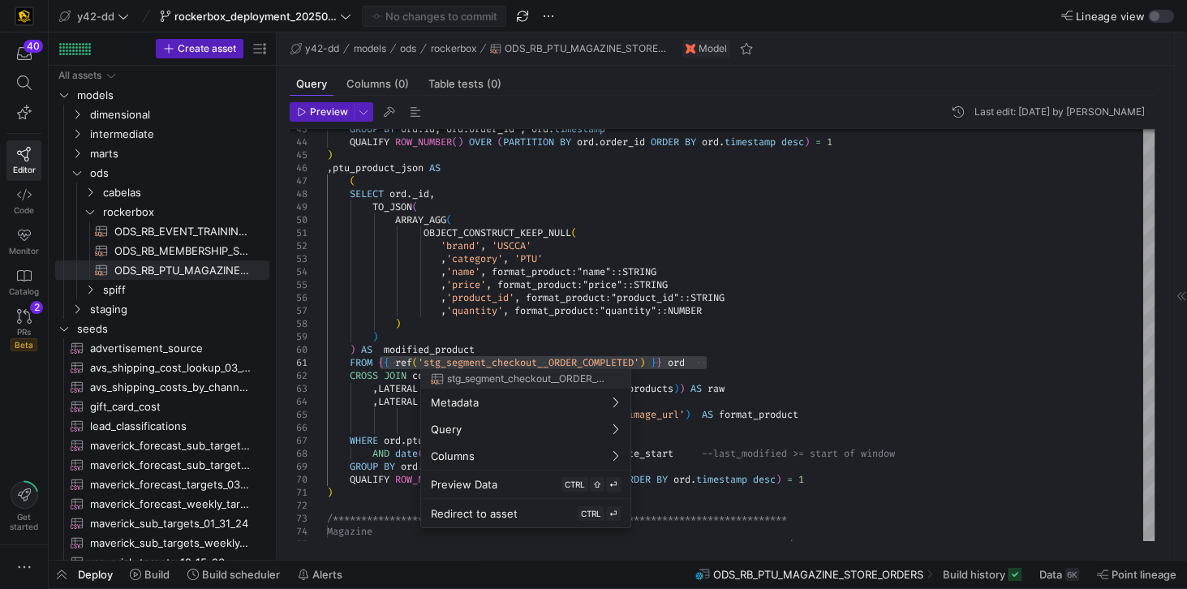
click at [740, 322] on div at bounding box center [593, 294] width 1187 height 589
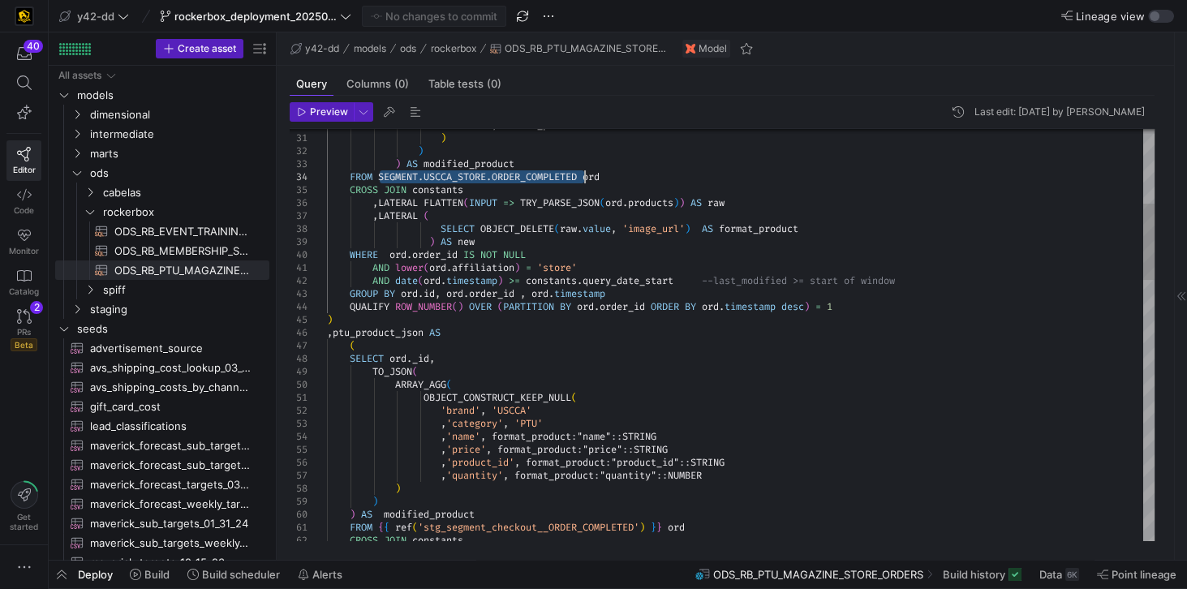
drag, startPoint x: 379, startPoint y: 177, endPoint x: 584, endPoint y: 177, distance: 205.3
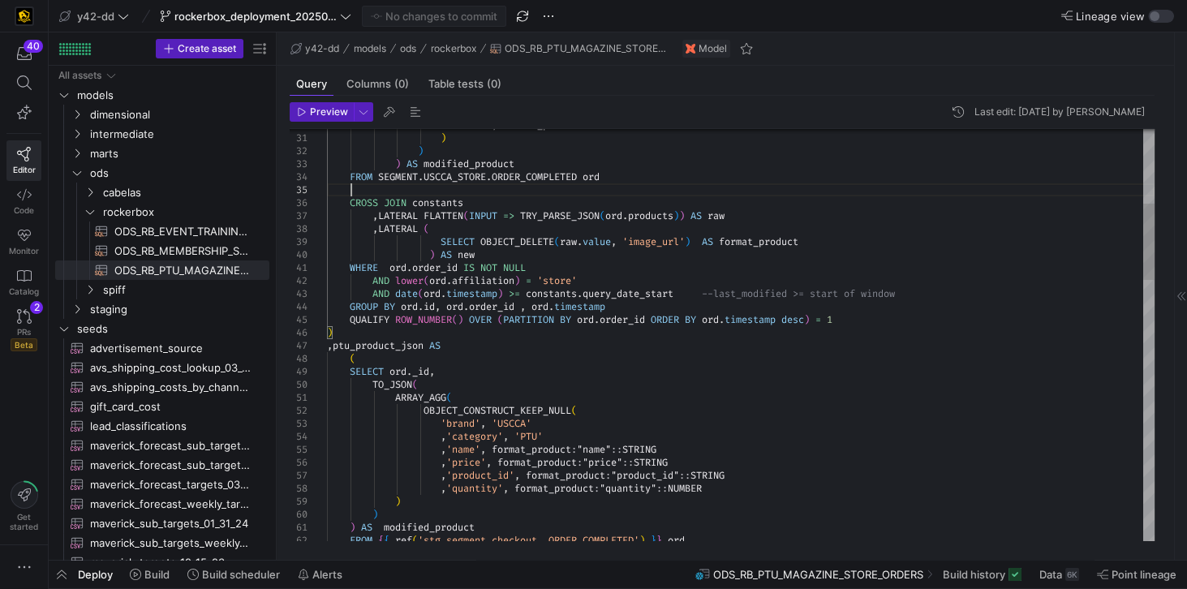
scroll to position [52, 22]
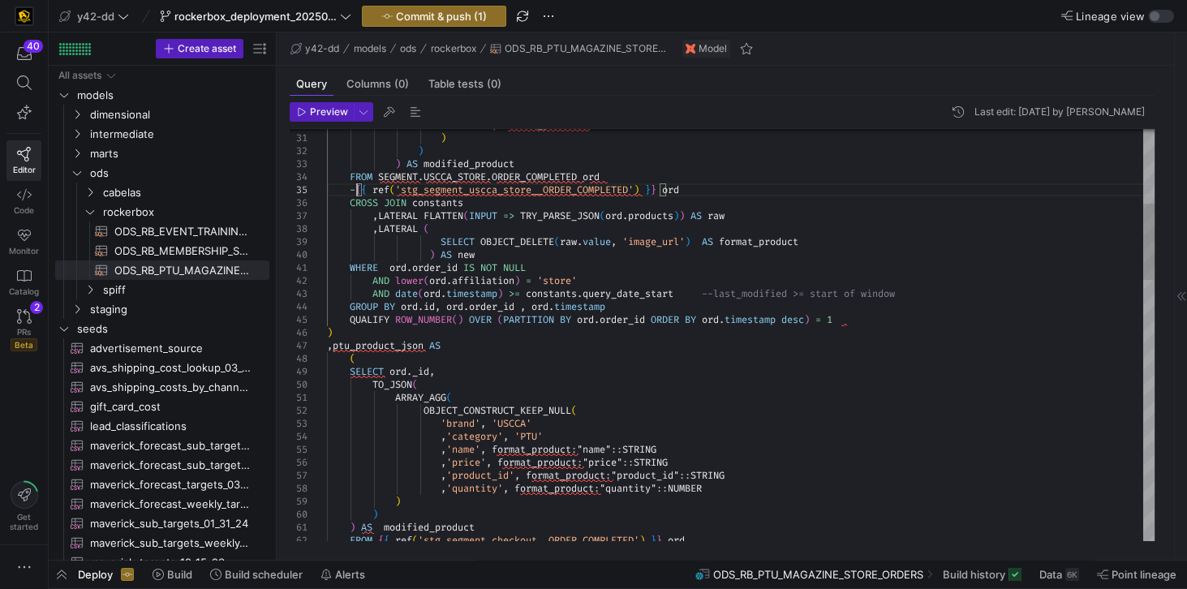
scroll to position [52, 34]
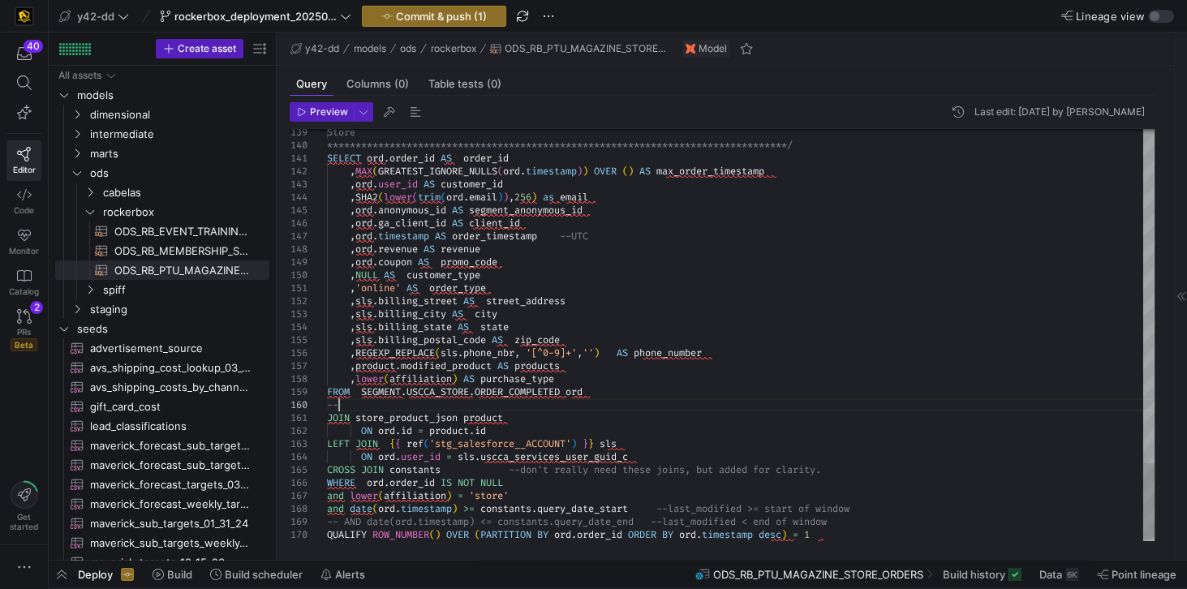
scroll to position [116, 11]
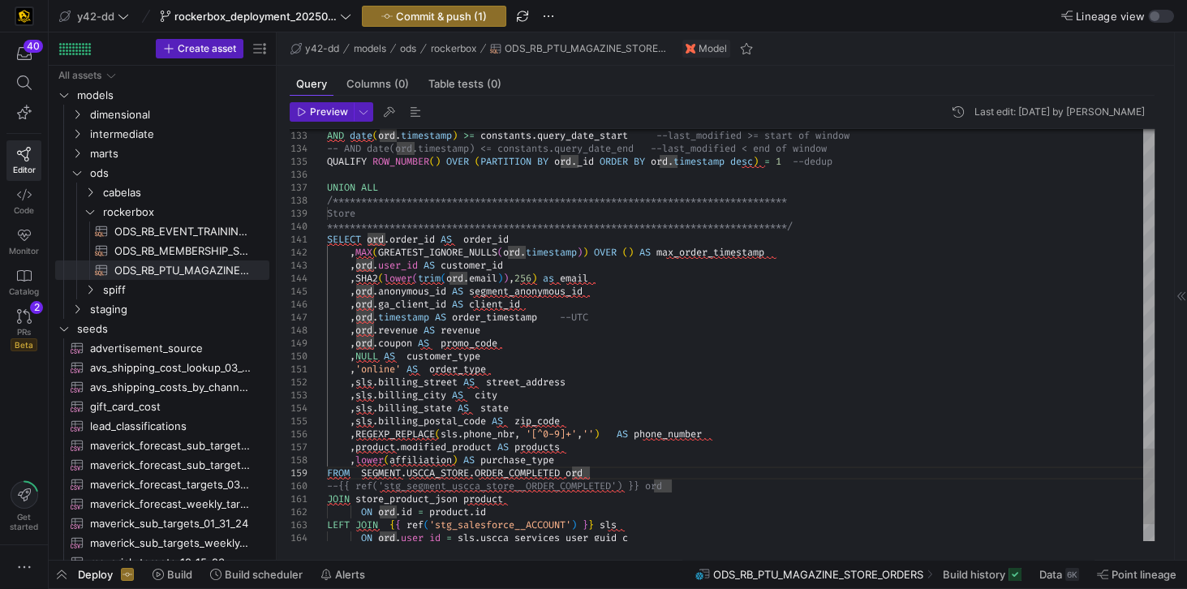
type textarea "**********"
click at [24, 86] on icon at bounding box center [24, 82] width 15 height 15
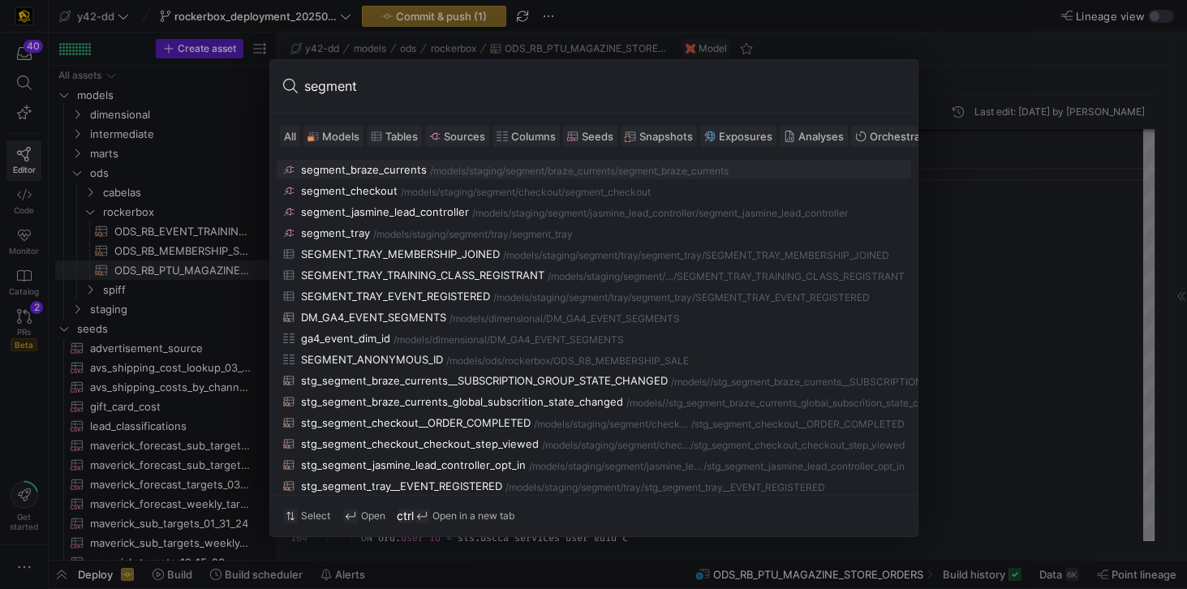
type input "segment"
click at [889, 220] on div at bounding box center [593, 294] width 1187 height 589
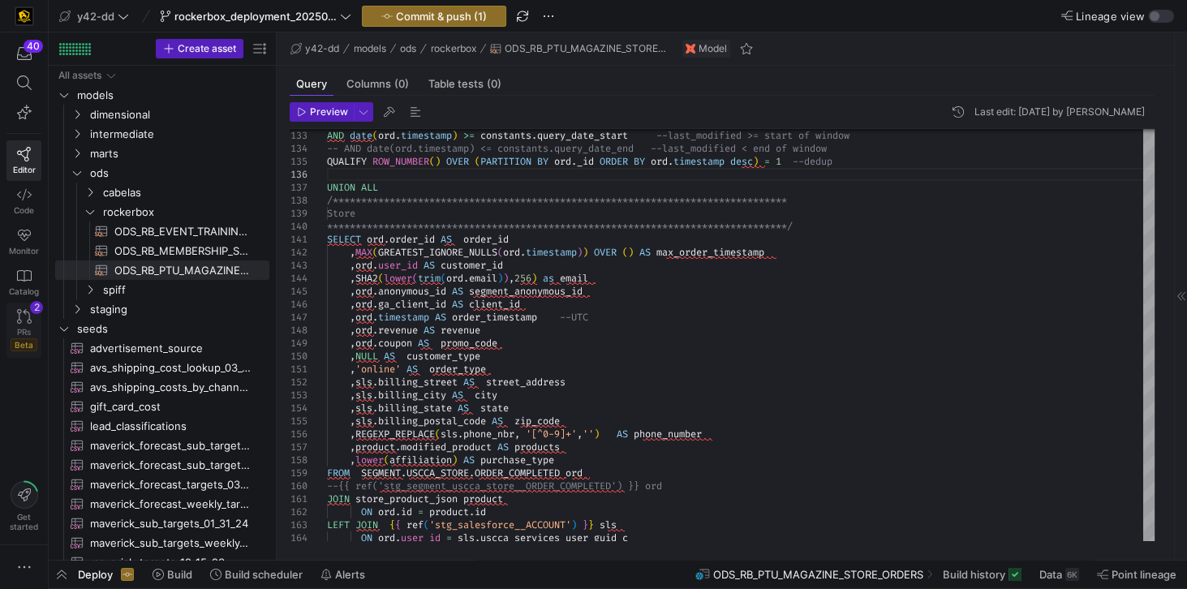
click at [23, 318] on icon at bounding box center [24, 316] width 15 height 15
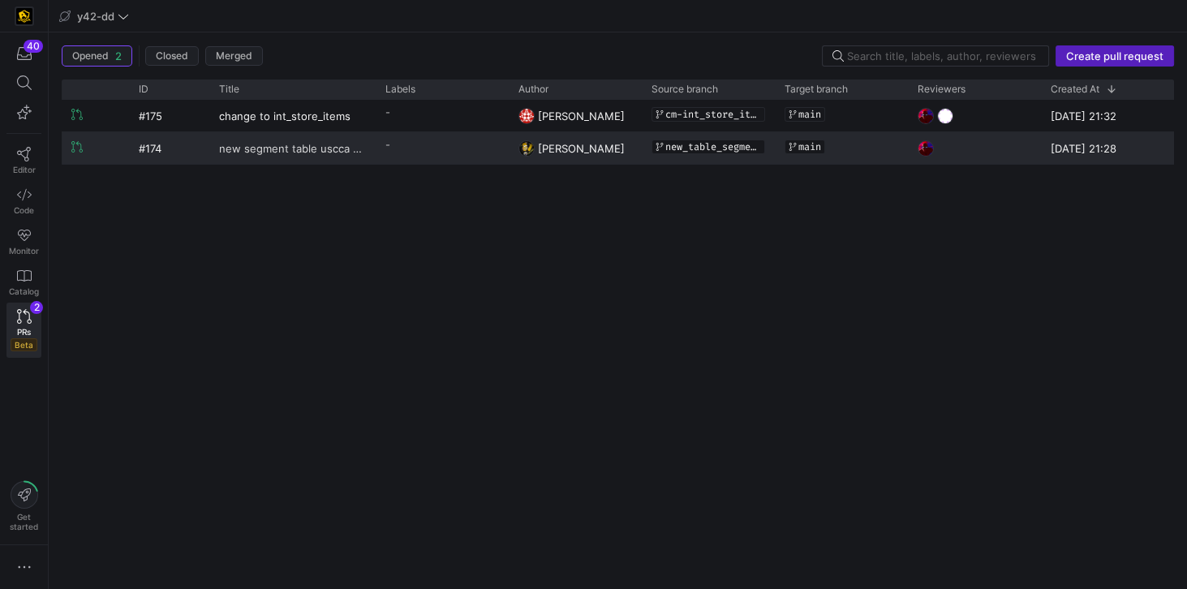
click at [269, 145] on span "new segment table uscca store order completed" at bounding box center [292, 148] width 147 height 30
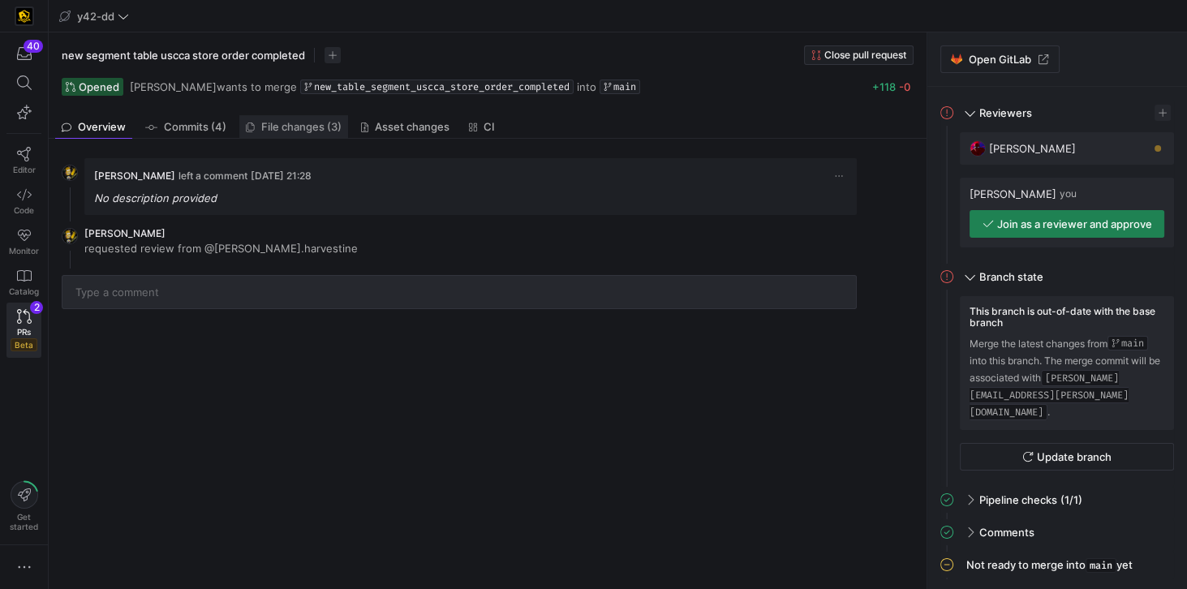
click at [286, 130] on span "File changes (3)" at bounding box center [301, 127] width 80 height 11
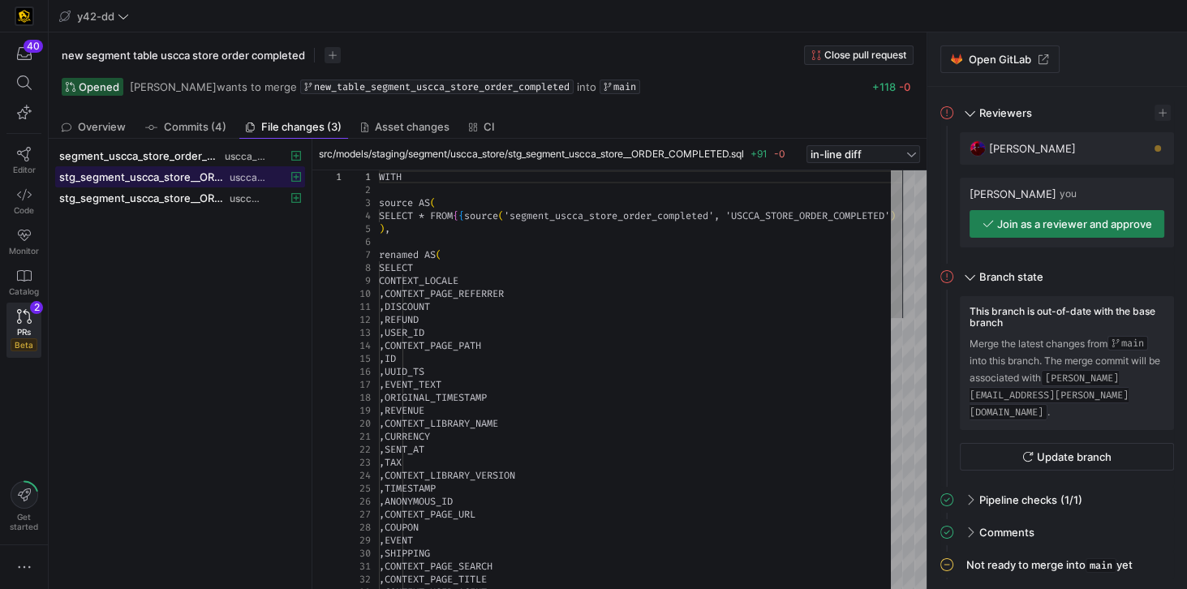
click at [147, 175] on span "stg_segment_uscca_store__ORDER_COMPLETED.sql" at bounding box center [142, 176] width 167 height 13
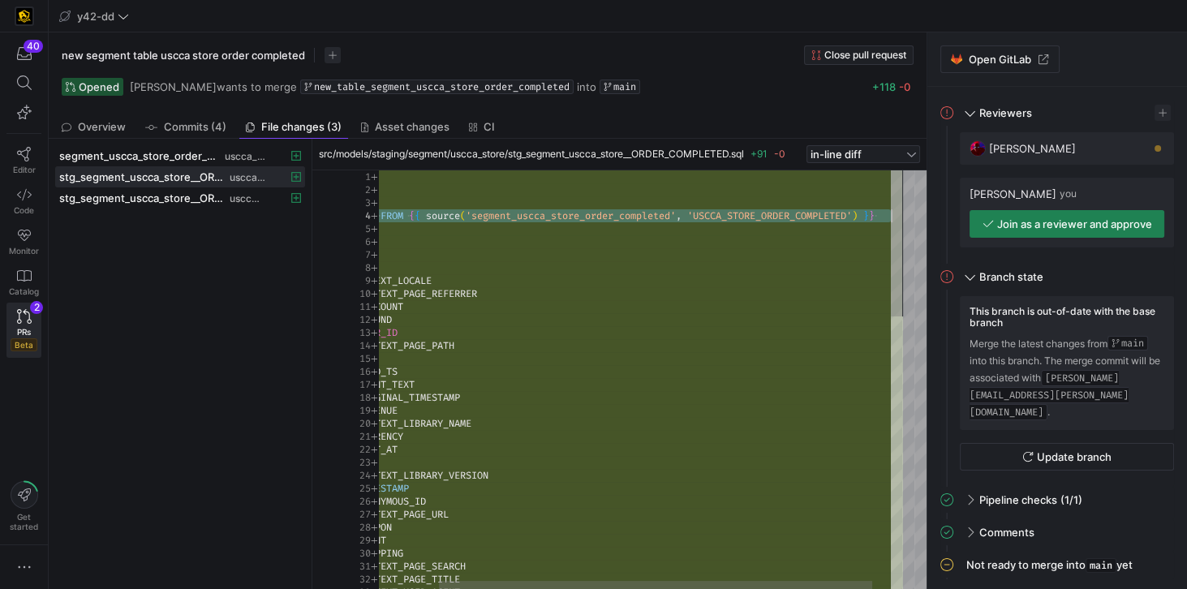
drag, startPoint x: 401, startPoint y: 216, endPoint x: 897, endPoint y: 212, distance: 495.8
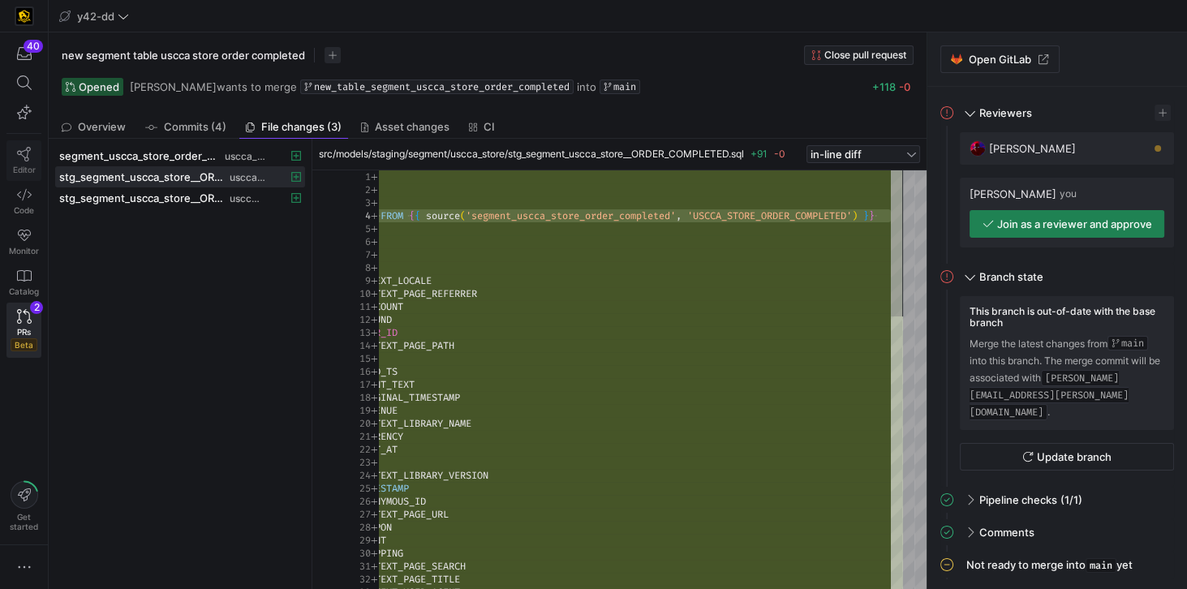
click at [21, 147] on icon at bounding box center [24, 154] width 15 height 15
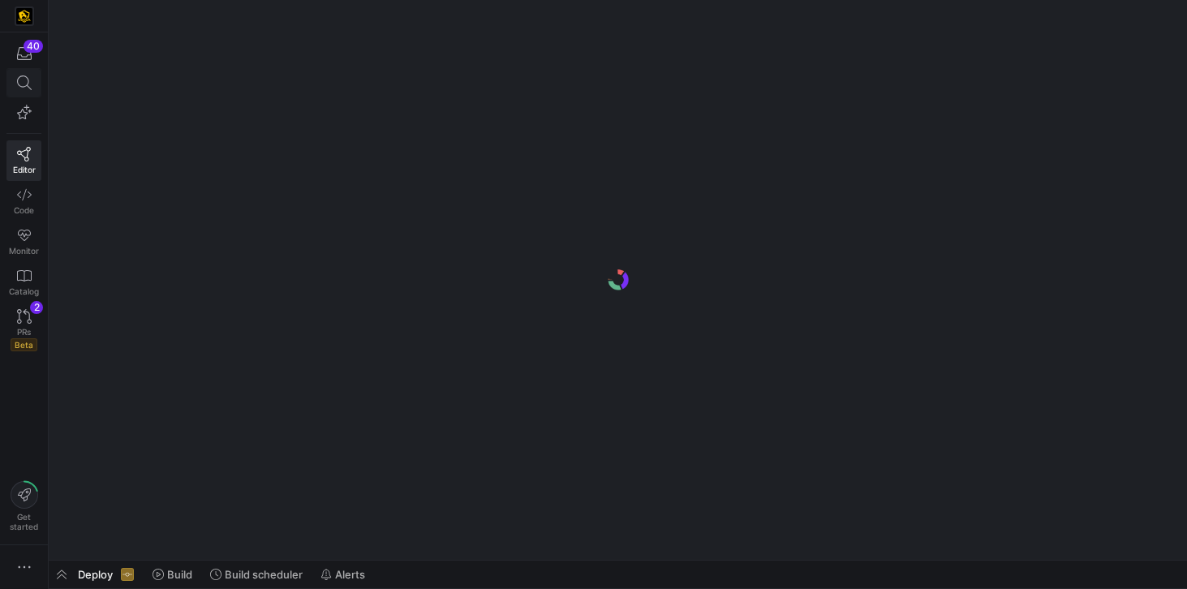
click at [24, 85] on icon at bounding box center [23, 82] width 15 height 15
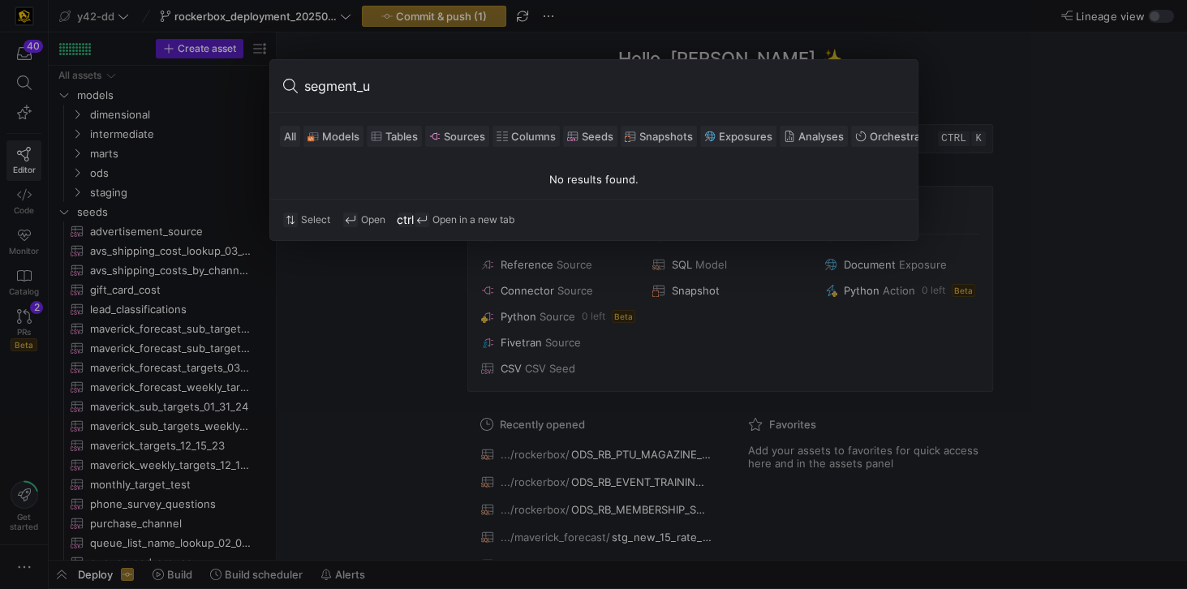
type input "segment_"
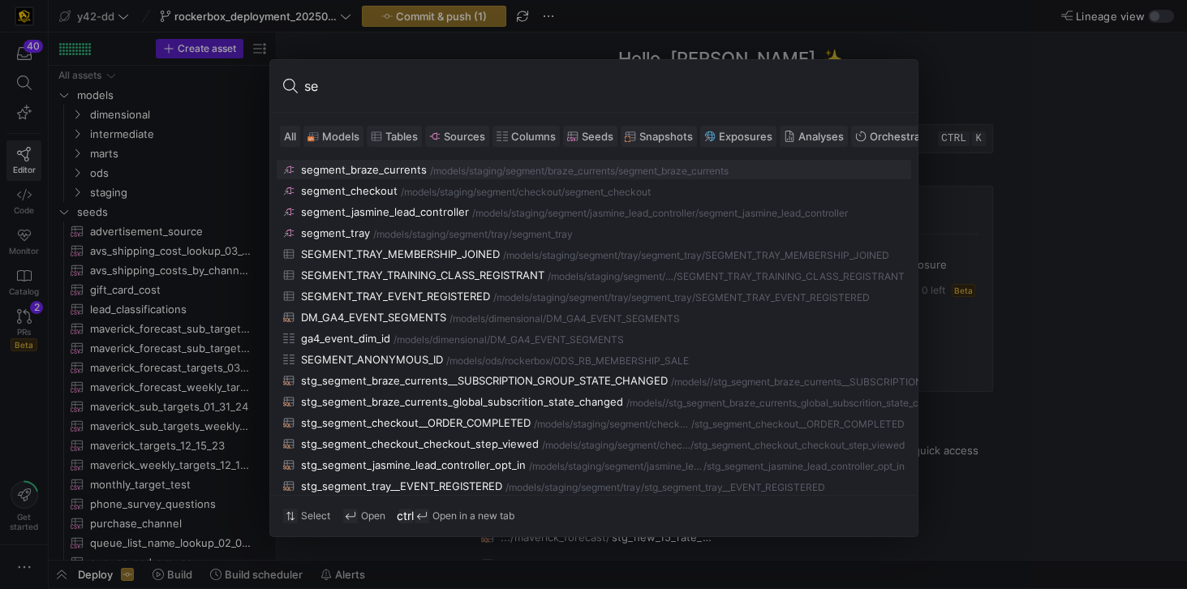
type input "s"
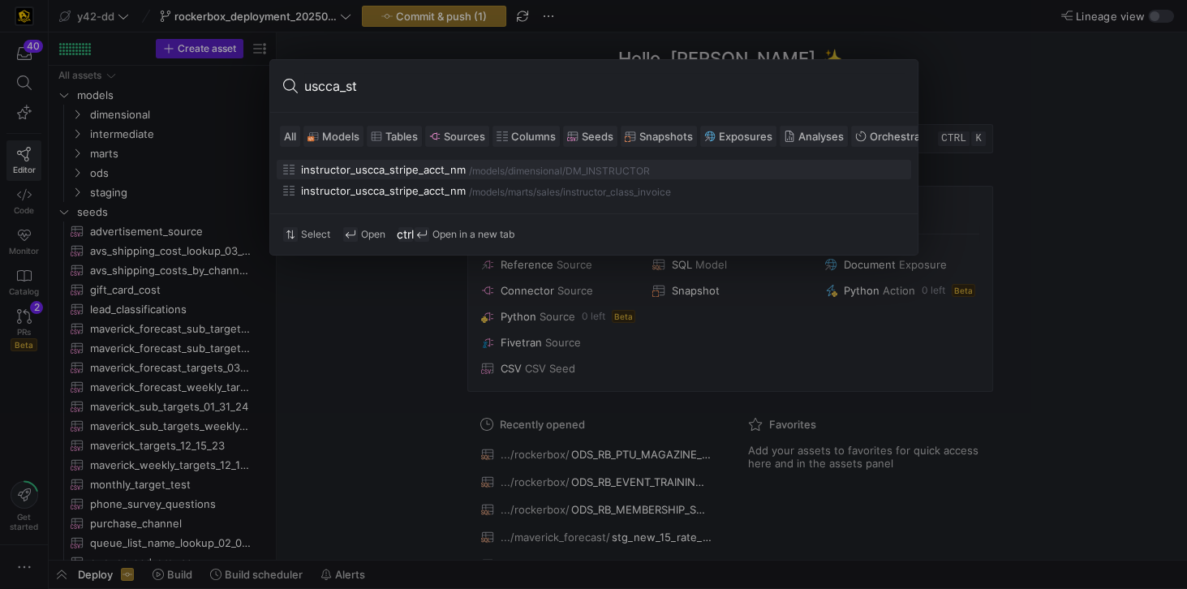
type input "uscca_st"
click at [355, 389] on div at bounding box center [593, 294] width 1187 height 589
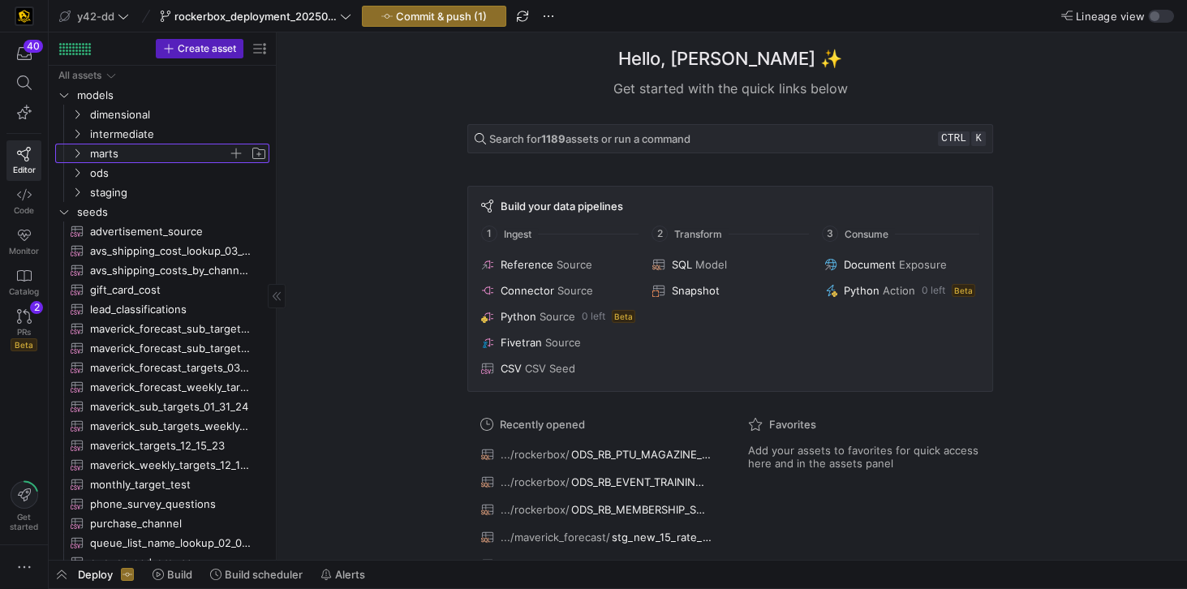
click at [105, 157] on span "marts" at bounding box center [159, 153] width 138 height 19
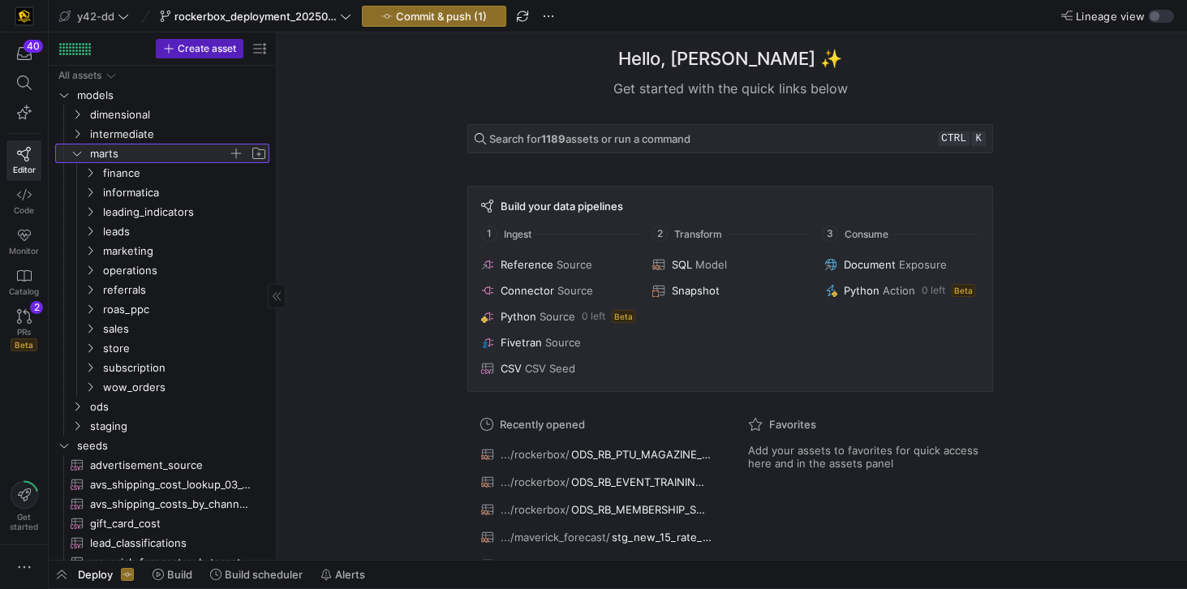
click at [105, 157] on span "marts" at bounding box center [159, 153] width 138 height 19
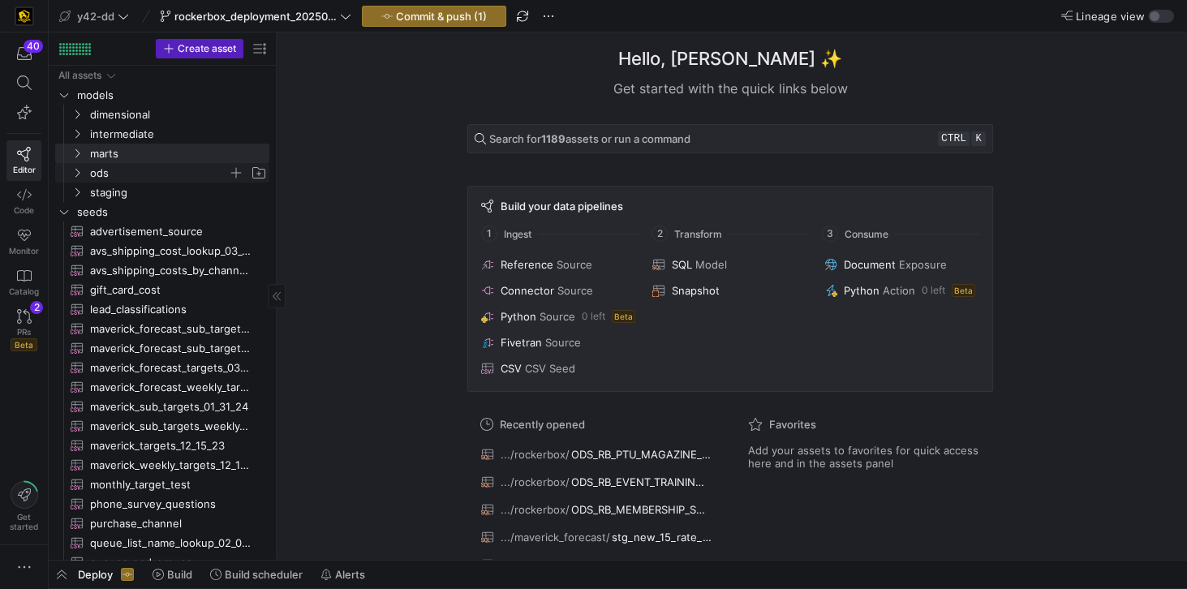
click at [104, 173] on span "ods" at bounding box center [159, 173] width 138 height 19
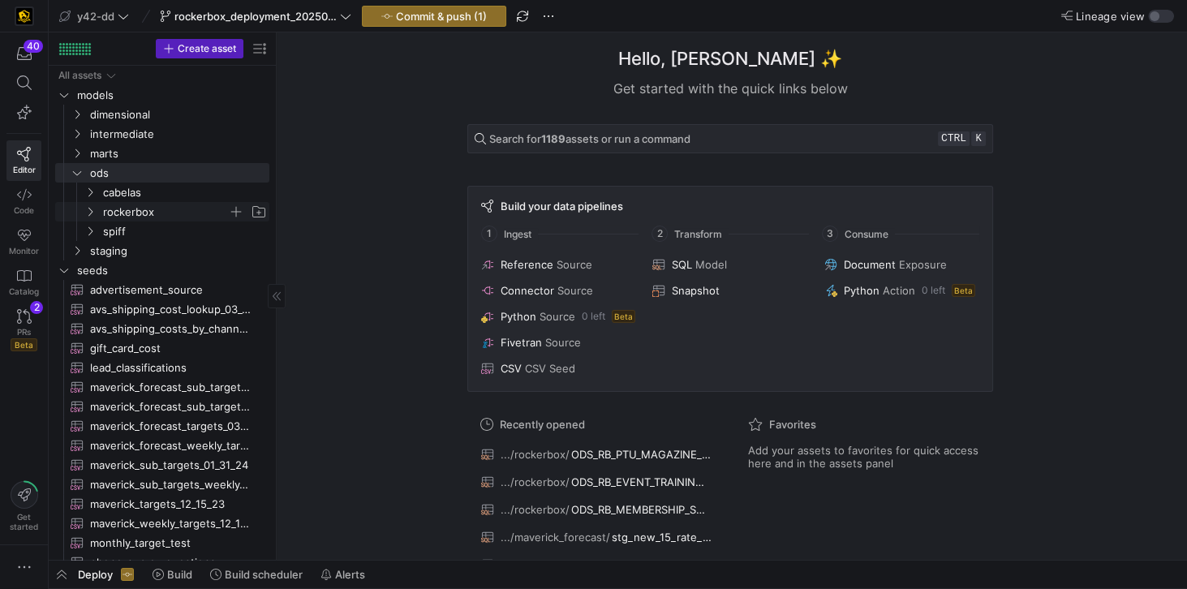
click at [127, 211] on span "rockerbox" at bounding box center [165, 212] width 125 height 19
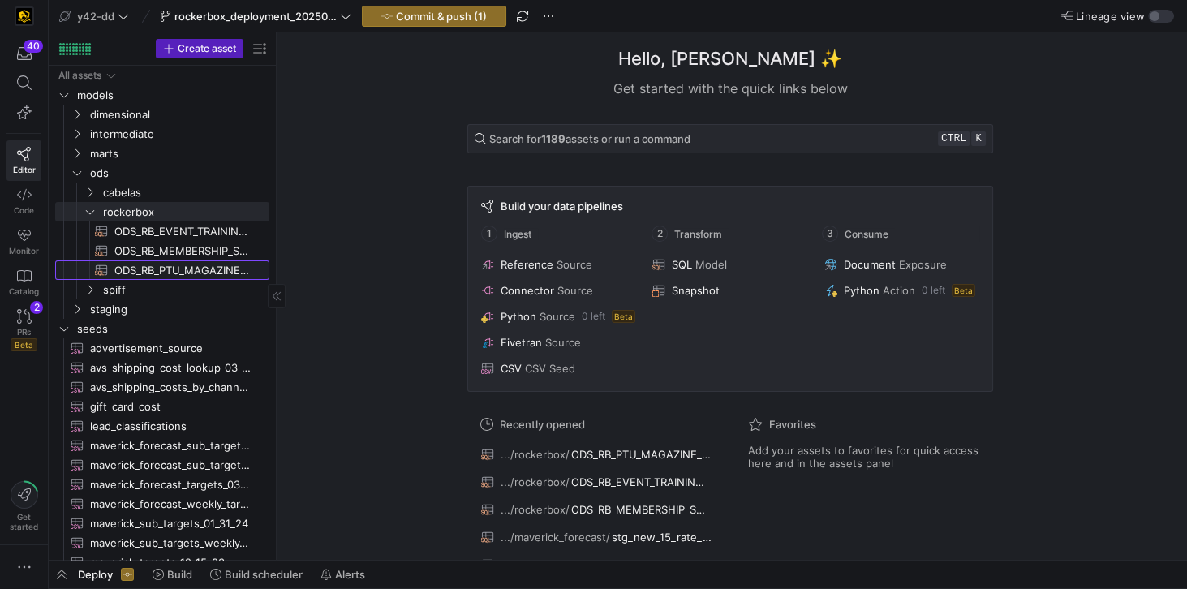
click at [172, 269] on span "ODS_RB_PTU_MAGAZINE_STORE_ORDERS​​​​​​​​​​" at bounding box center [182, 270] width 136 height 19
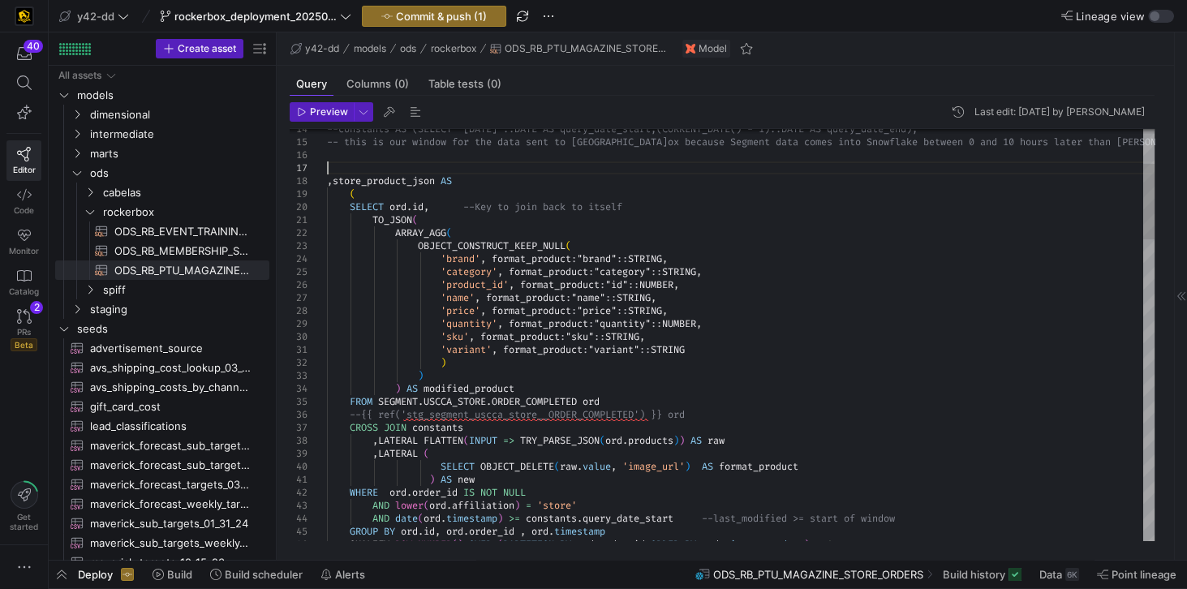
scroll to position [77, 0]
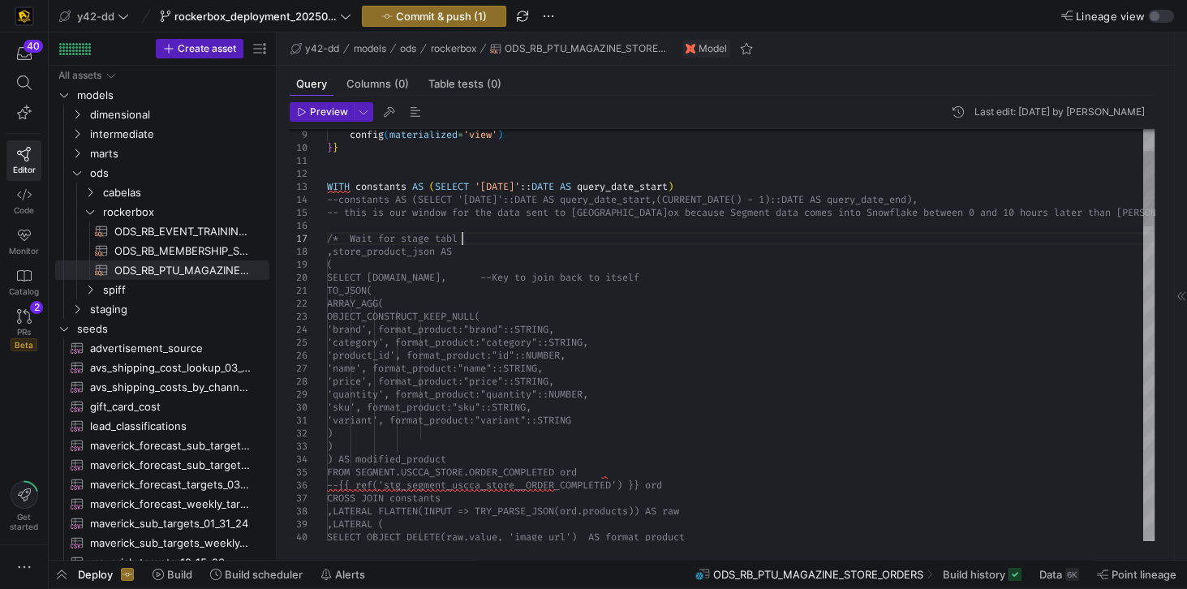
scroll to position [78, 139]
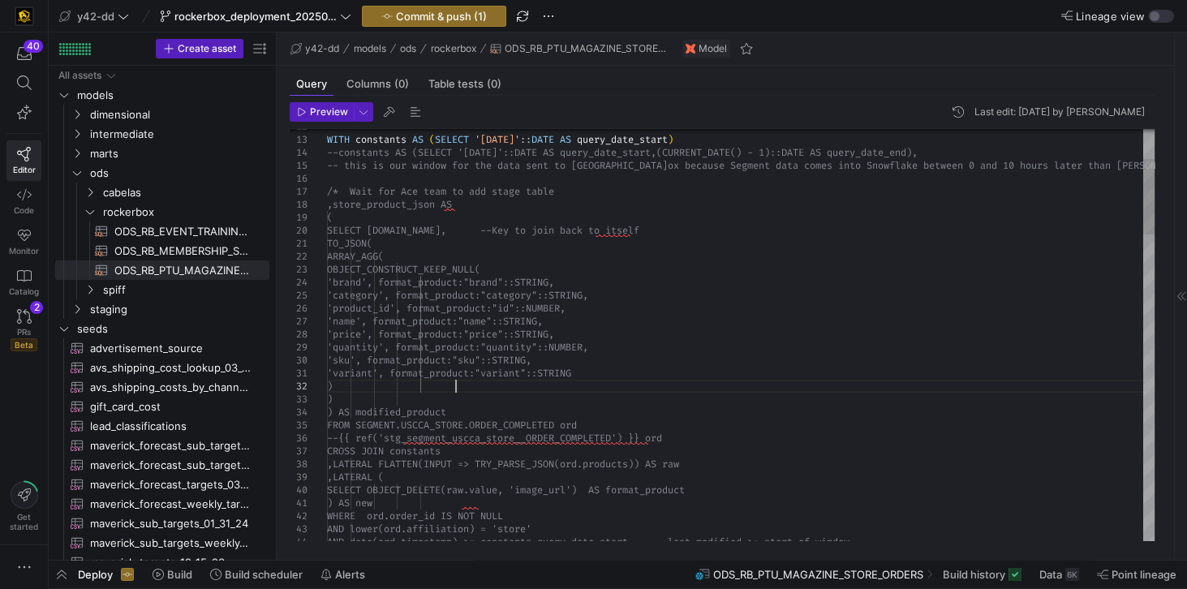
drag, startPoint x: 380, startPoint y: 426, endPoint x: 581, endPoint y: 427, distance: 201.2
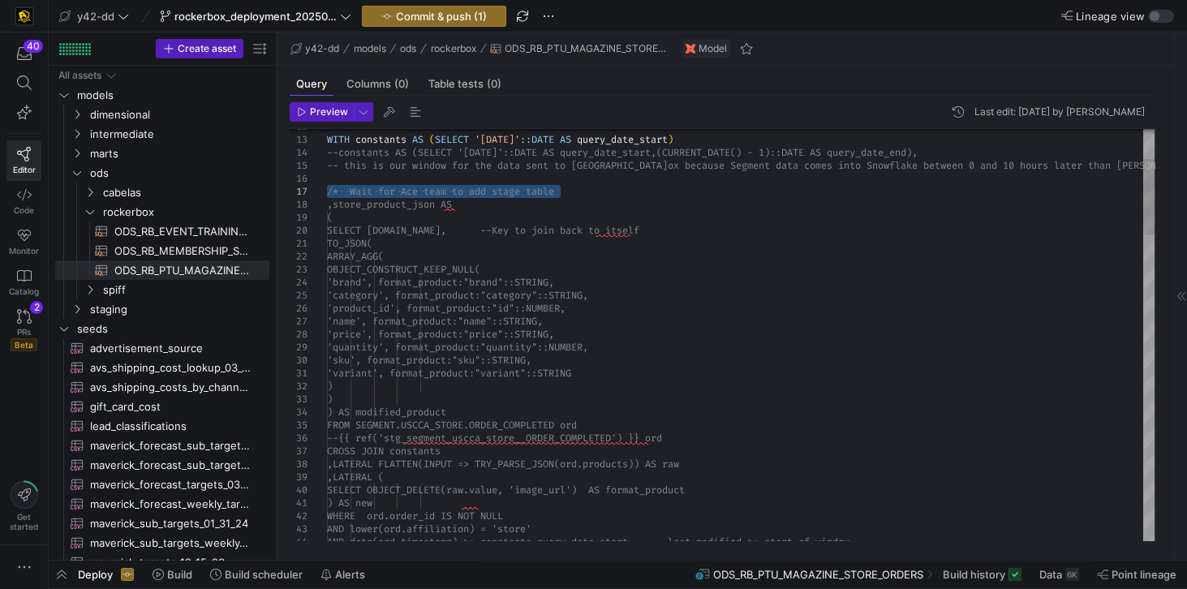
drag, startPoint x: 572, startPoint y: 191, endPoint x: 323, endPoint y: 188, distance: 249.1
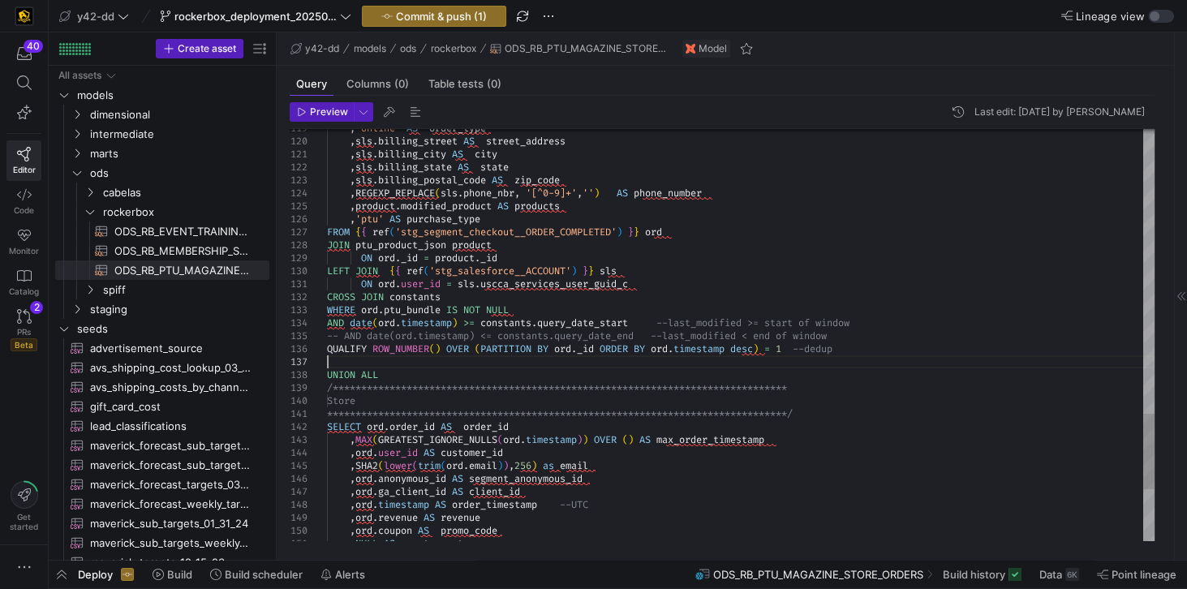
click at [326, 364] on div at bounding box center [308, 361] width 37 height 13
click at [325, 364] on div at bounding box center [308, 361] width 37 height 13
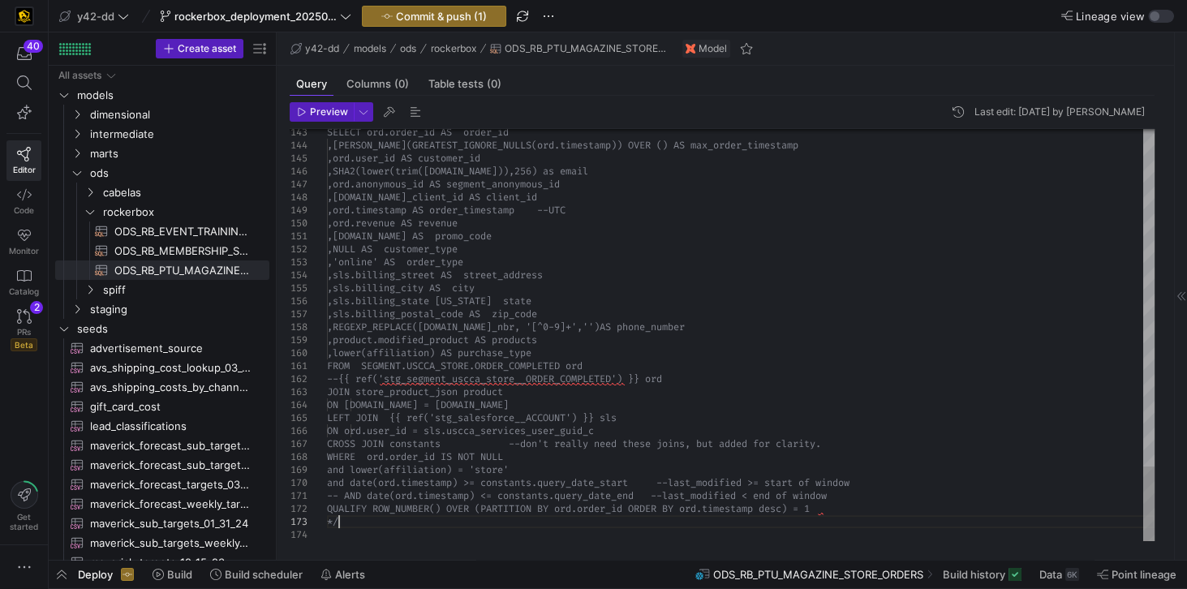
scroll to position [25, 11]
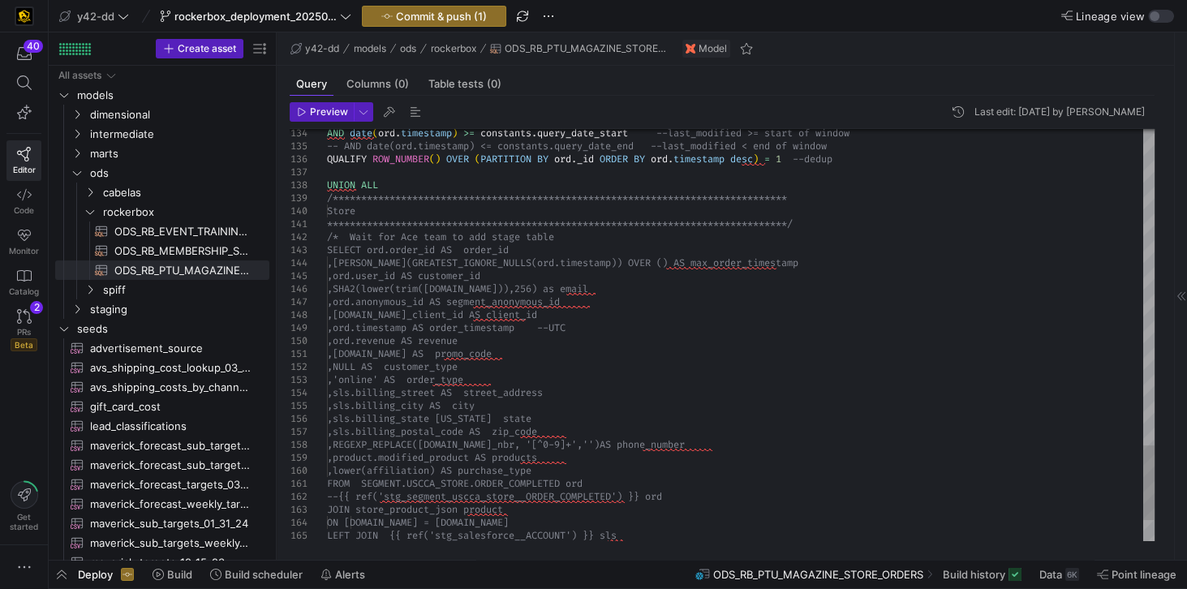
drag, startPoint x: 416, startPoint y: 181, endPoint x: 323, endPoint y: 182, distance: 93.3
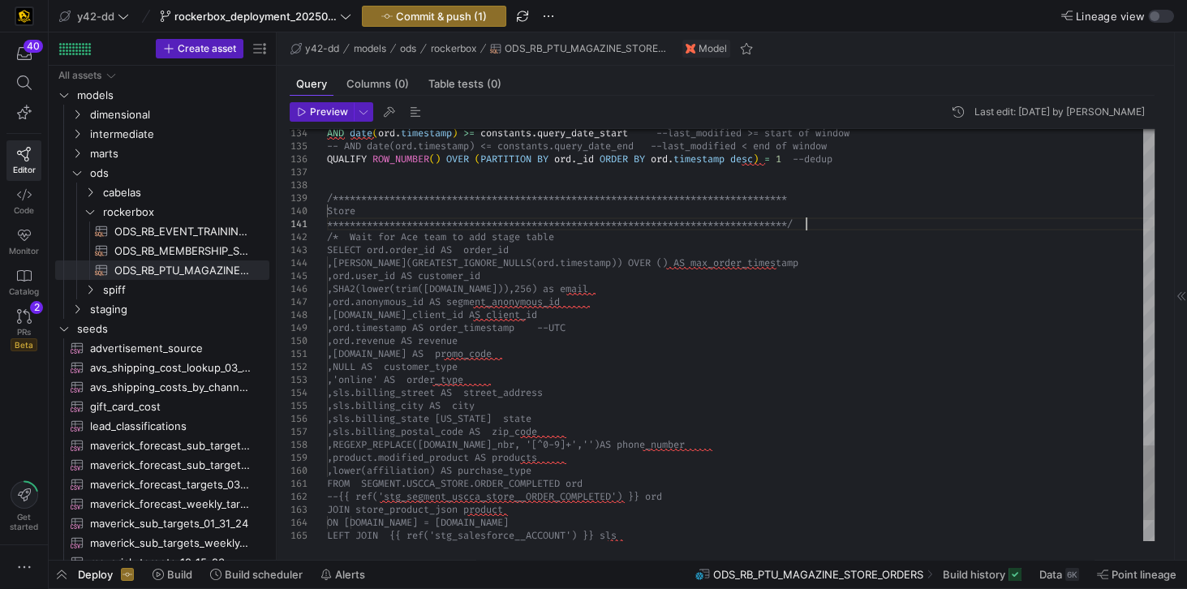
scroll to position [25, 0]
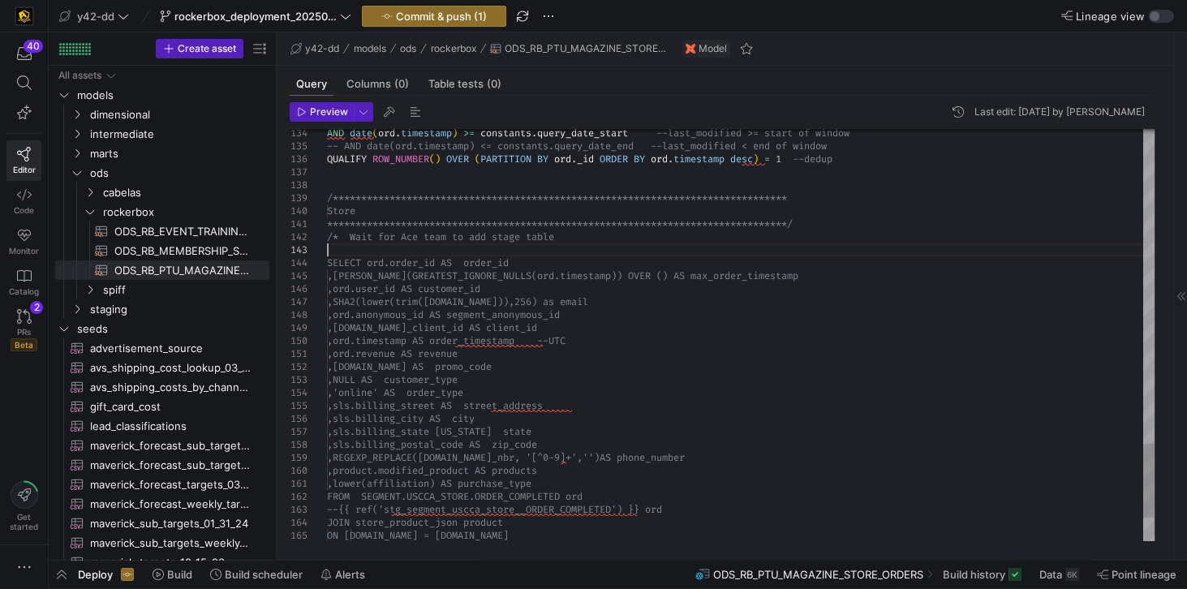
scroll to position [26, 0]
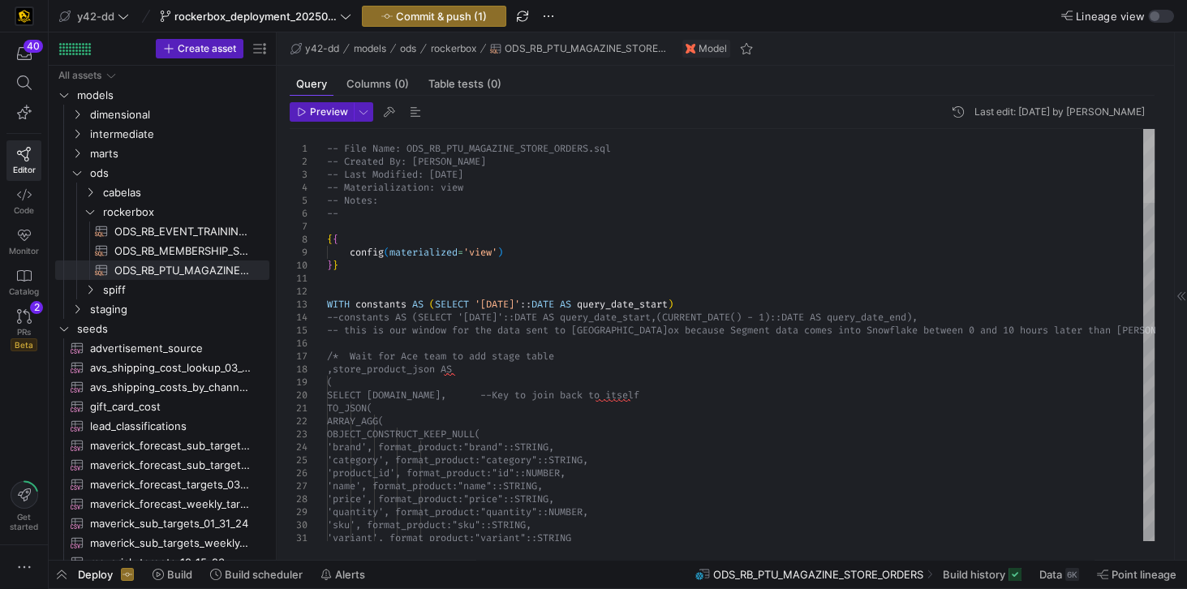
click at [1143, 159] on div at bounding box center [1148, 166] width 11 height 74
type textarea "**********"
click at [414, 11] on span "Commit & push (1)" at bounding box center [441, 16] width 91 height 13
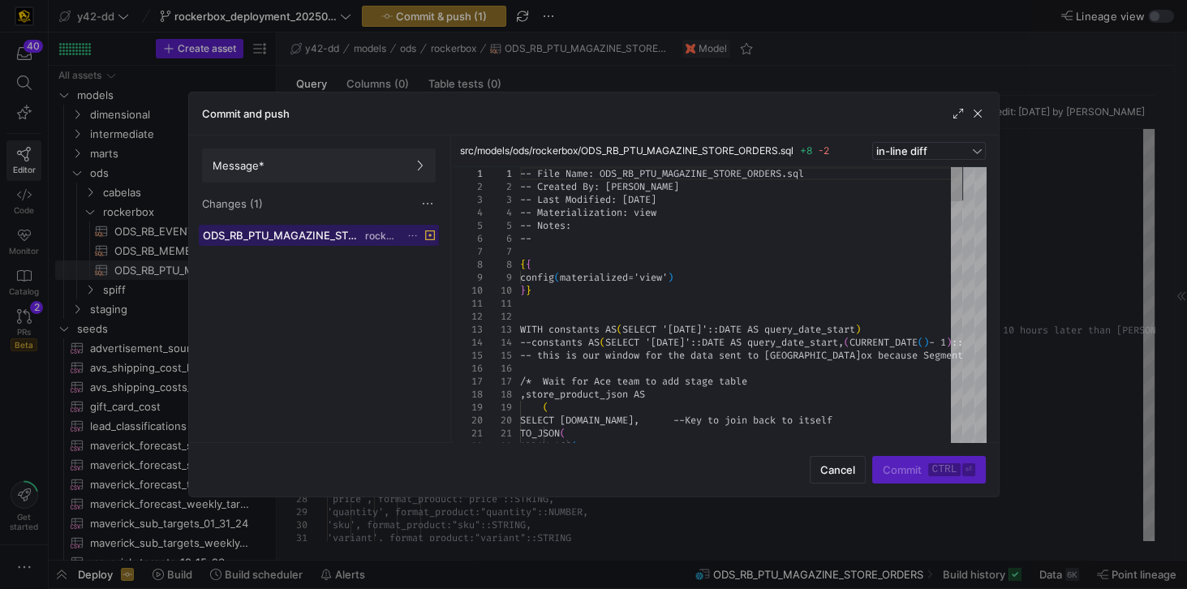
click at [375, 230] on span "rockerbox" at bounding box center [382, 235] width 34 height 11
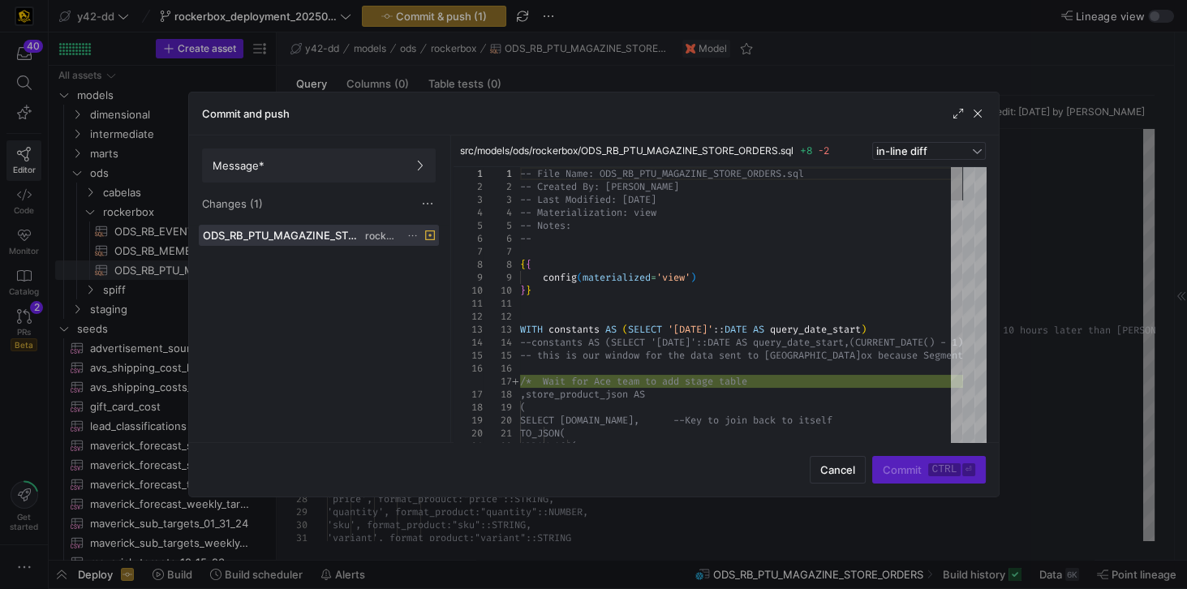
click at [297, 201] on div "Changes (1)" at bounding box center [319, 204] width 234 height 16
click at [303, 171] on span at bounding box center [319, 165] width 232 height 32
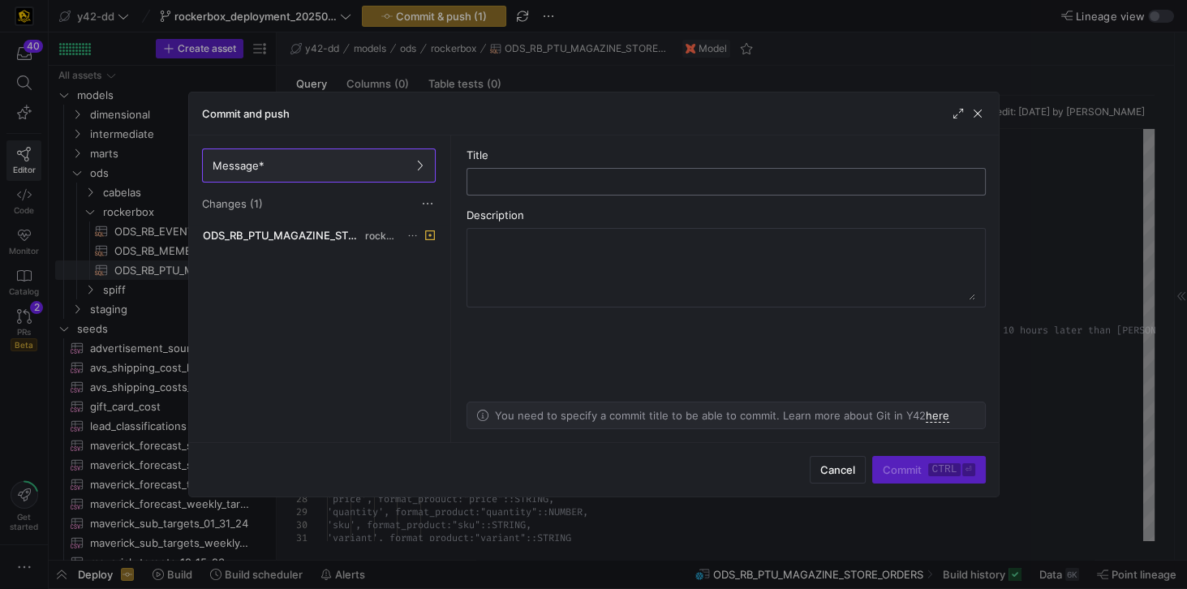
click at [539, 182] on input "text" at bounding box center [726, 181] width 492 height 13
click at [292, 236] on span "ODS_RB_PTU_MAGAZINE_STORE_ORDERS.sql" at bounding box center [282, 235] width 159 height 13
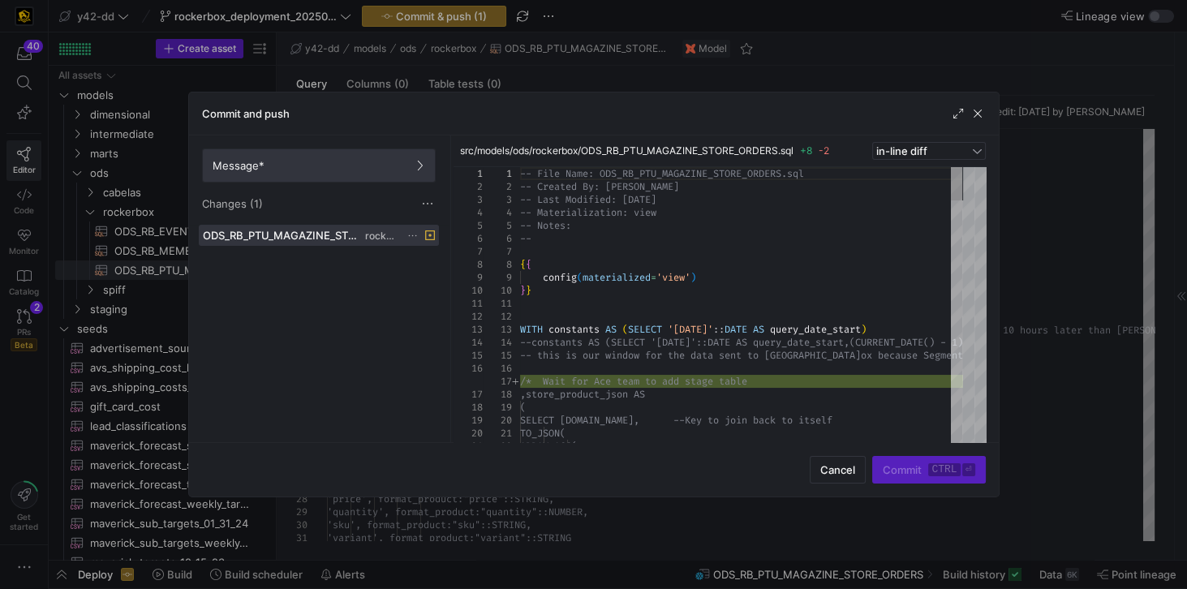
click at [264, 170] on span "Message*" at bounding box center [319, 165] width 213 height 13
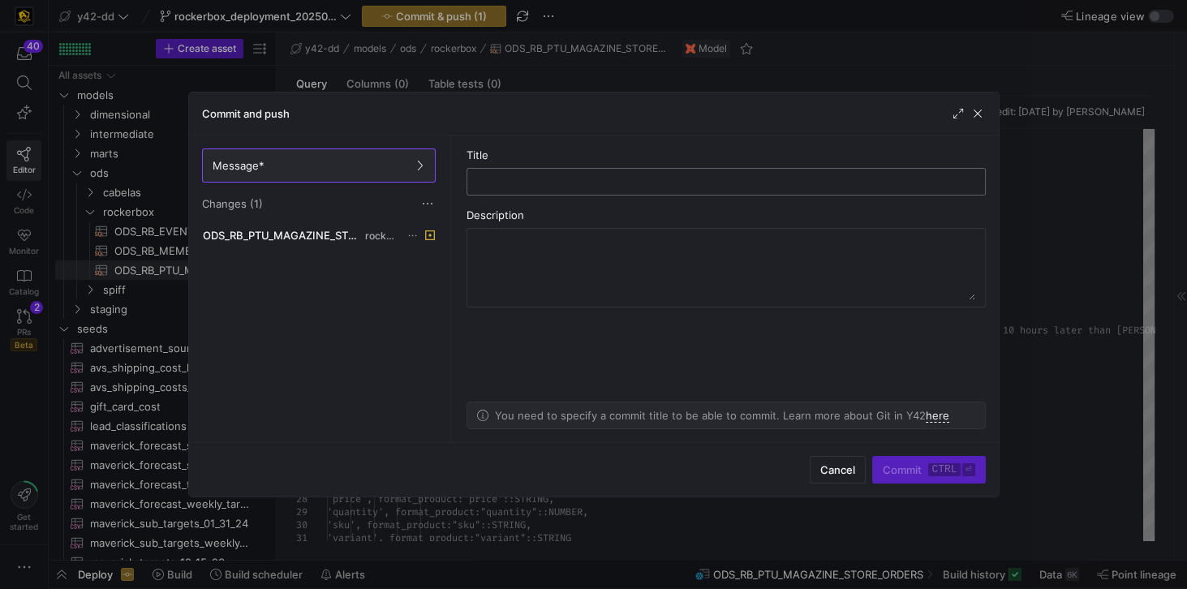
click at [497, 179] on input "text" at bounding box center [726, 181] width 492 height 13
type input "W"
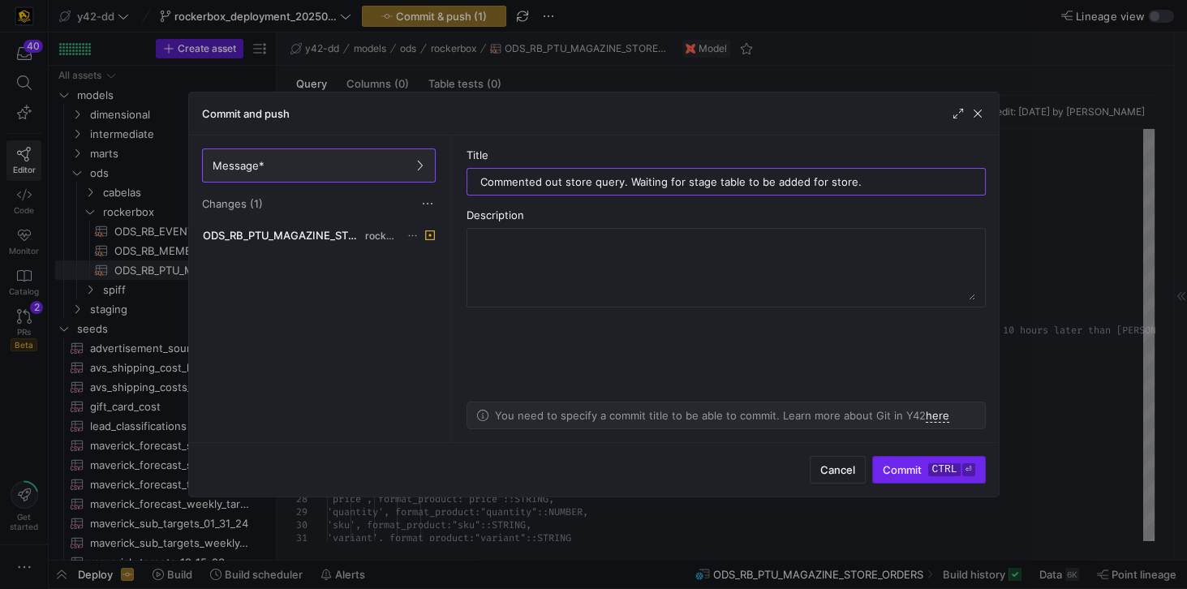
type input "Commented out store query. Waiting for stage table to be added for store."
click at [915, 466] on span "Commit ctrl ⏎" at bounding box center [929, 469] width 92 height 13
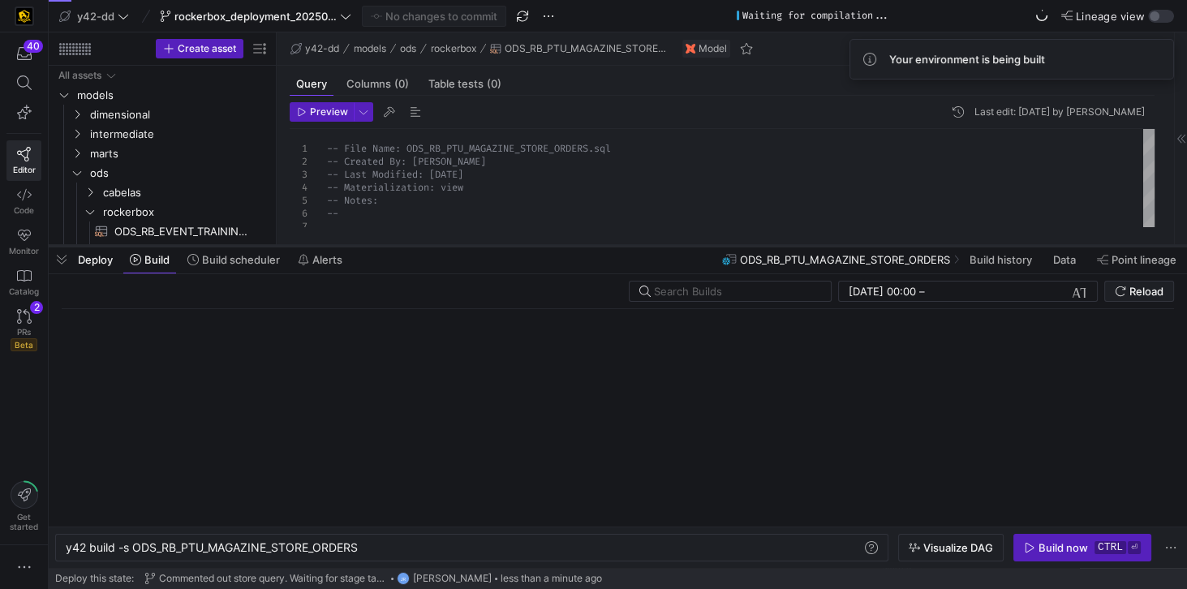
drag, startPoint x: 569, startPoint y: 563, endPoint x: 591, endPoint y: 248, distance: 315.6
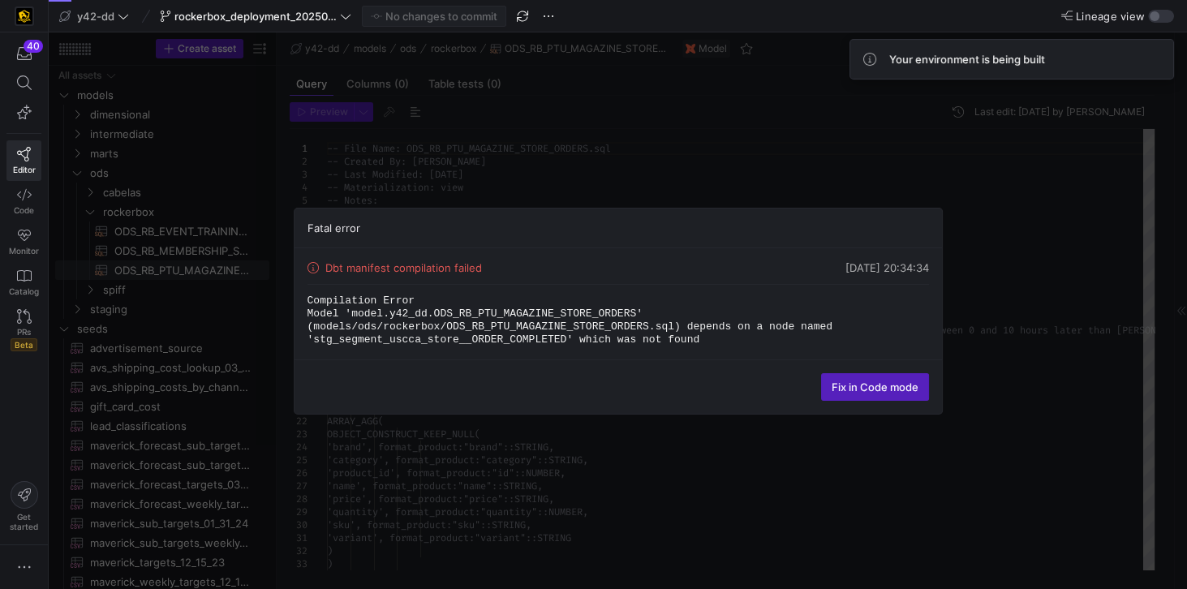
click at [370, 343] on code "Compilation Error Model 'model.y42_dd.ODS_RB_PTU_MAGAZINE_STORE_ORDERS' (models…" at bounding box center [573, 320] width 531 height 51
click at [867, 381] on span "Fix in Code mode" at bounding box center [875, 387] width 87 height 13
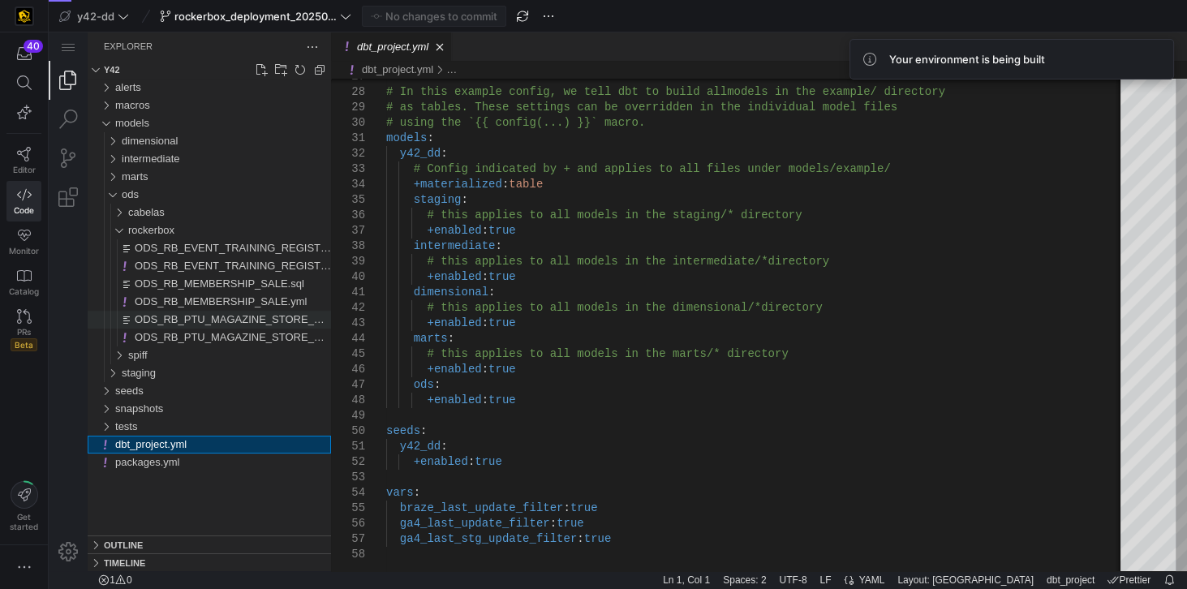
click at [209, 320] on span "ODS_RB_PTU_MAGAZINE_STORE_ORDERS.sql" at bounding box center [255, 319] width 241 height 12
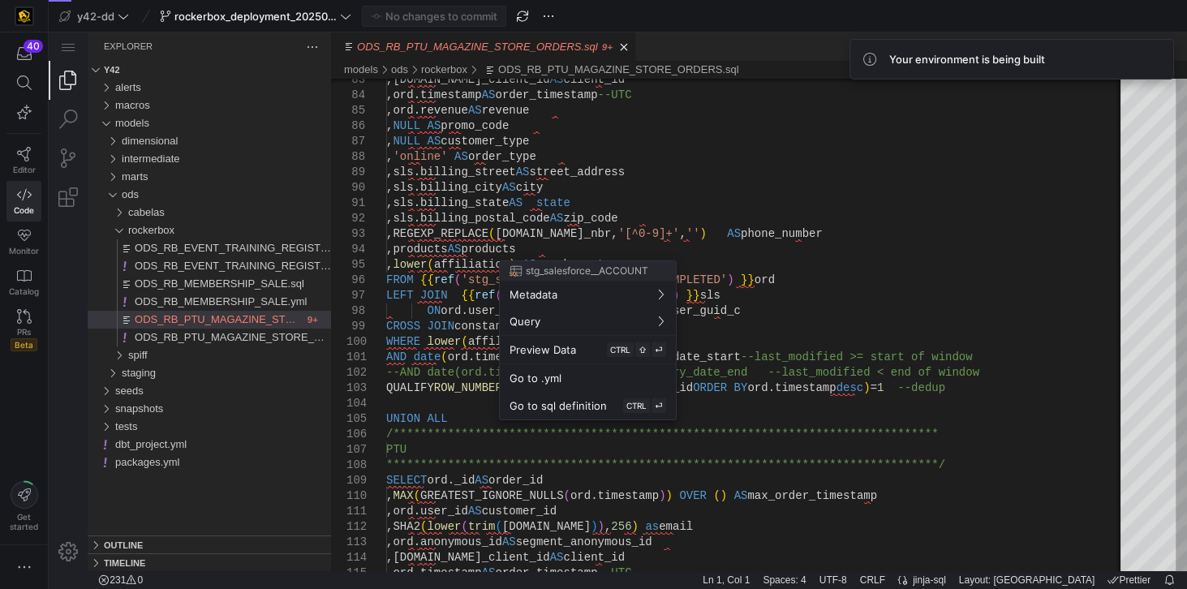
click at [1104, 445] on div at bounding box center [593, 294] width 1187 height 589
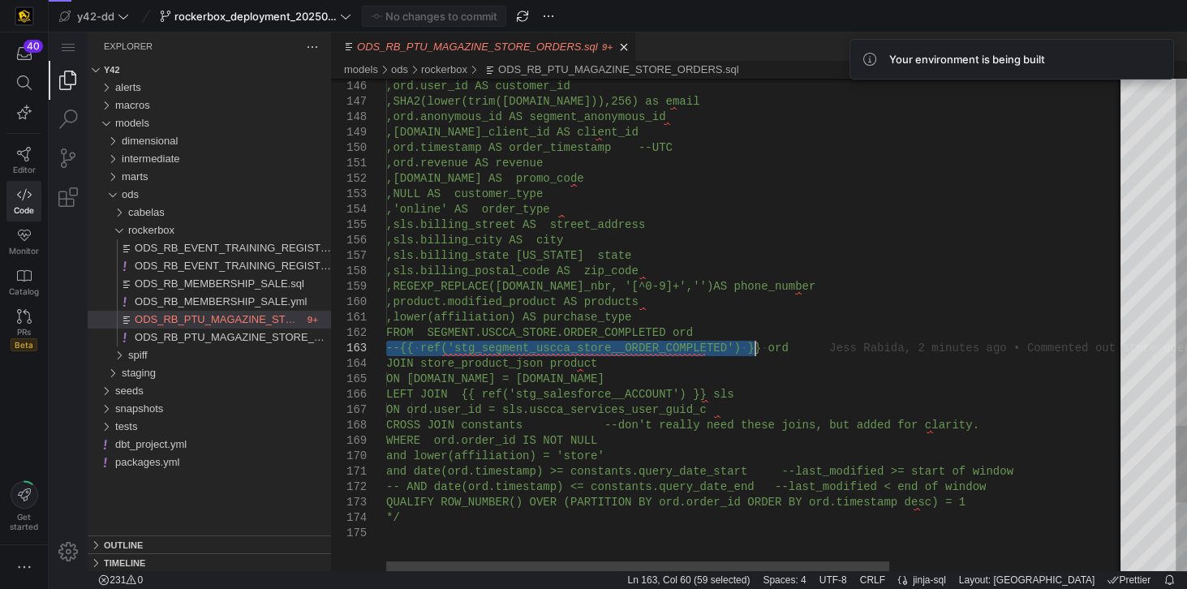
drag, startPoint x: 387, startPoint y: 351, endPoint x: 776, endPoint y: 352, distance: 388.7
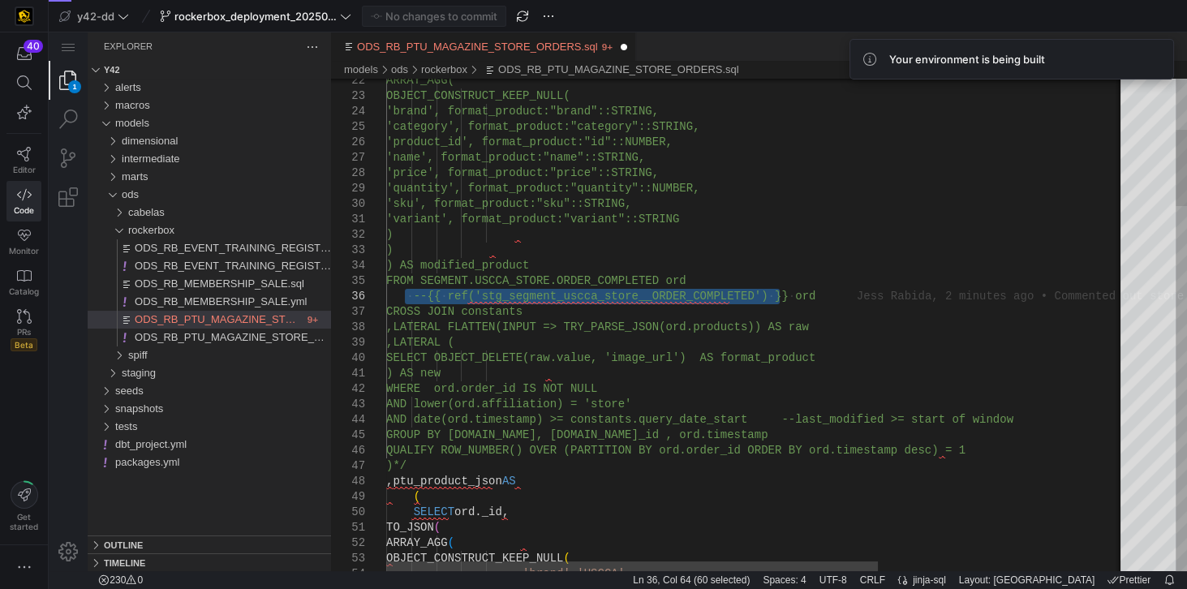
drag, startPoint x: 406, startPoint y: 299, endPoint x: 816, endPoint y: 299, distance: 409.8
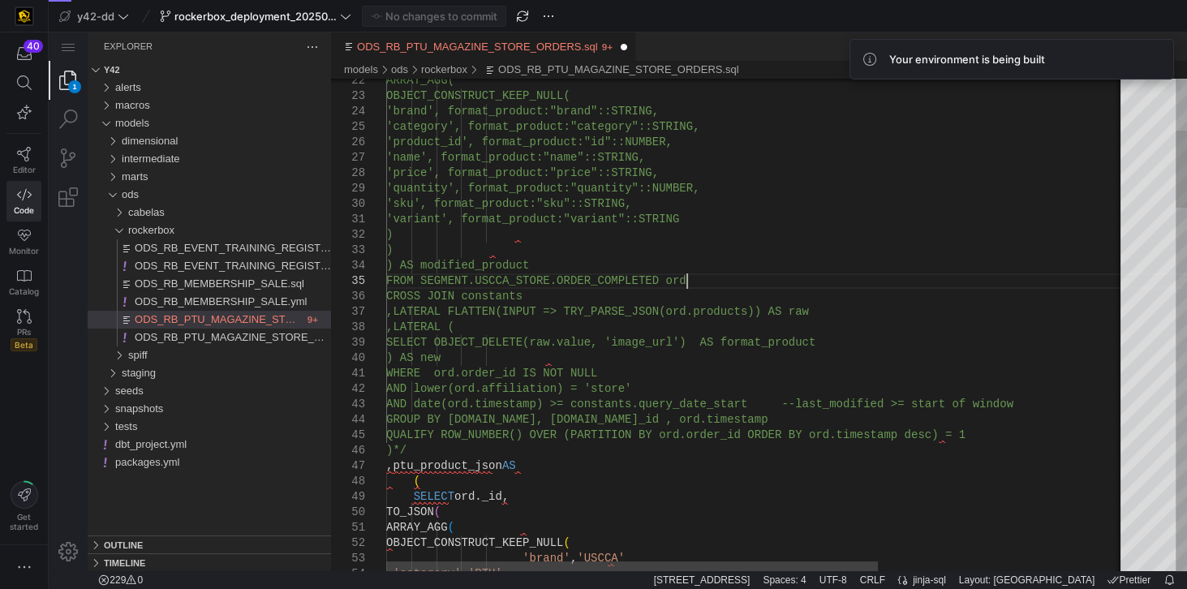
type textarea "'variant', format_product:"variant"::STRING ) ) ) AS modified_product FROM SEGM…"
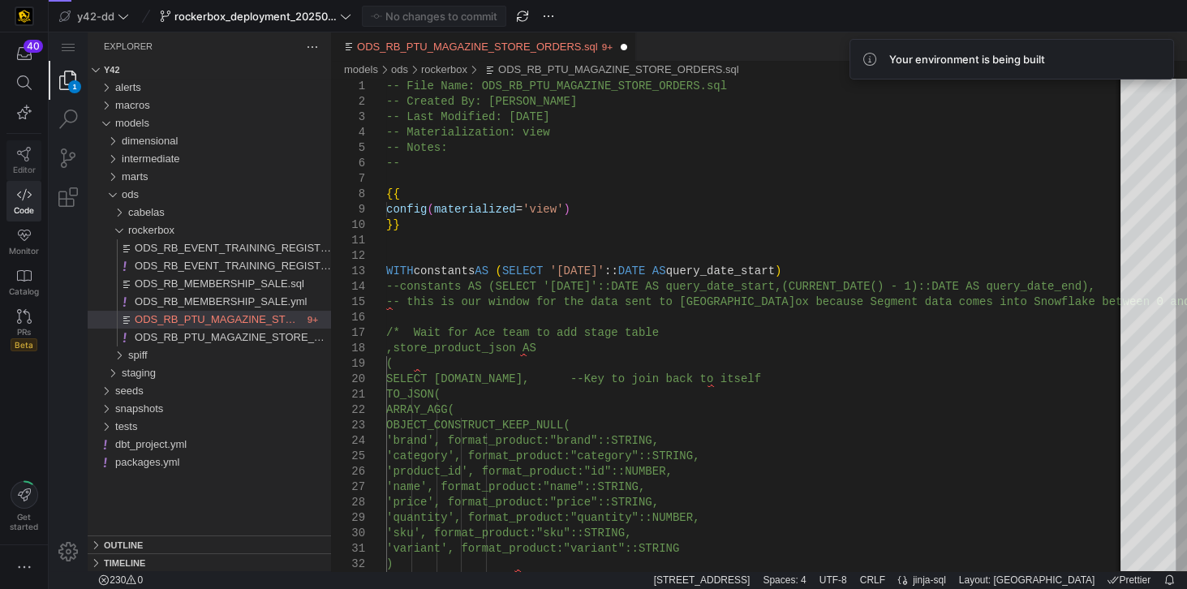
click at [24, 156] on icon at bounding box center [24, 154] width 14 height 15
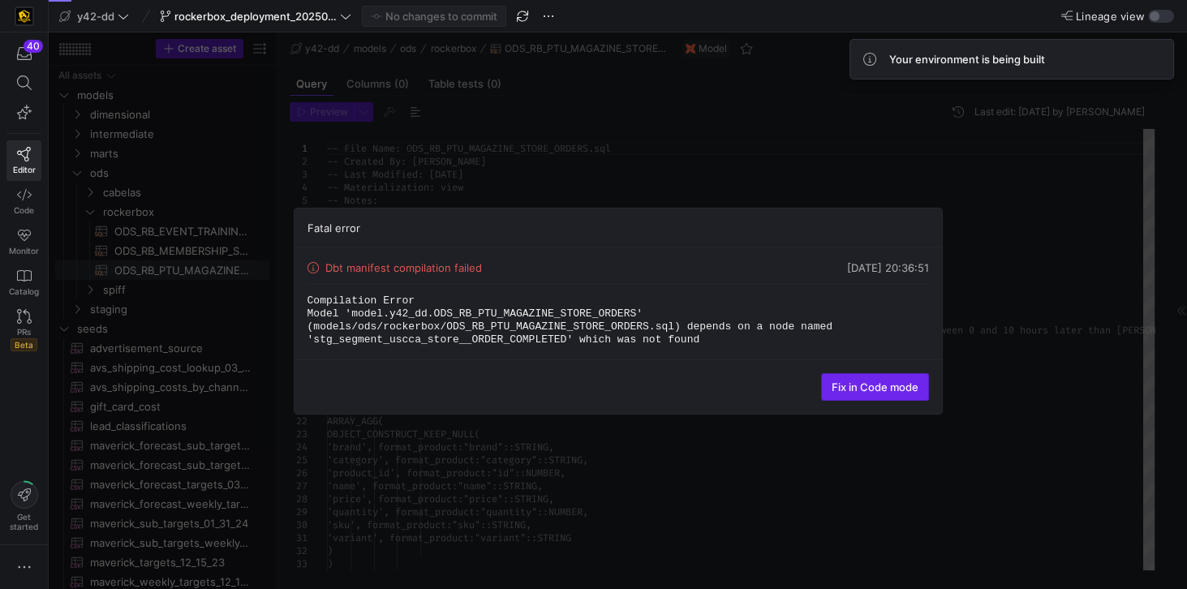
click at [851, 385] on span "Fix in Code mode" at bounding box center [875, 387] width 87 height 13
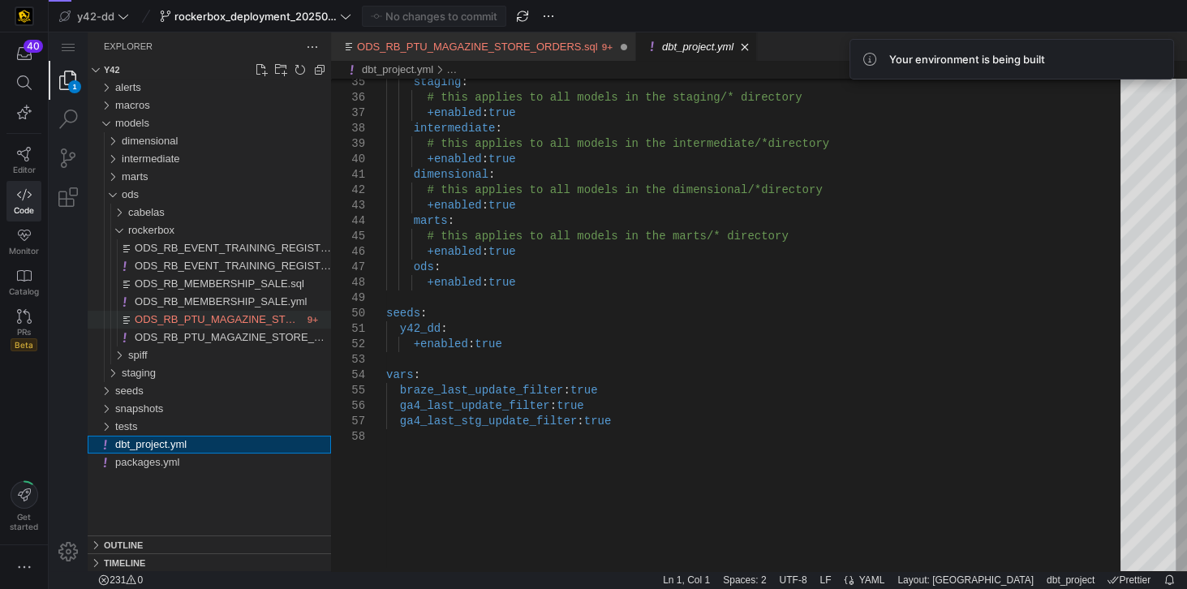
click at [230, 325] on span "ODS_RB_PTU_MAGAZINE_STORE_ORDERS.sql" at bounding box center [255, 319] width 241 height 12
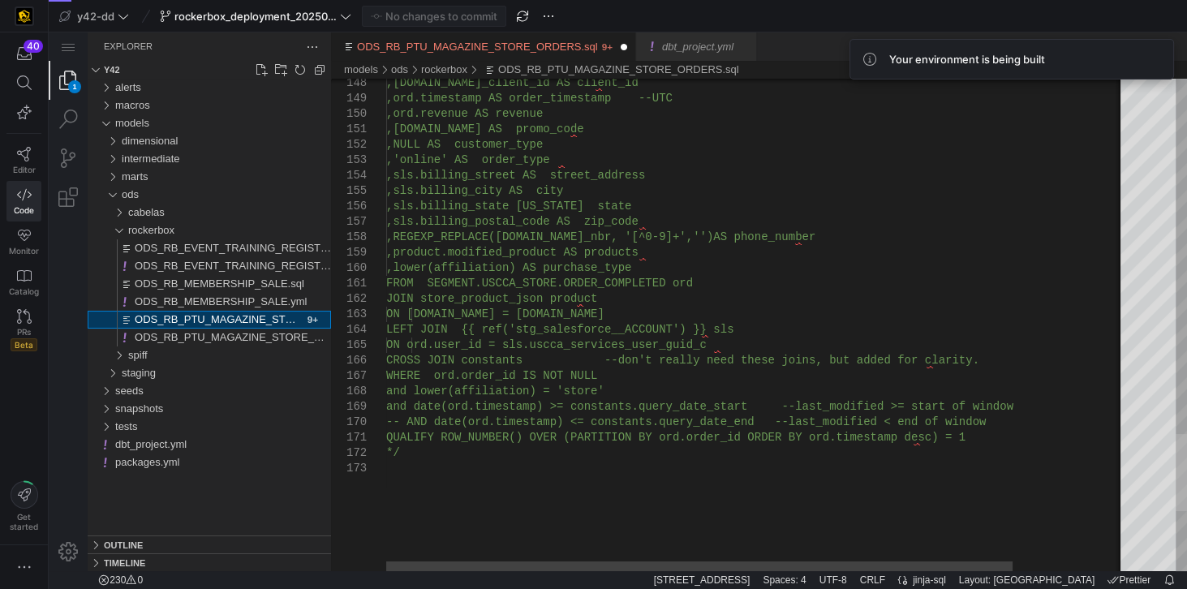
click at [1177, 474] on div "ODS_RB_PTU_MAGAZINE_STORE_ORDERS.sql" at bounding box center [1181, 472] width 11 height 77
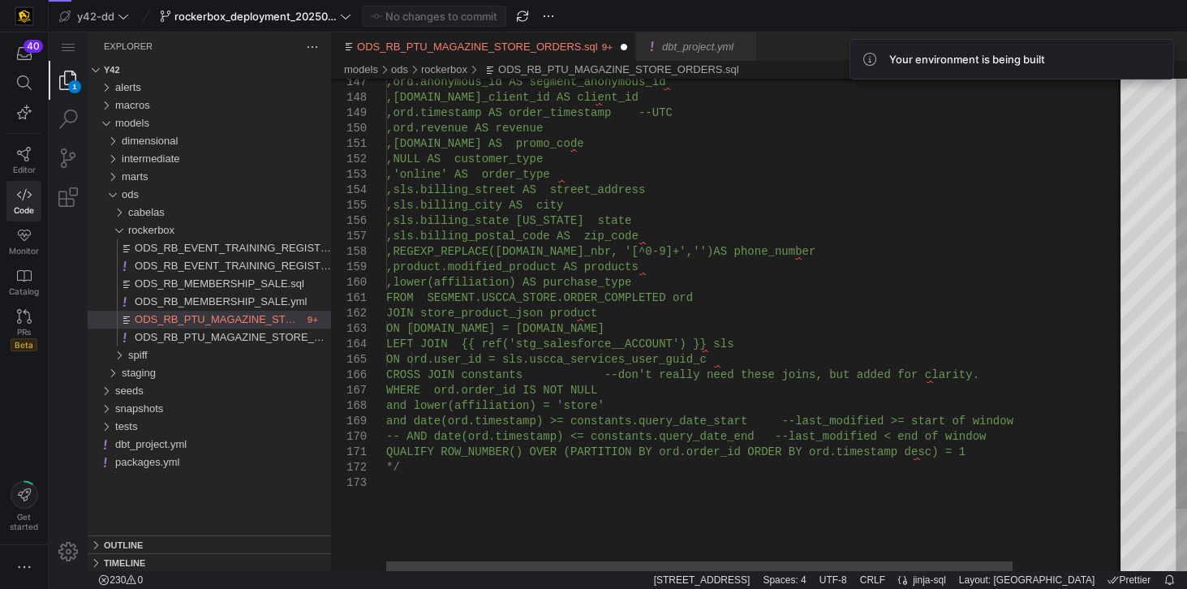
type textarea ",[DOMAIN_NAME] AS promo_code ,NULL AS customer_type ,'online' AS order_type ,sl…"
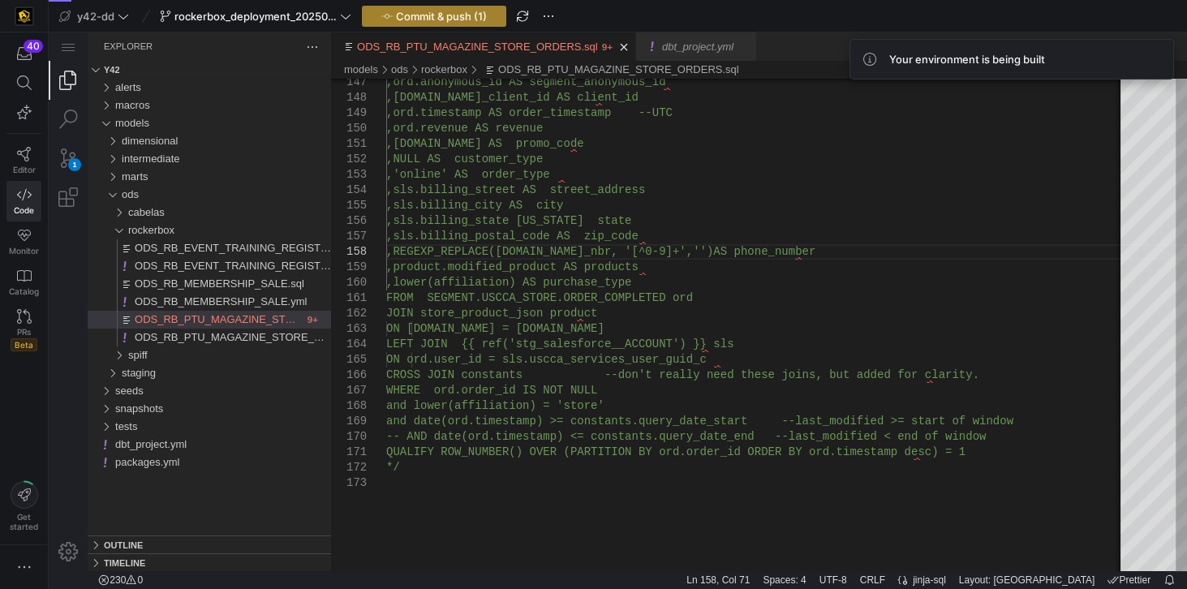
click at [452, 18] on span "Commit & push (1)" at bounding box center [441, 16] width 91 height 13
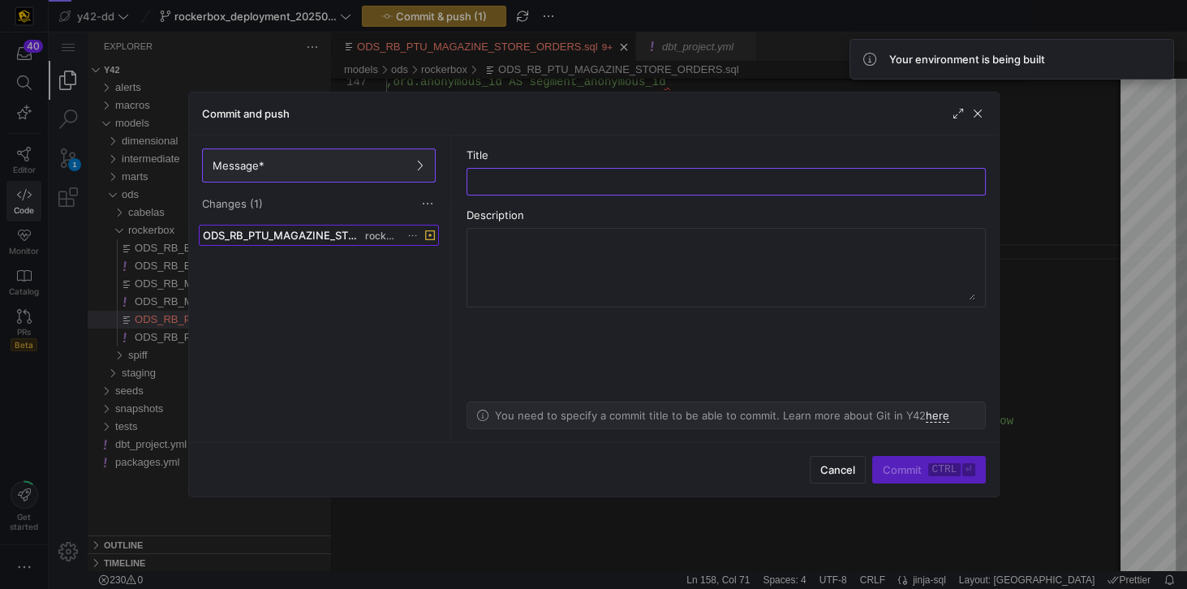
click at [342, 240] on span at bounding box center [319, 235] width 239 height 19
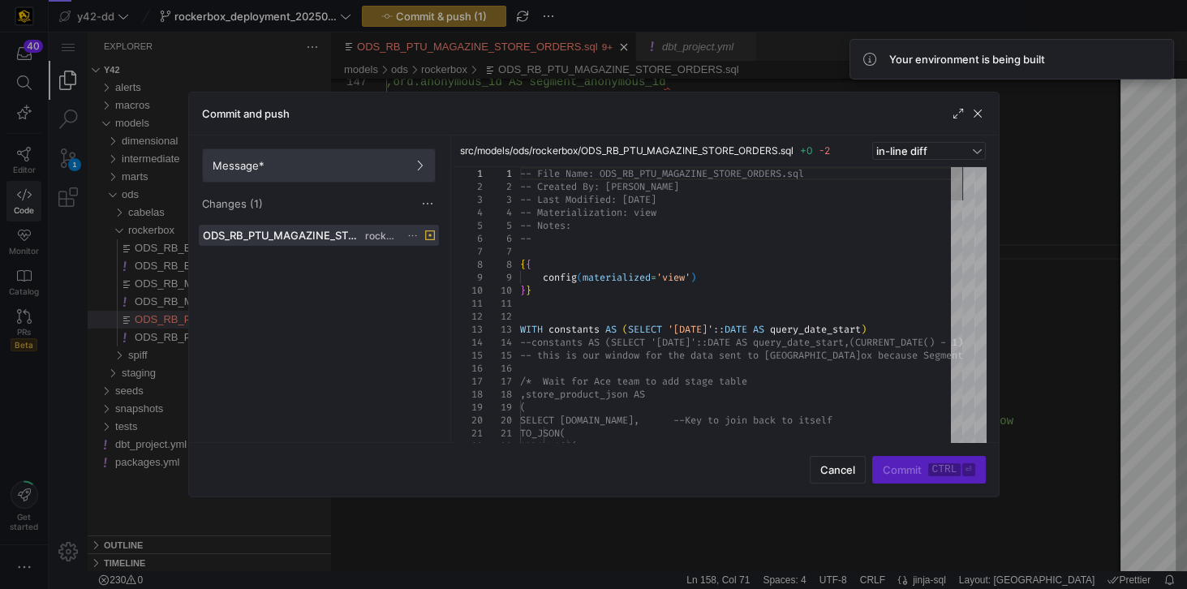
click at [323, 171] on span at bounding box center [319, 165] width 232 height 32
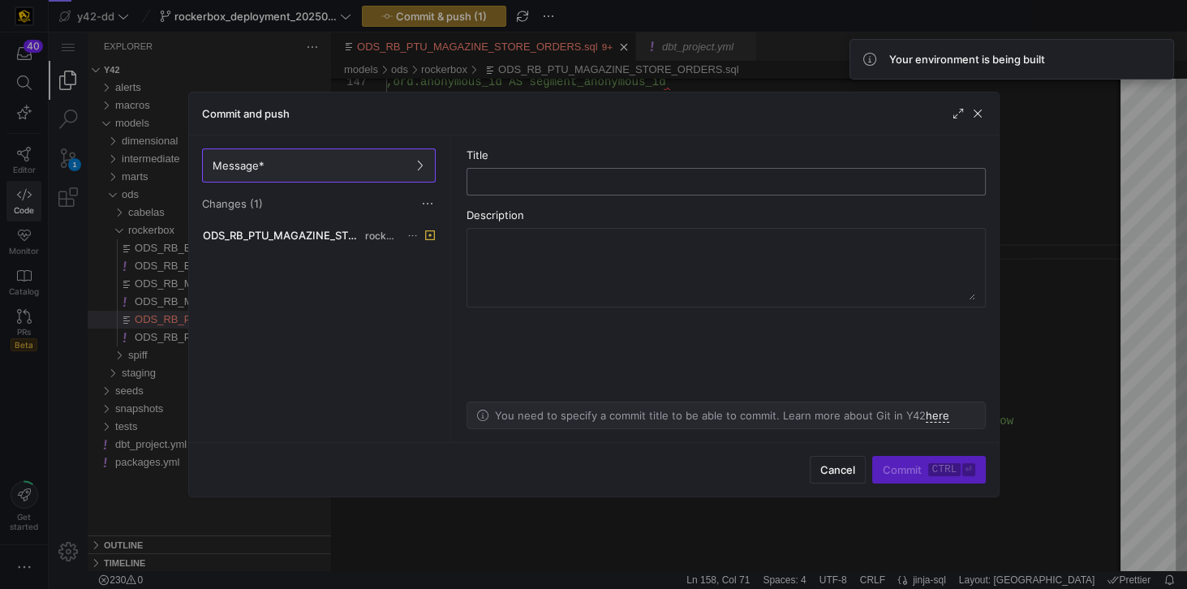
click at [514, 177] on input "text" at bounding box center [726, 181] width 492 height 13
type input "removed my commented reference"
click at [906, 465] on span "Commit ctrl ⏎" at bounding box center [929, 469] width 92 height 13
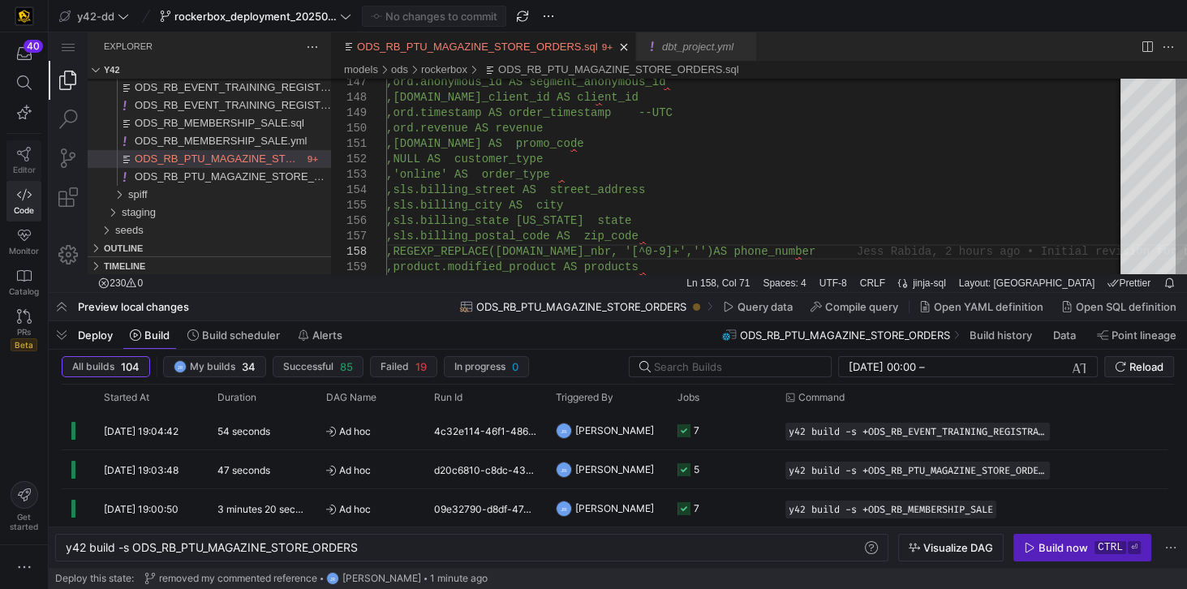
click at [26, 159] on link "Editor" at bounding box center [23, 160] width 35 height 41
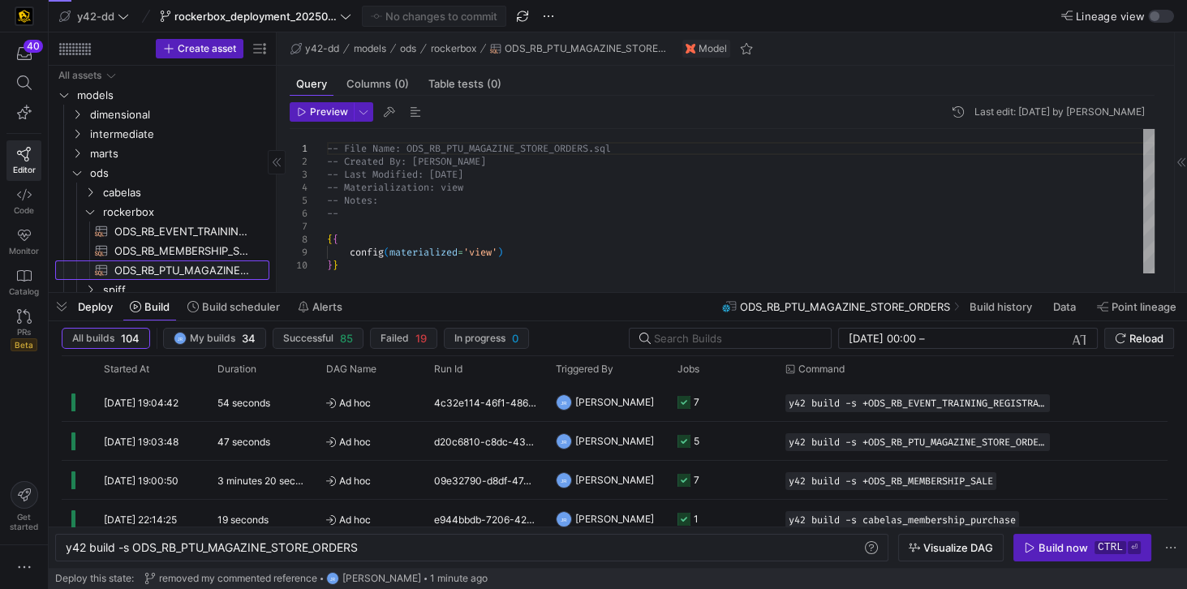
click at [161, 270] on span "ODS_RB_PTU_MAGAZINE_STORE_ORDERS​​​​​​​​​​" at bounding box center [182, 270] width 136 height 19
click at [1044, 549] on div "Build now" at bounding box center [1063, 547] width 49 height 13
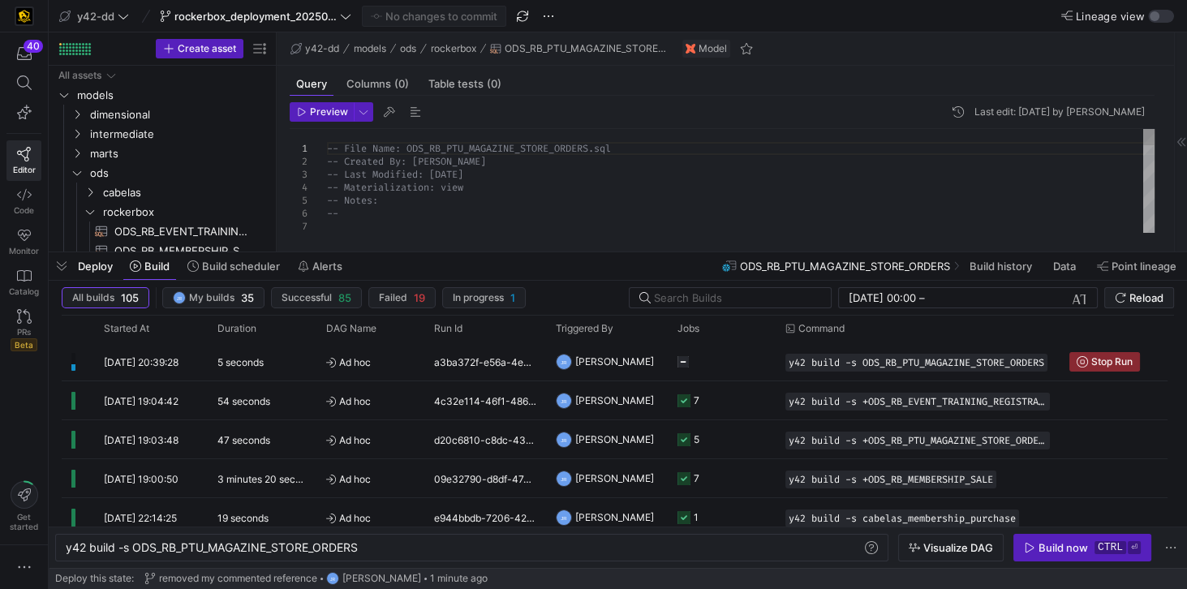
drag, startPoint x: 367, startPoint y: 295, endPoint x: 388, endPoint y: 255, distance: 45.7
click at [471, 370] on div "a3ba372f-e56a-4e33-ac0e-686953e0e3a4" at bounding box center [485, 361] width 122 height 38
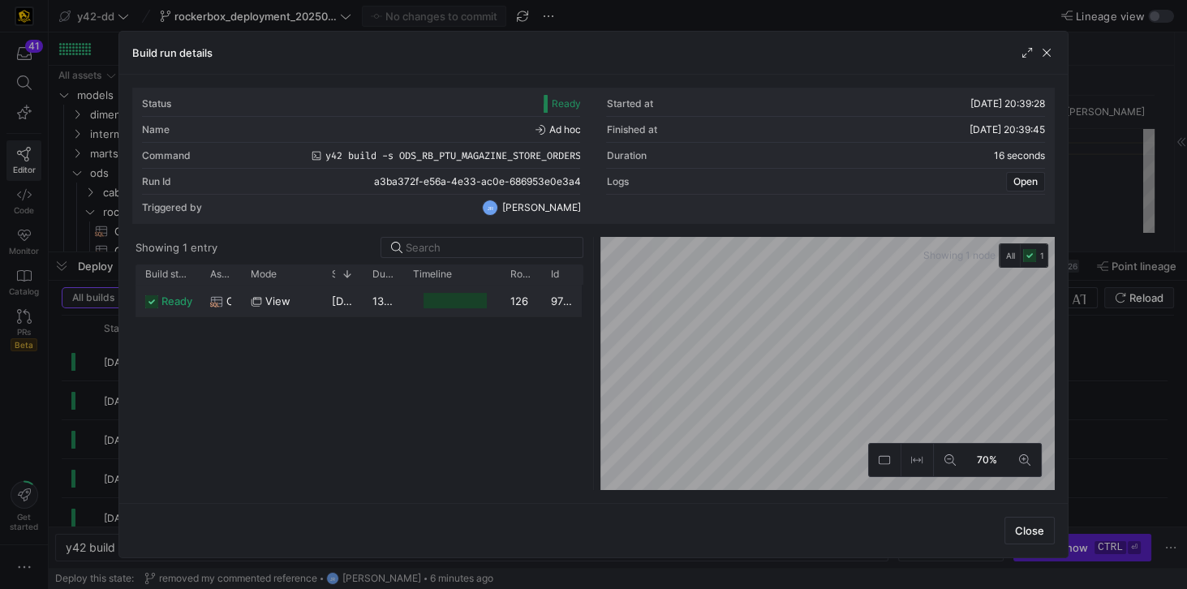
click at [379, 303] on y42-duration "13 seconds" at bounding box center [401, 301] width 58 height 13
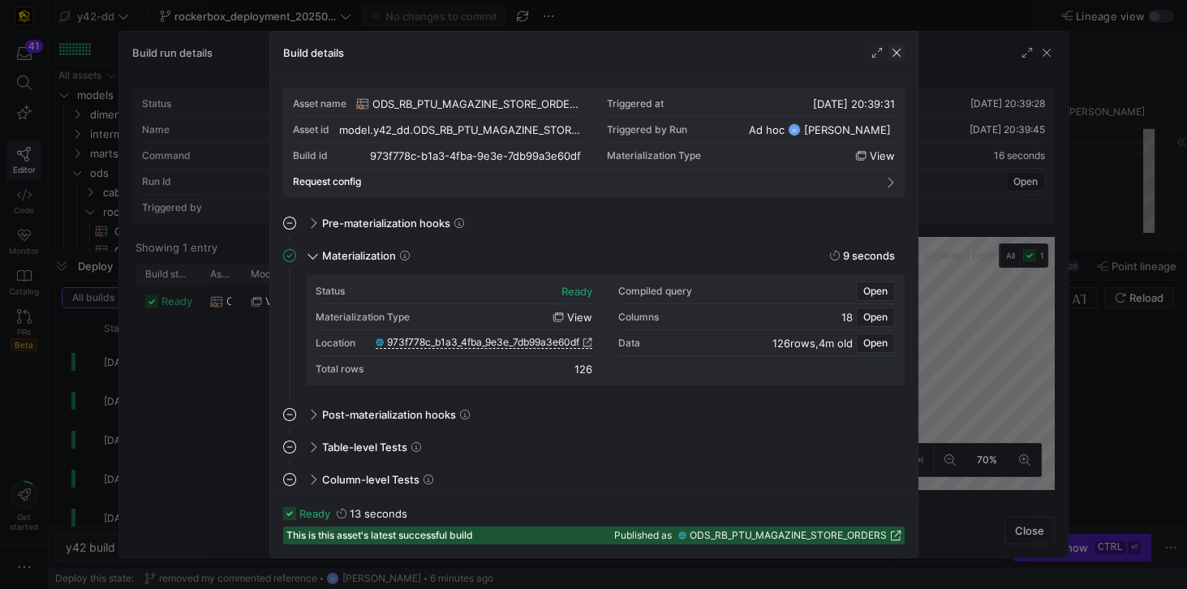
click at [894, 59] on span "button" at bounding box center [897, 53] width 16 height 16
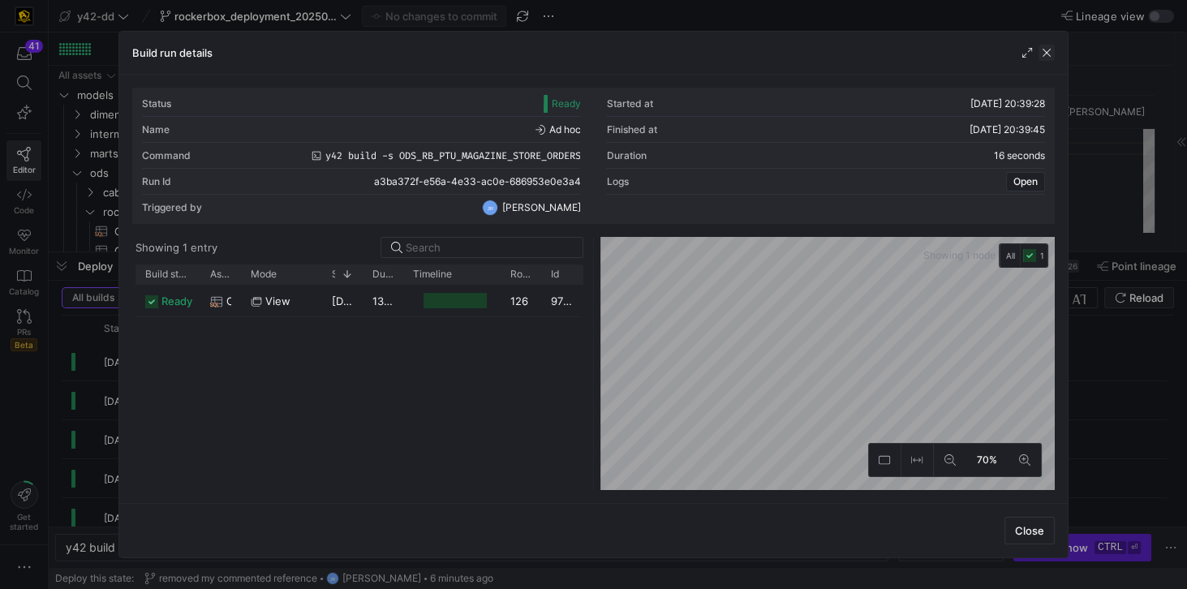
click at [1044, 49] on span "button" at bounding box center [1047, 53] width 16 height 16
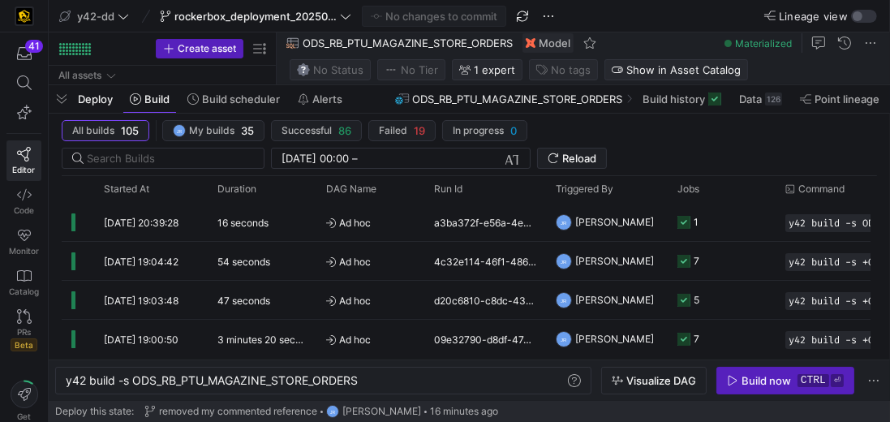
scroll to position [0, 293]
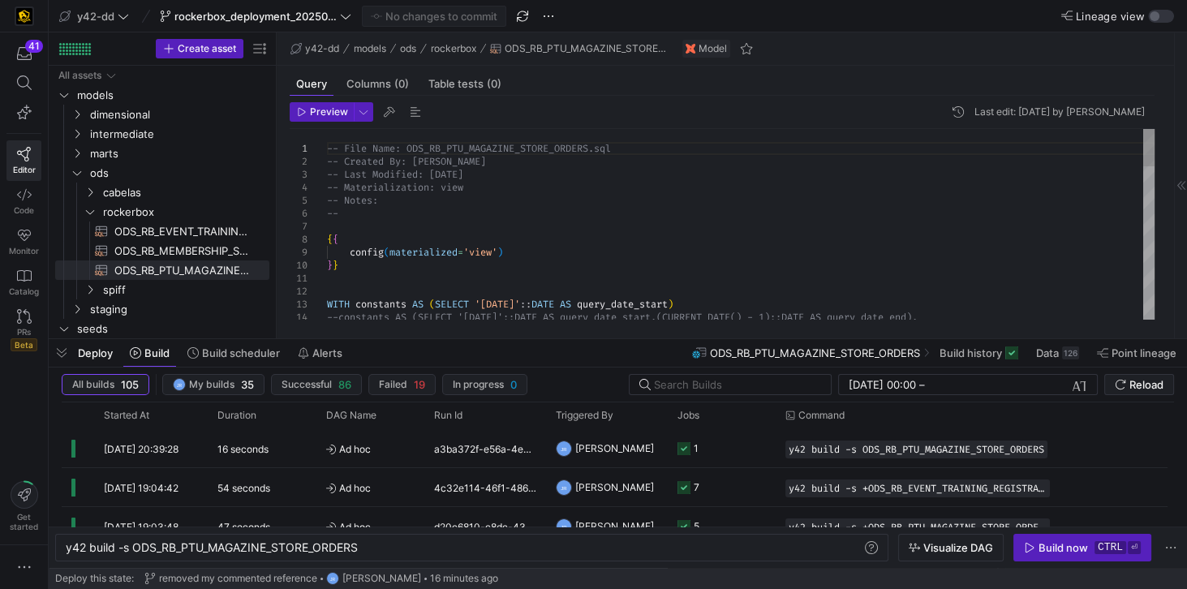
drag, startPoint x: 420, startPoint y: 252, endPoint x: 402, endPoint y: 310, distance: 60.9
click at [402, 336] on div at bounding box center [618, 339] width 1138 height 6
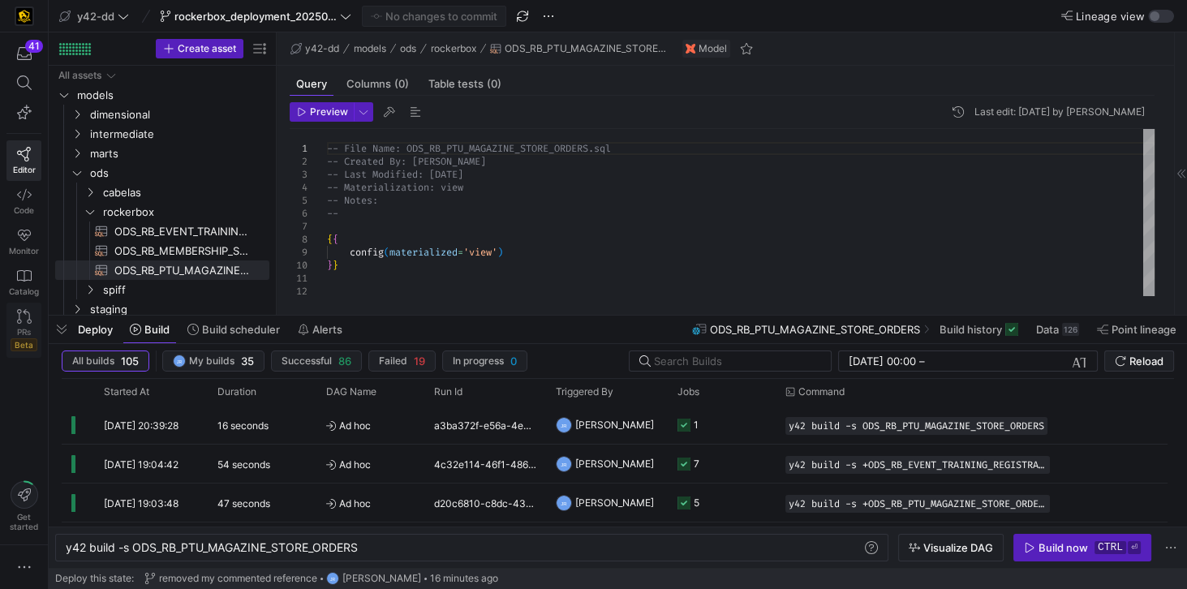
click at [29, 328] on span "PRs" at bounding box center [24, 332] width 14 height 10
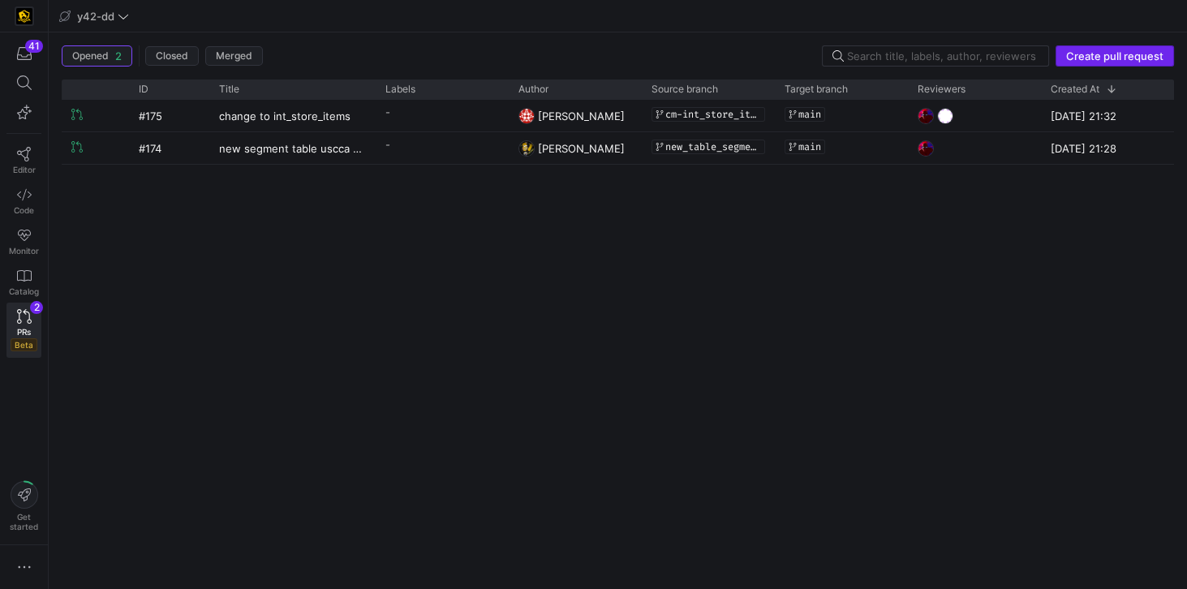
click at [1098, 61] on span "Create pull request" at bounding box center [1114, 55] width 97 height 13
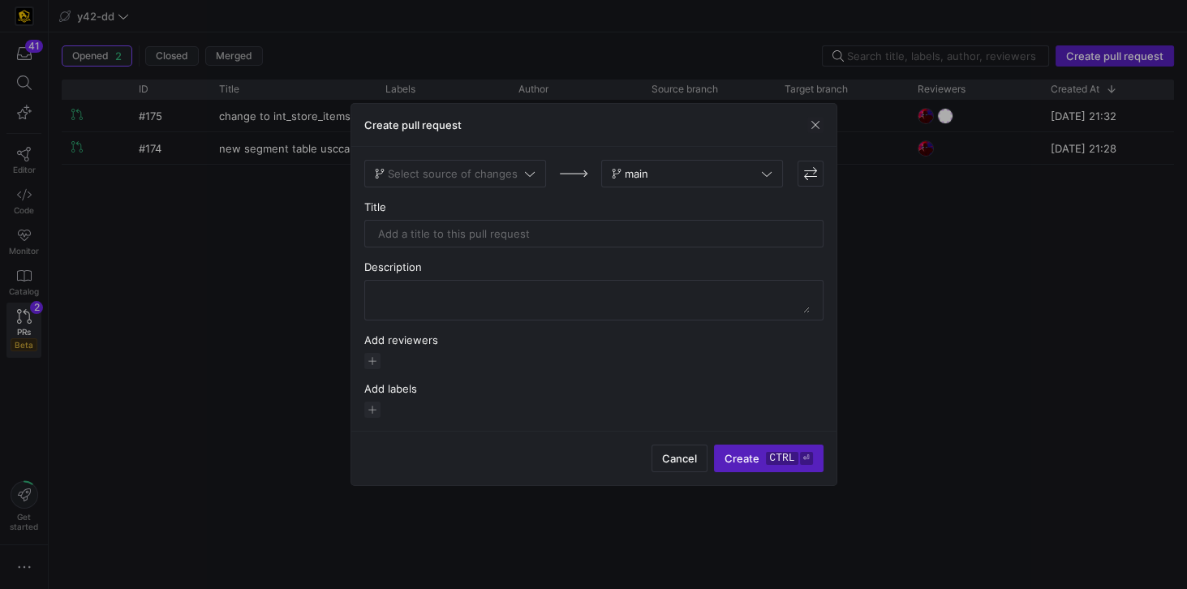
click at [450, 177] on span "Select source of changes" at bounding box center [453, 173] width 130 height 13
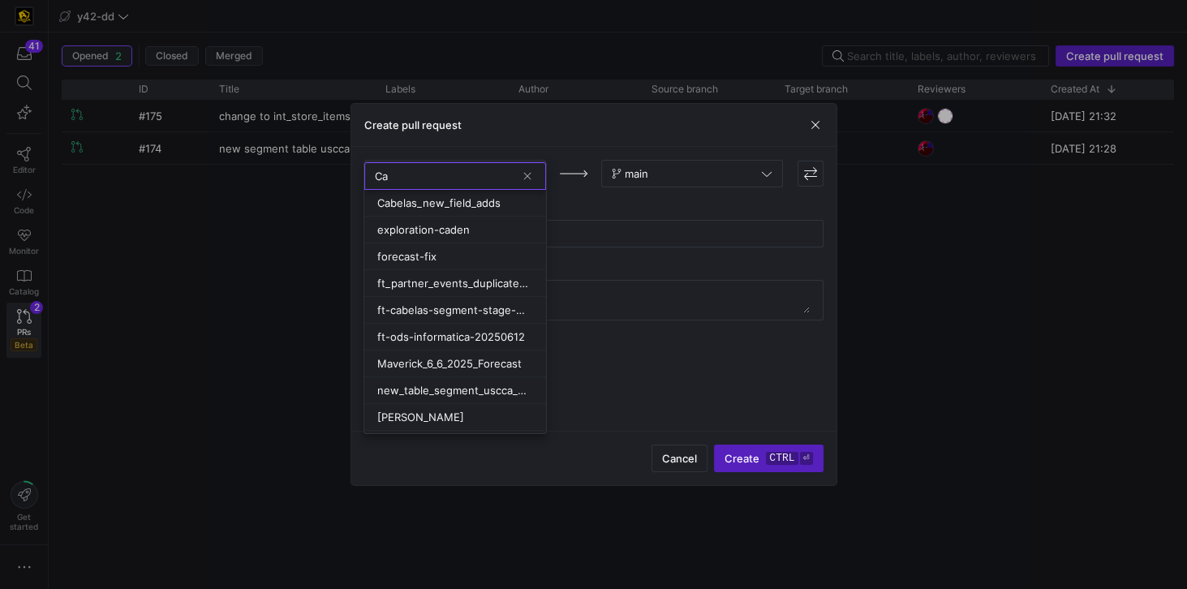
type input "C"
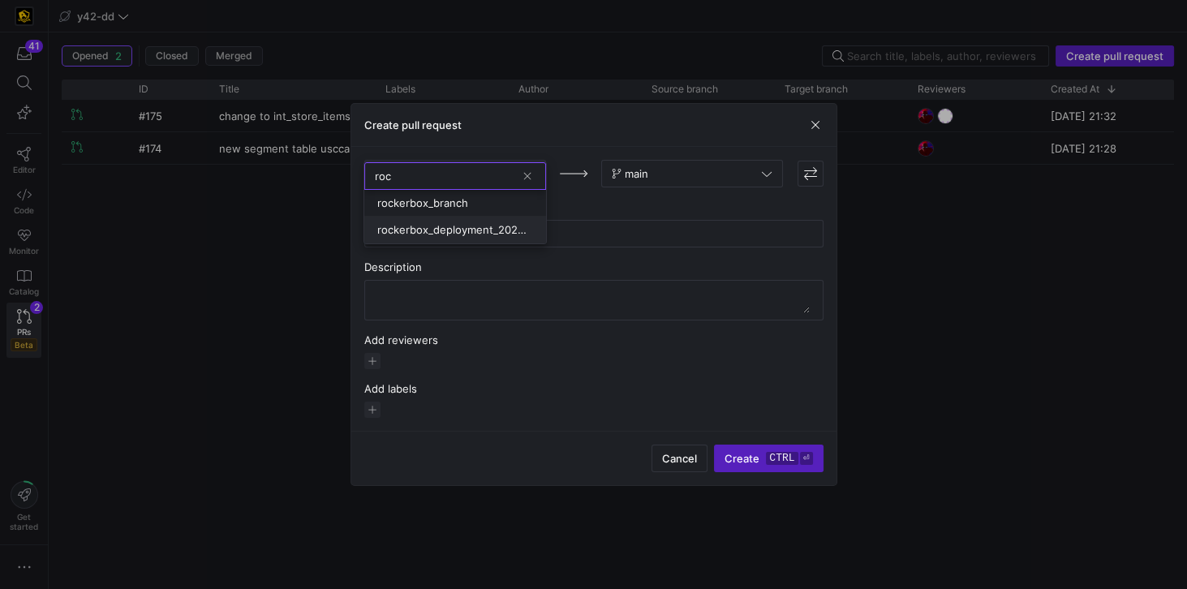
type input "roc"
click at [482, 223] on span "rockerbox_deployment_20250811" at bounding box center [453, 229] width 153 height 13
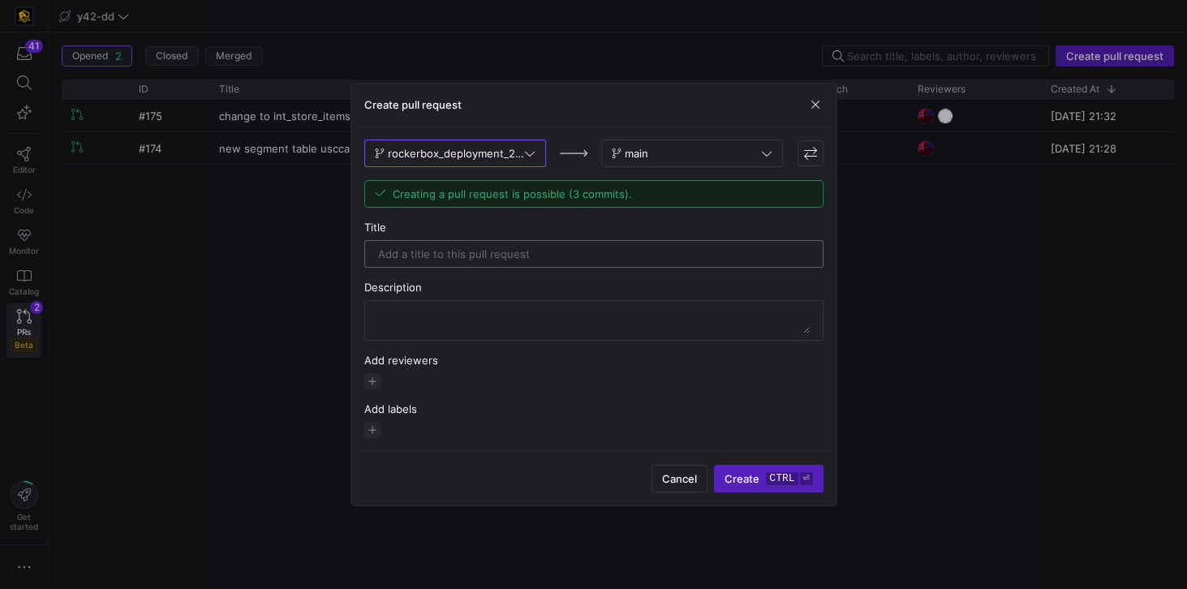
click at [609, 260] on input "text" at bounding box center [594, 253] width 432 height 13
type input "R"
type input "RB new extracts"
click at [374, 381] on span "button" at bounding box center [372, 381] width 16 height 16
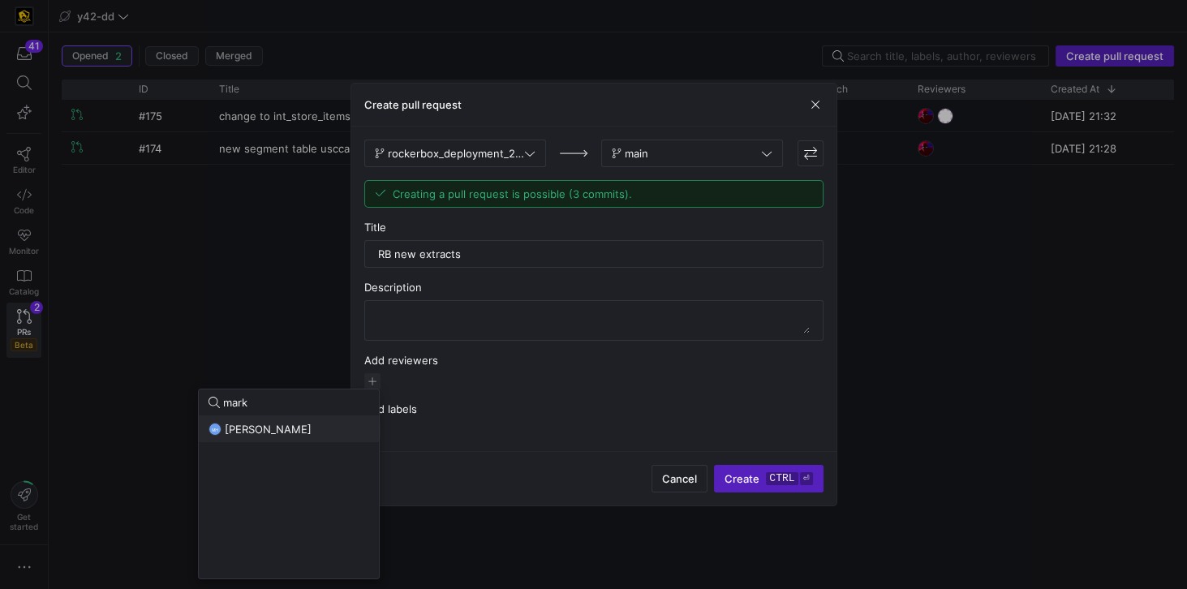
type input "mark"
click at [303, 430] on div "MH [PERSON_NAME]" at bounding box center [289, 429] width 161 height 13
click at [541, 388] on div at bounding box center [593, 294] width 1187 height 589
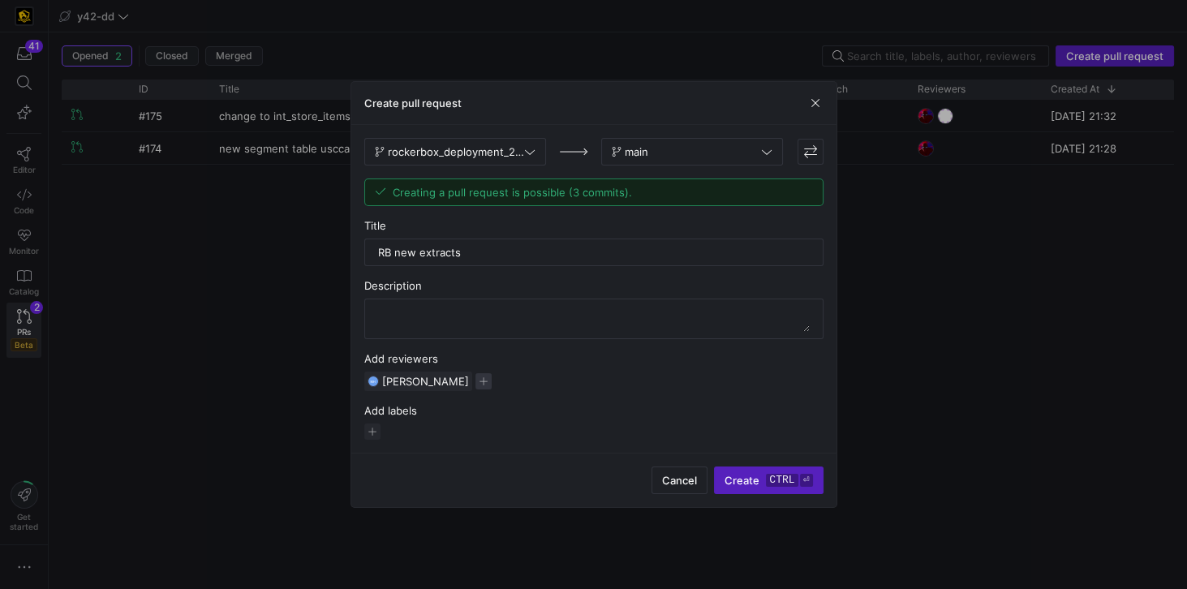
click at [478, 378] on span "button" at bounding box center [484, 381] width 16 height 16
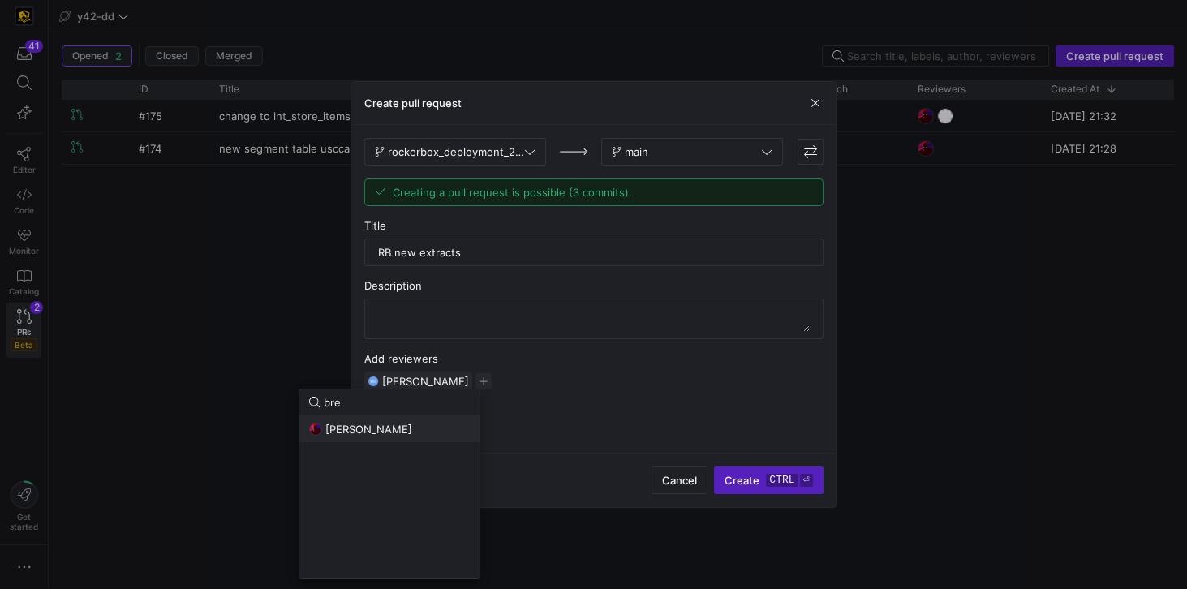
type input "bre"
click at [398, 428] on span "[PERSON_NAME]" at bounding box center [368, 429] width 87 height 13
click at [621, 377] on div at bounding box center [593, 294] width 1187 height 589
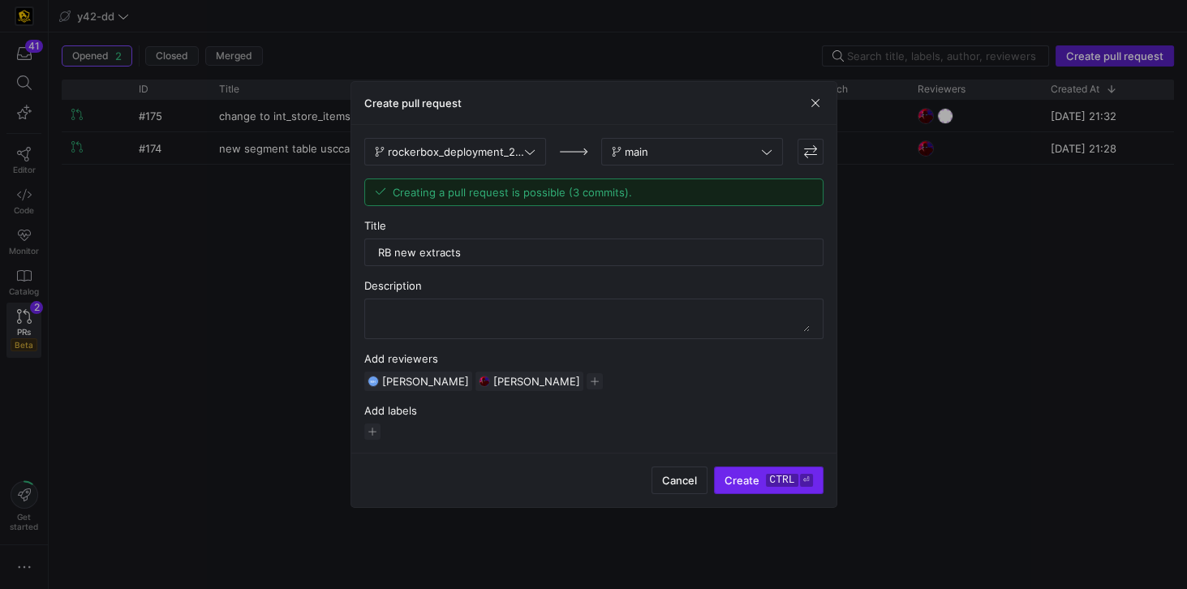
click at [777, 477] on kbd "ctrl" at bounding box center [782, 480] width 32 height 13
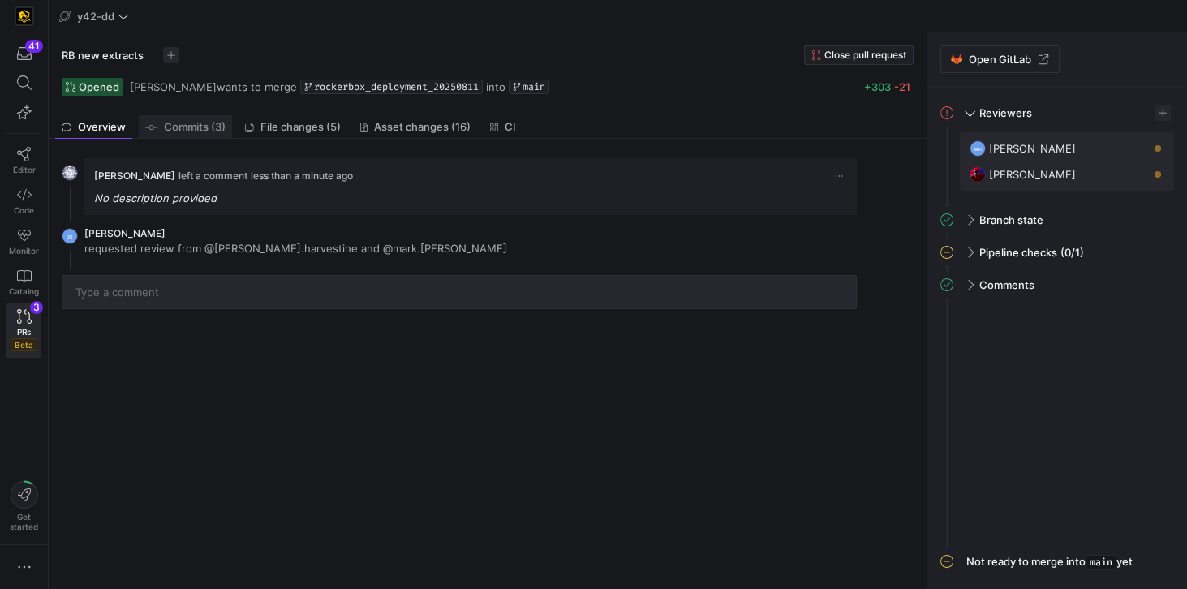
click at [202, 127] on span "Commits (3)" at bounding box center [195, 127] width 62 height 11
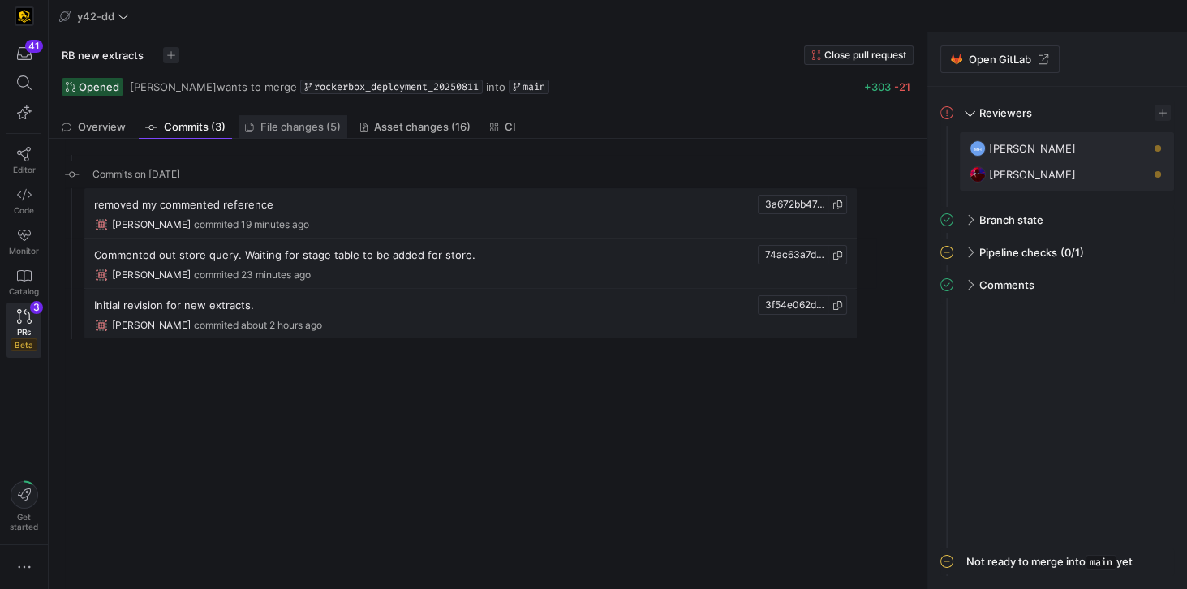
click at [289, 129] on span "File changes (5)" at bounding box center [300, 127] width 80 height 11
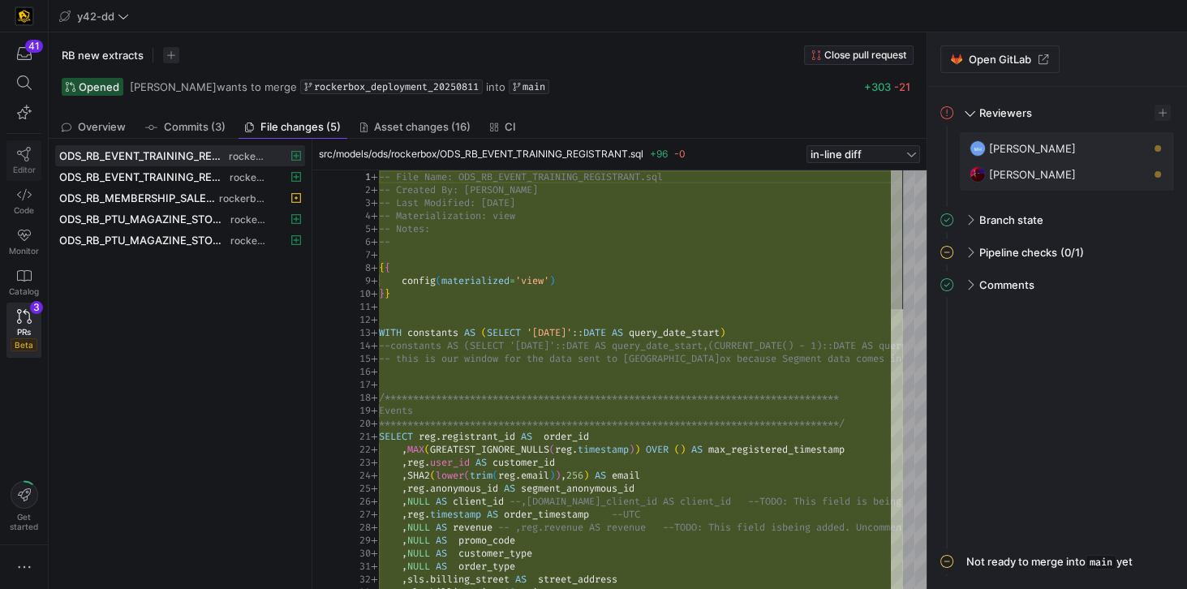
click at [34, 148] on link "Editor" at bounding box center [23, 160] width 35 height 41
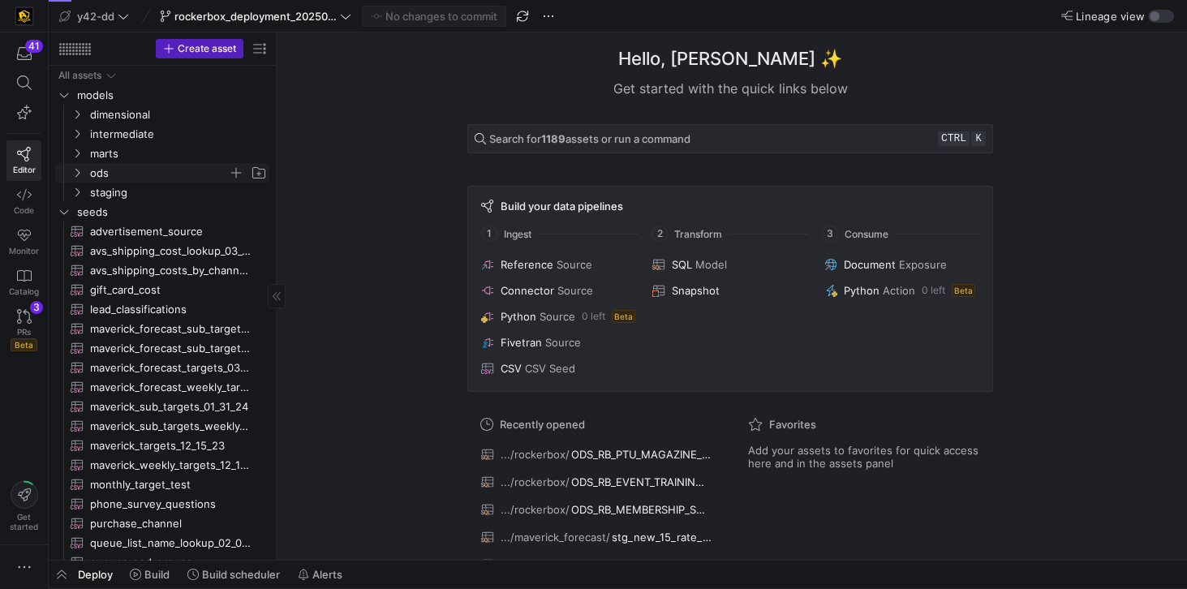
click at [117, 174] on span "ods" at bounding box center [159, 173] width 138 height 19
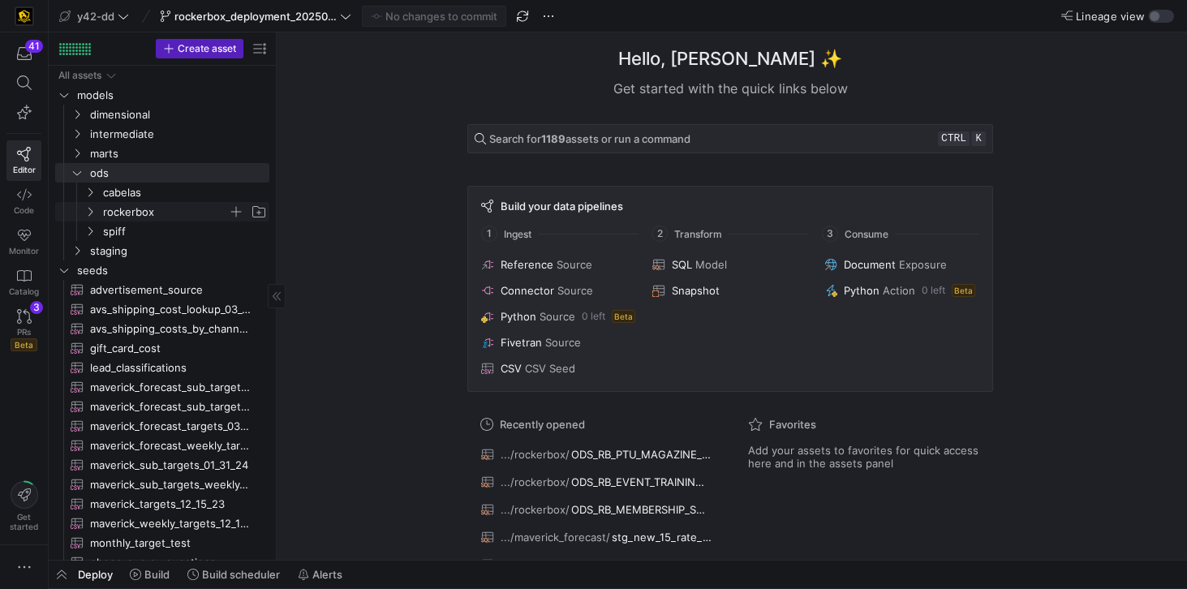
click at [135, 206] on span "rockerbox" at bounding box center [165, 212] width 125 height 19
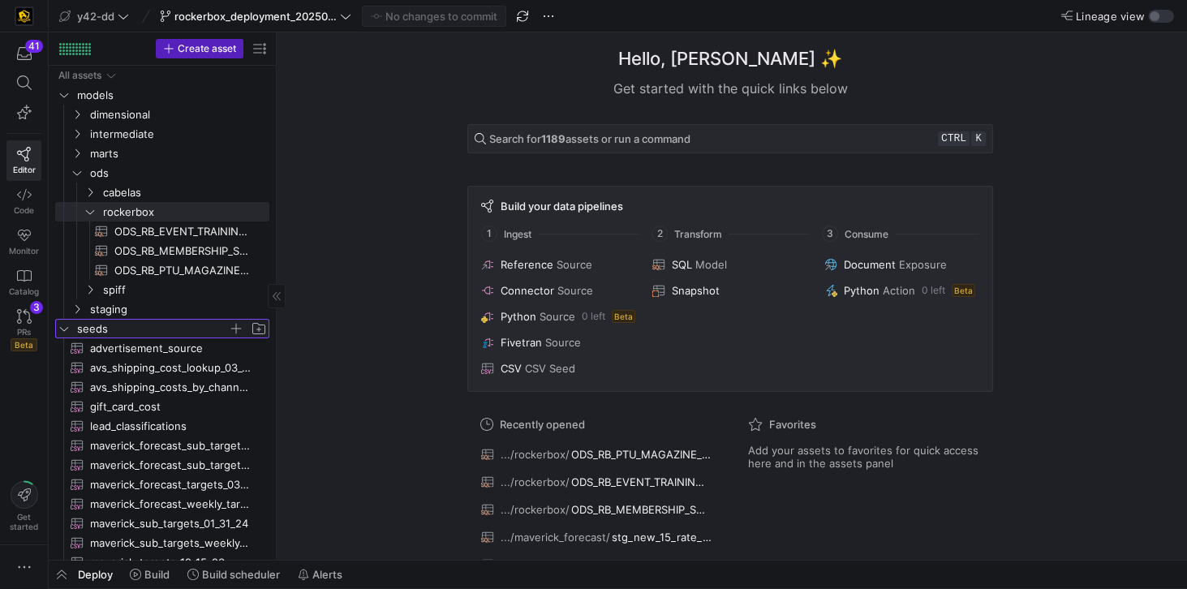
click at [68, 329] on icon "Press SPACE to select this row." at bounding box center [63, 329] width 11 height 10
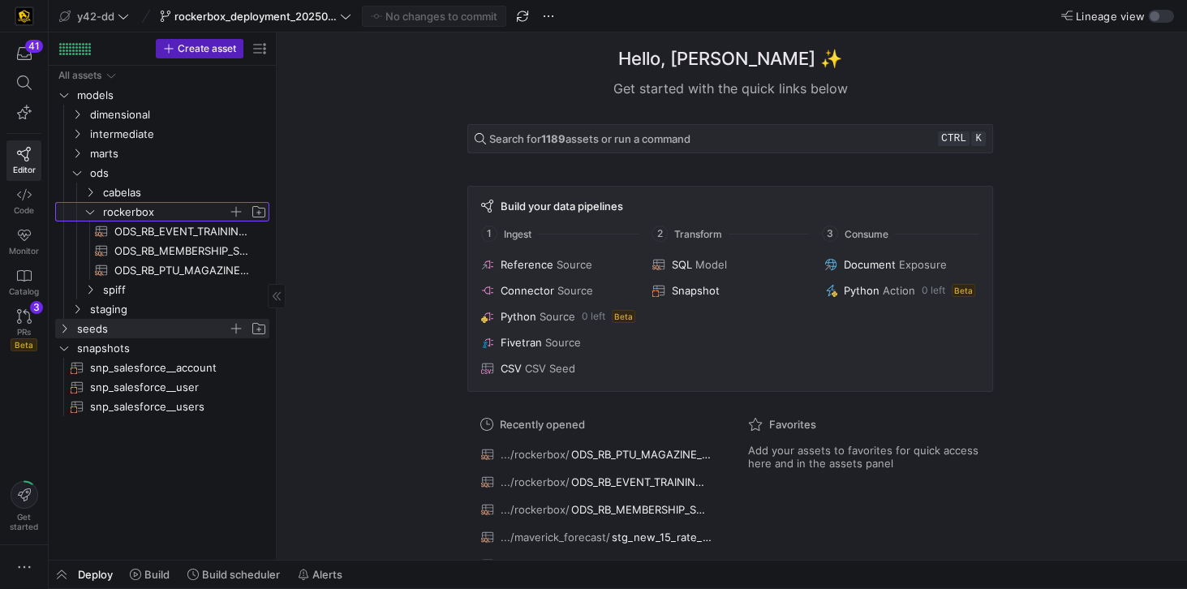
click at [196, 213] on span "rockerbox" at bounding box center [165, 212] width 125 height 19
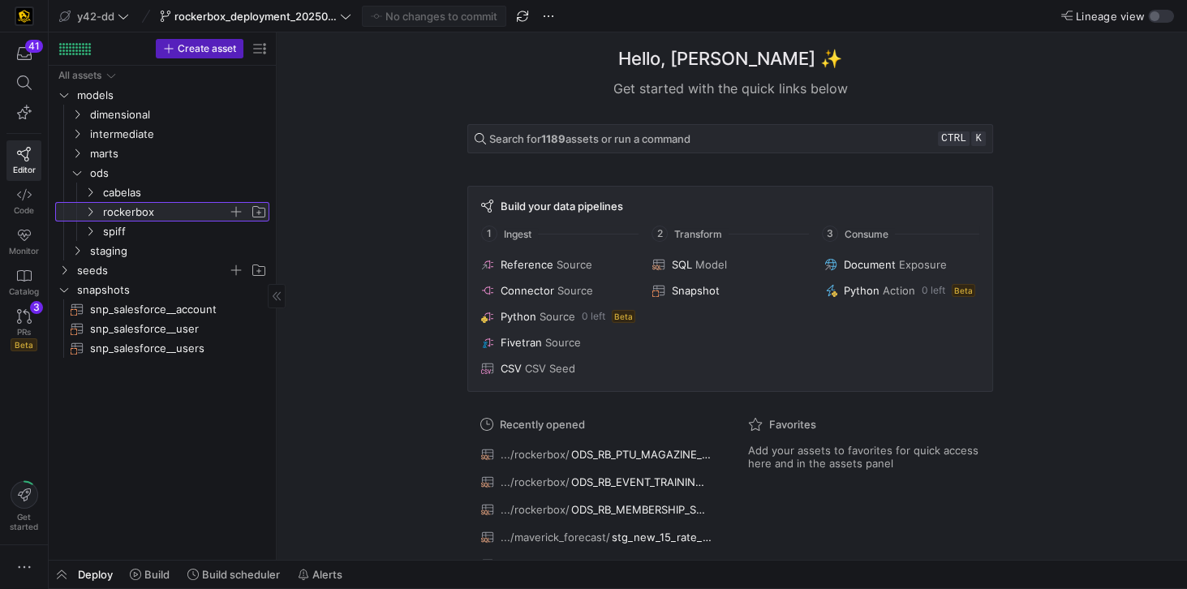
click at [196, 213] on span "rockerbox" at bounding box center [165, 212] width 125 height 19
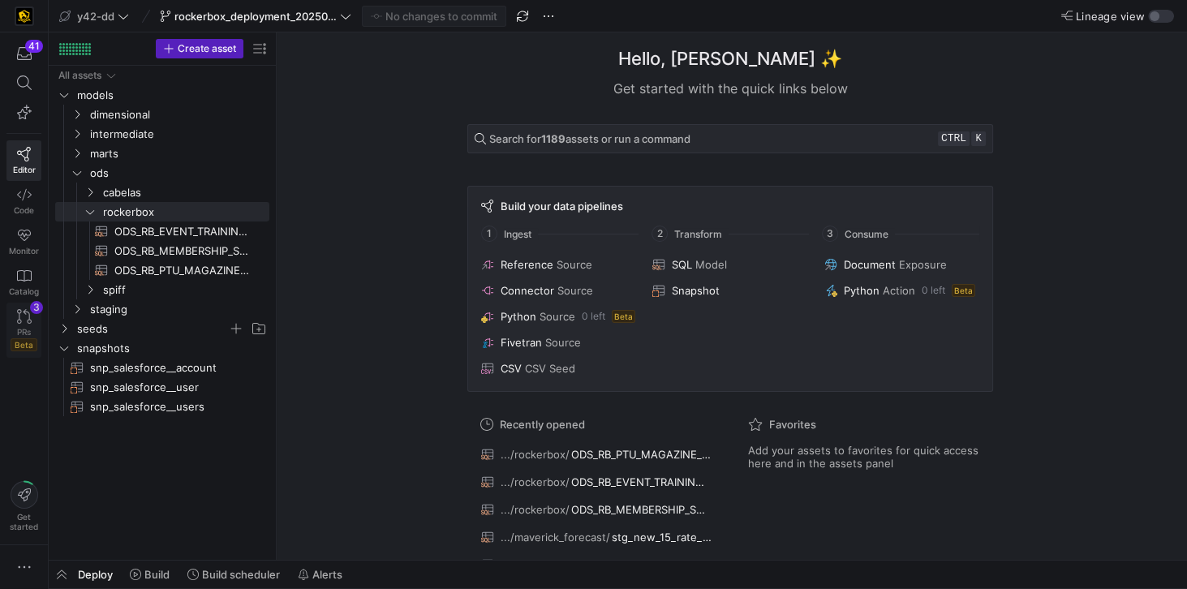
click at [30, 321] on icon at bounding box center [24, 316] width 15 height 15
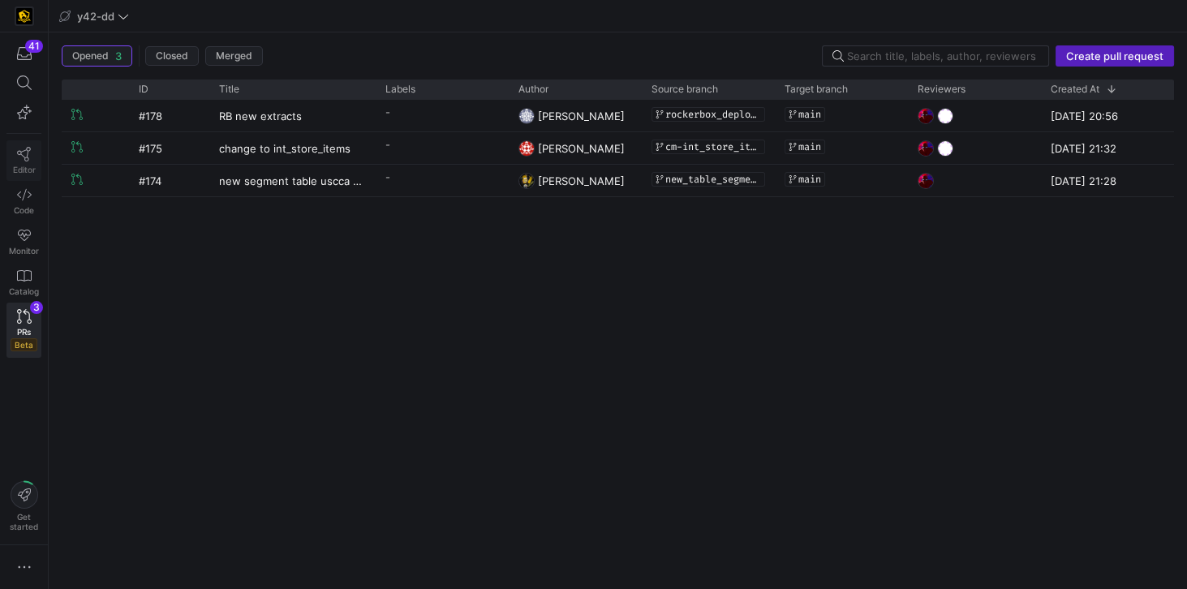
click at [26, 165] on span "Editor" at bounding box center [24, 170] width 23 height 10
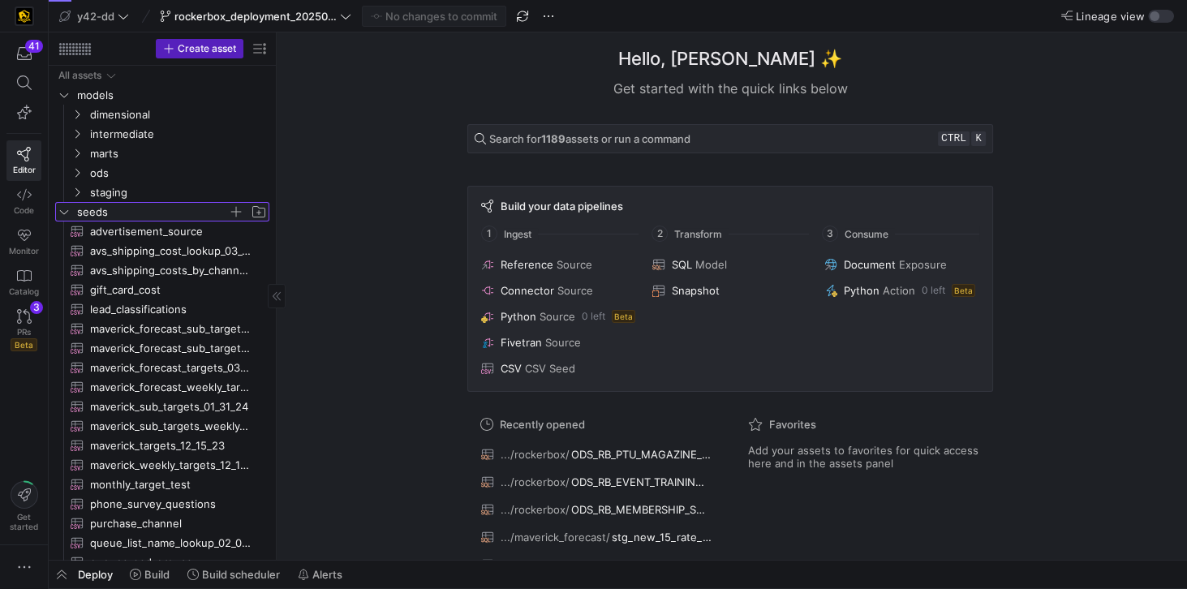
click at [67, 215] on icon "Press SPACE to select this row." at bounding box center [63, 212] width 11 height 10
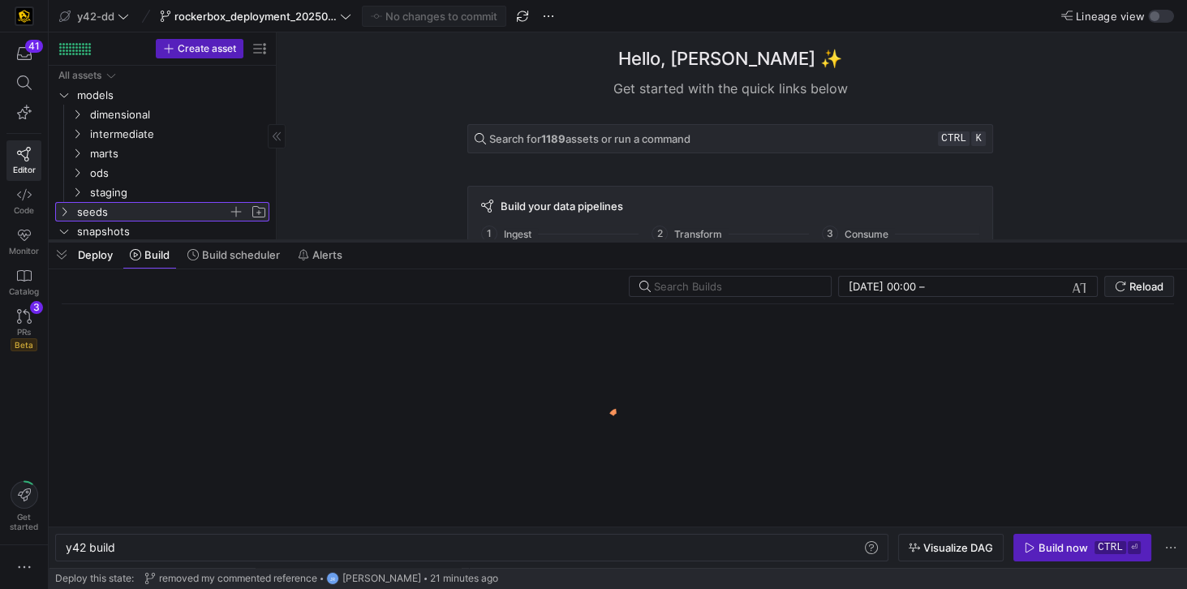
drag, startPoint x: 379, startPoint y: 562, endPoint x: 395, endPoint y: 239, distance: 324.2
click at [397, 242] on div at bounding box center [618, 241] width 1138 height 6
